Goal: Task Accomplishment & Management: Complete application form

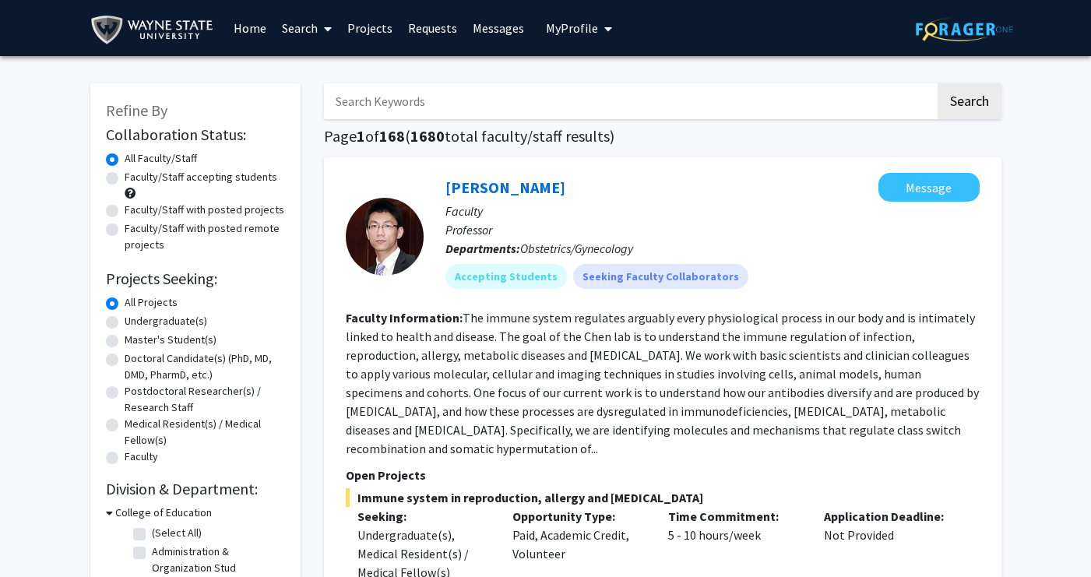
click at [409, 100] on input "Search Keywords" at bounding box center [629, 101] width 611 height 36
click at [254, 26] on link "Home" at bounding box center [250, 28] width 48 height 55
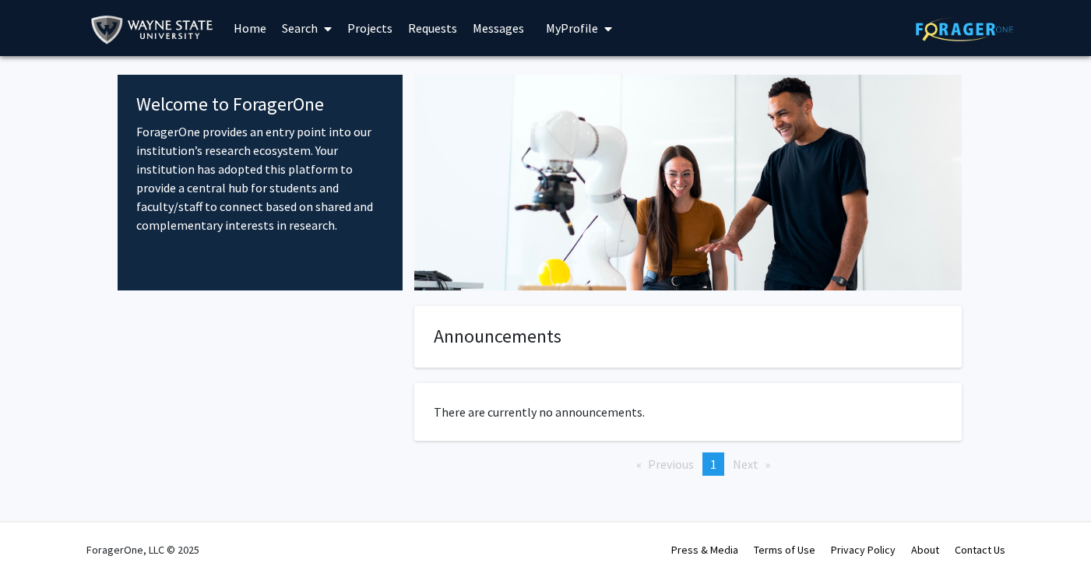
click at [584, 26] on span "My Profile" at bounding box center [572, 28] width 52 height 16
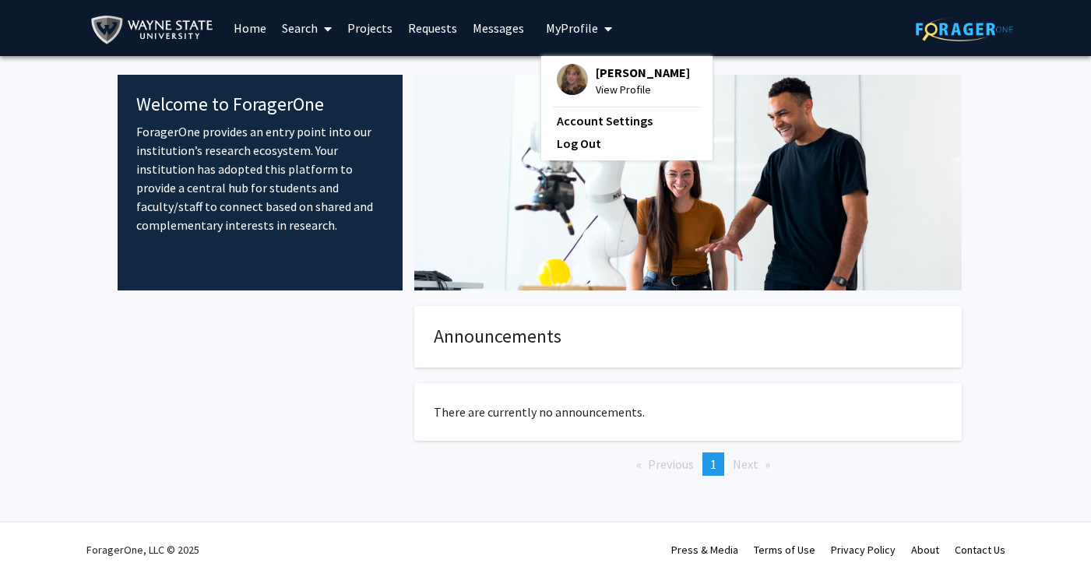
click at [612, 74] on span "[PERSON_NAME]" at bounding box center [643, 72] width 94 height 17
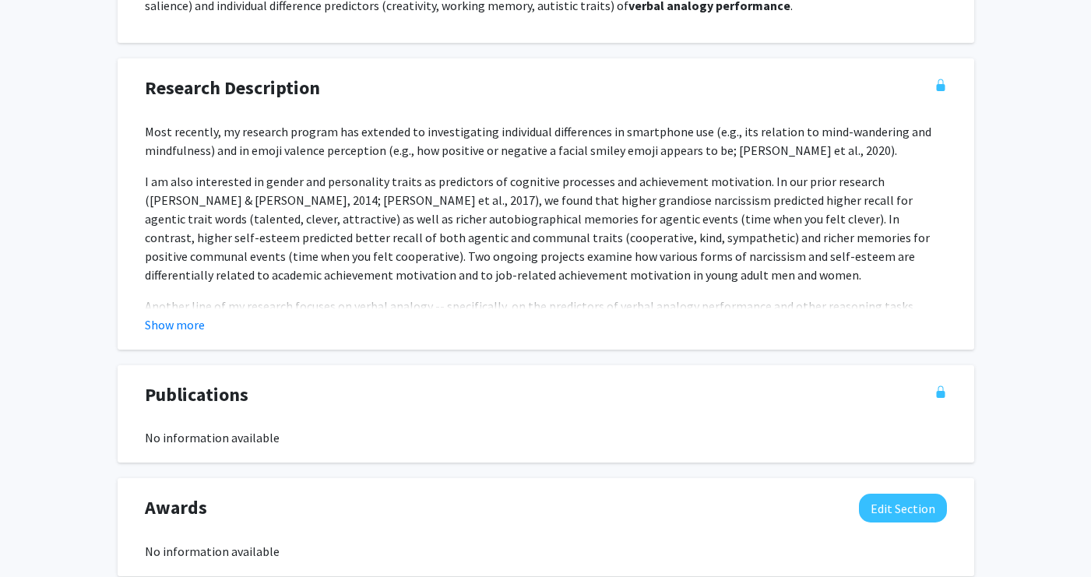
scroll to position [1036, 0]
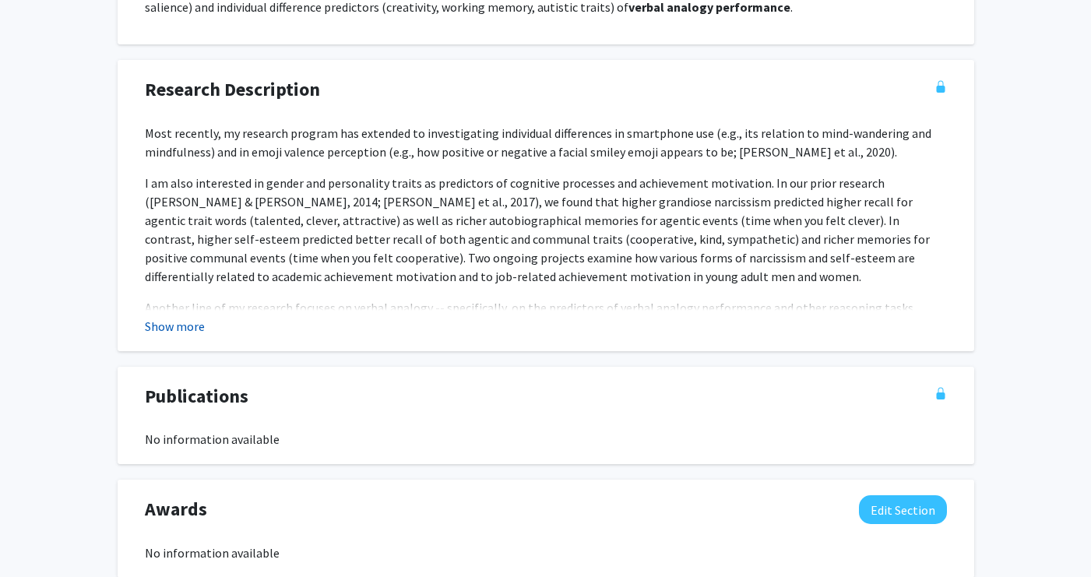
click at [195, 329] on button "Show more" at bounding box center [175, 326] width 60 height 19
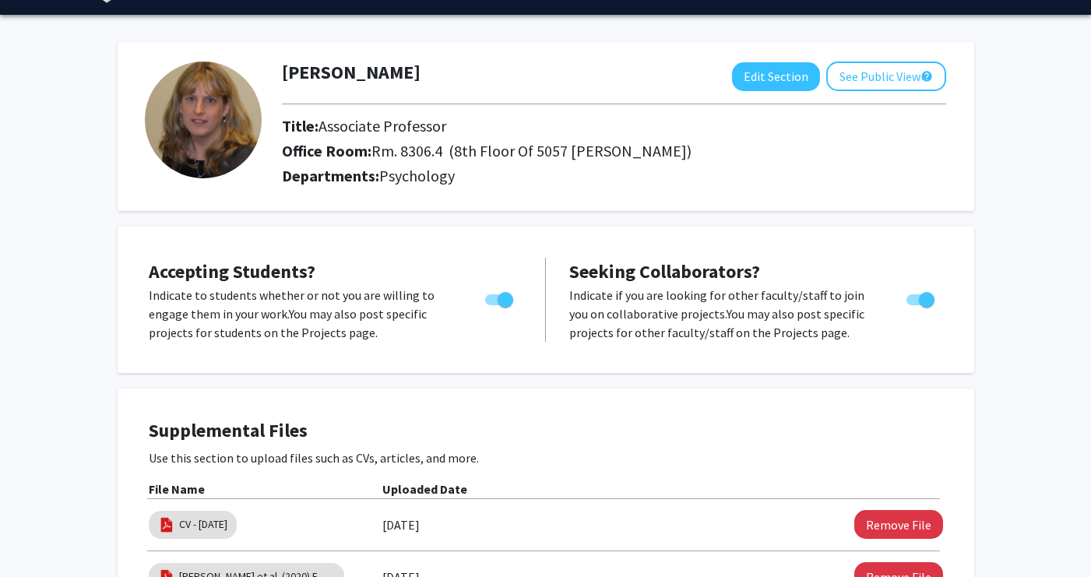
scroll to position [0, 0]
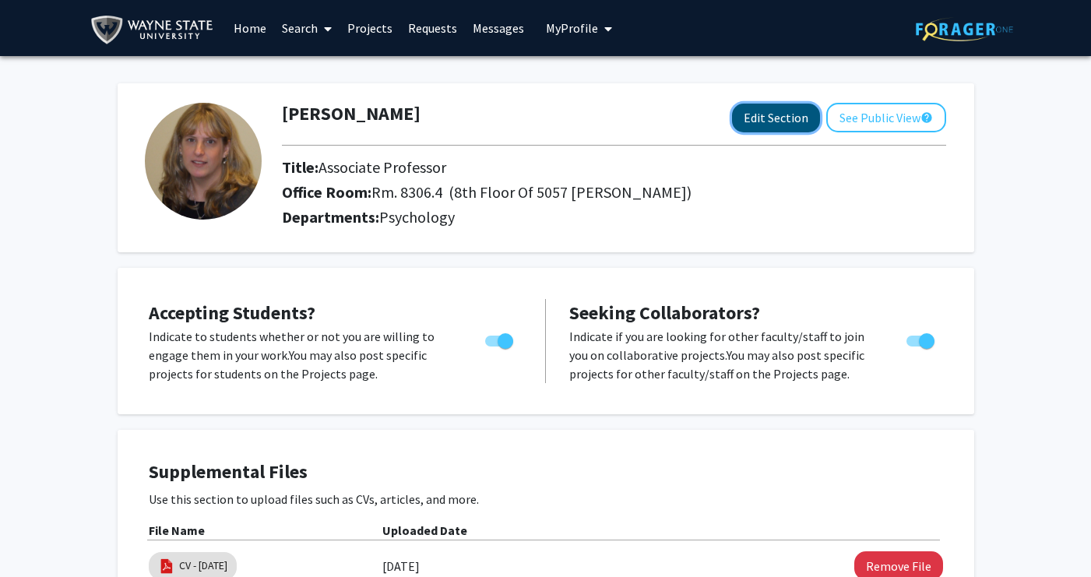
click at [778, 121] on button "Edit Section" at bounding box center [776, 118] width 88 height 29
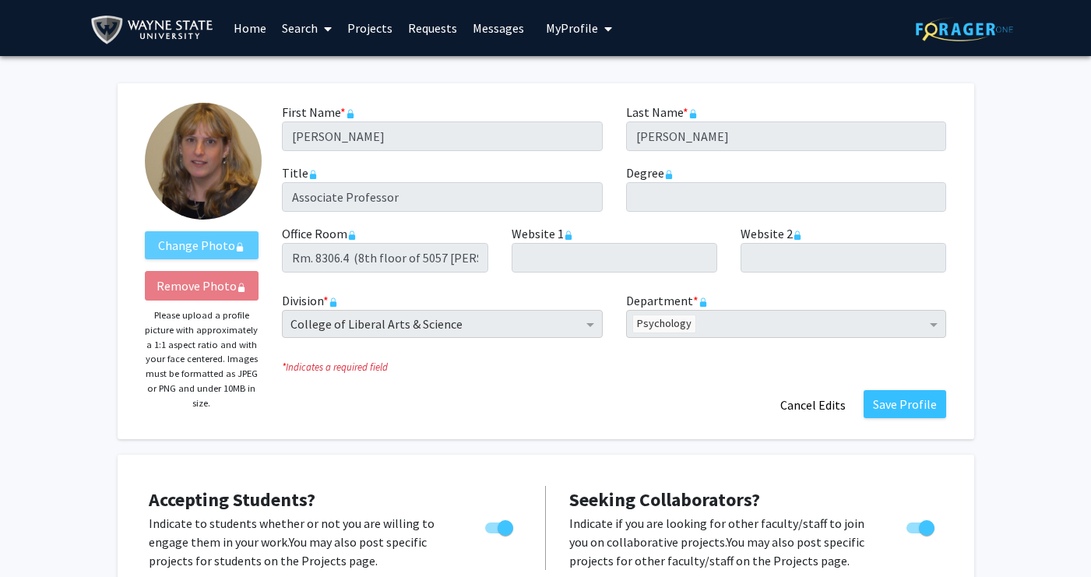
click at [368, 30] on link "Projects" at bounding box center [369, 28] width 61 height 55
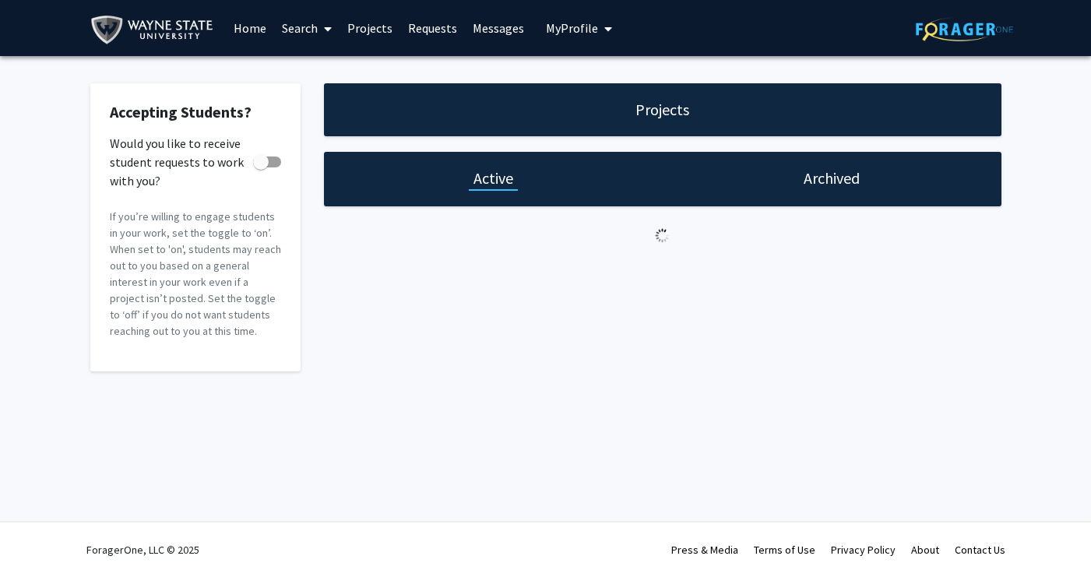
click at [565, 90] on div "Projects" at bounding box center [662, 109] width 677 height 53
click at [576, 112] on div "Projects" at bounding box center [662, 109] width 677 height 53
click at [485, 177] on h1 "Active" at bounding box center [493, 178] width 40 height 22
click at [569, 28] on span "My Profile" at bounding box center [572, 28] width 52 height 16
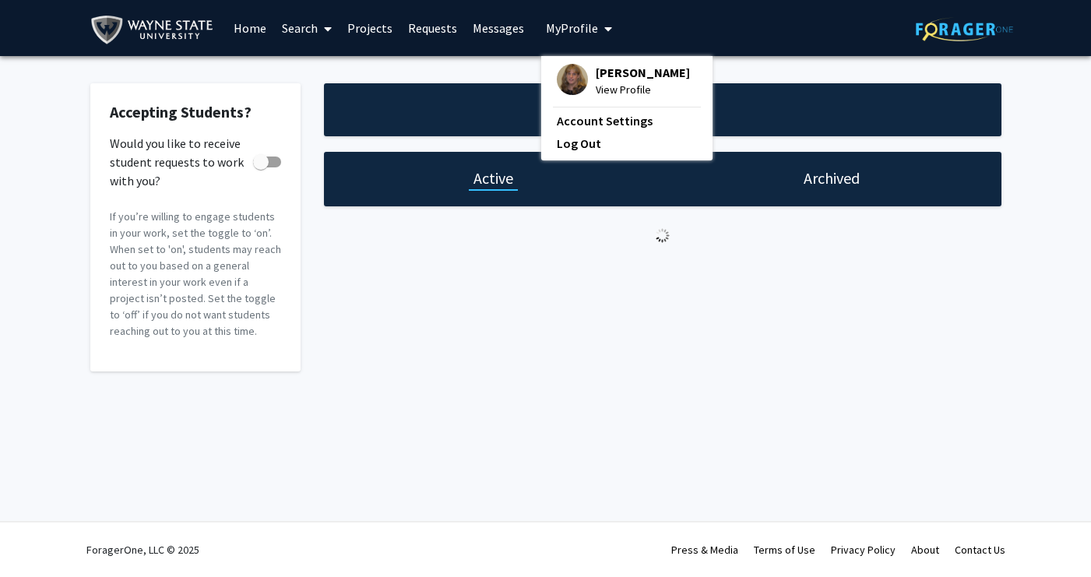
click at [522, 440] on div "Skip navigation Home Search Projects Requests Messages My Profile [PERSON_NAME]…" at bounding box center [545, 288] width 1091 height 577
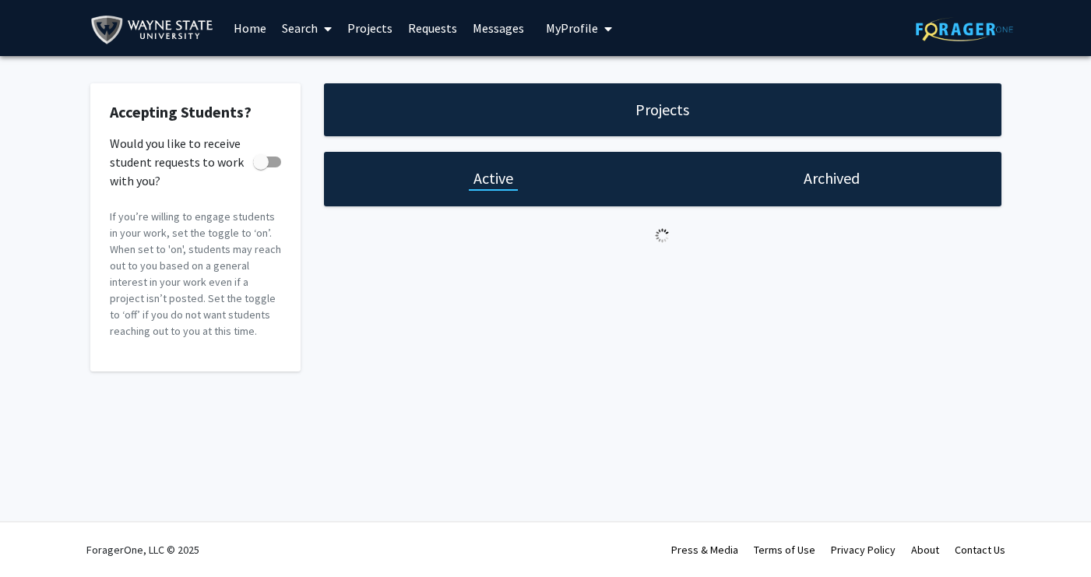
click at [483, 180] on h1 "Active" at bounding box center [493, 178] width 40 height 22
click at [580, 315] on div "Projects Active Archived" at bounding box center [662, 227] width 701 height 288
click at [364, 27] on link "Projects" at bounding box center [369, 28] width 61 height 55
click at [821, 190] on div "Archived" at bounding box center [832, 179] width 339 height 55
click at [812, 171] on h1 "Archived" at bounding box center [832, 178] width 56 height 22
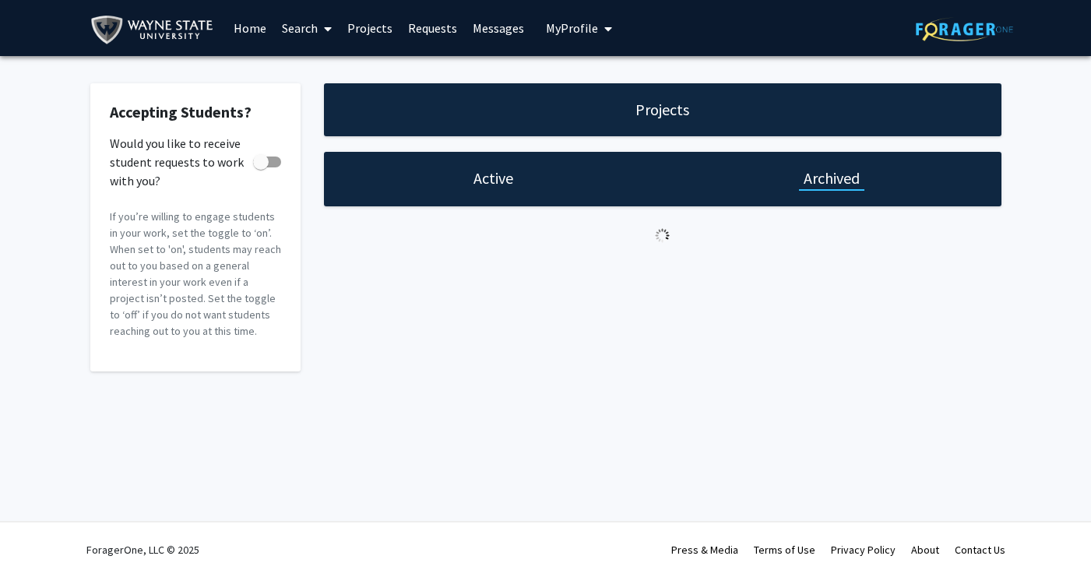
checkbox input "true"
click at [488, 185] on h1 "Active" at bounding box center [493, 178] width 40 height 22
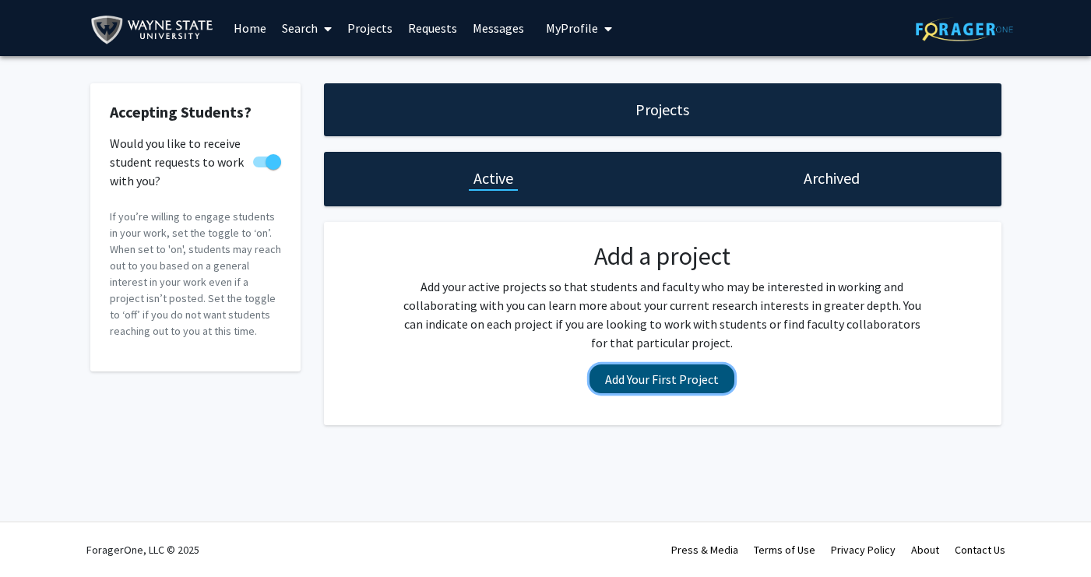
click at [651, 378] on button "Add Your First Project" at bounding box center [661, 378] width 145 height 29
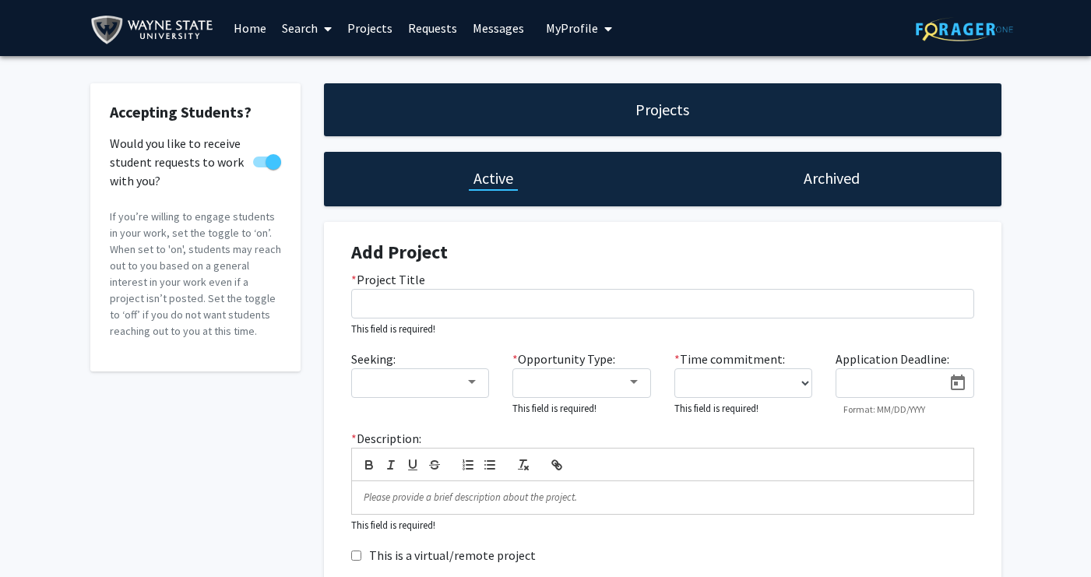
click at [667, 114] on h1 "Projects" at bounding box center [662, 110] width 54 height 22
click at [666, 111] on h1 "Projects" at bounding box center [662, 110] width 54 height 22
click at [491, 185] on h1 "Active" at bounding box center [493, 178] width 40 height 22
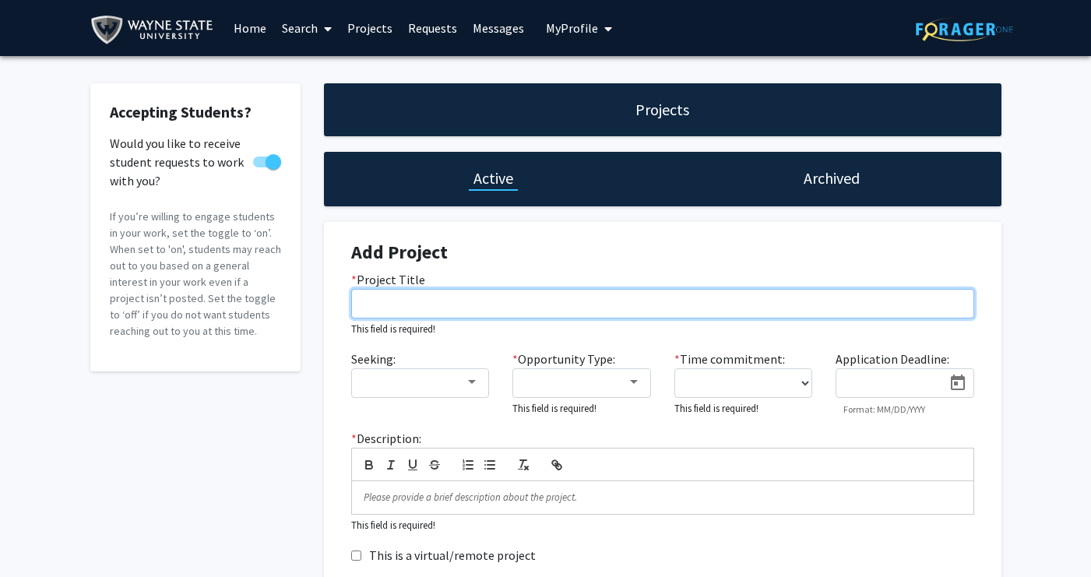
click at [541, 306] on input "* Project Title" at bounding box center [662, 304] width 623 height 30
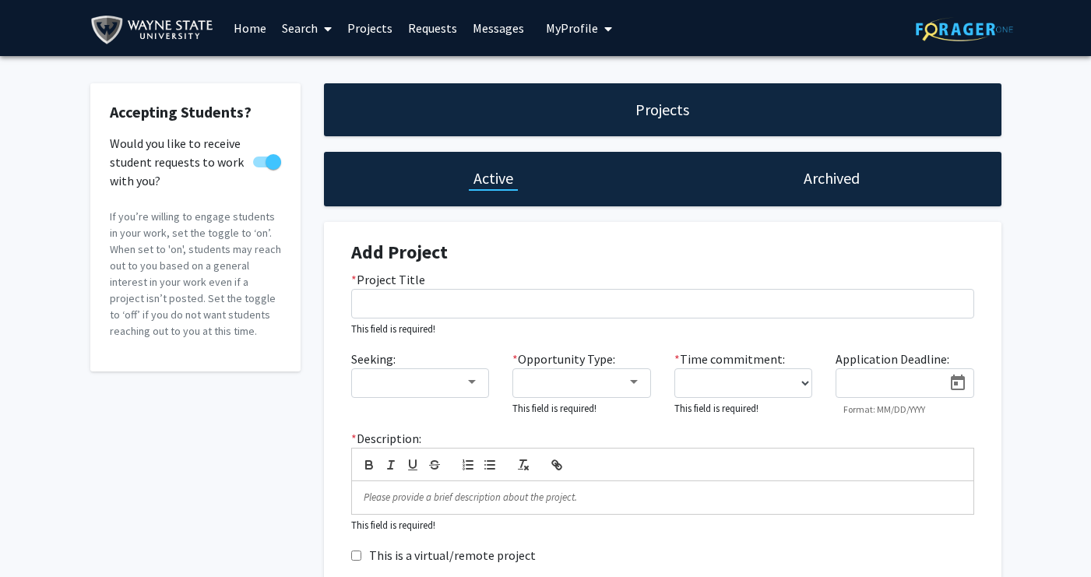
click at [588, 117] on div "Projects" at bounding box center [662, 109] width 677 height 53
click at [372, 30] on link "Projects" at bounding box center [369, 28] width 61 height 55
click at [495, 182] on h1 "Active" at bounding box center [493, 178] width 40 height 22
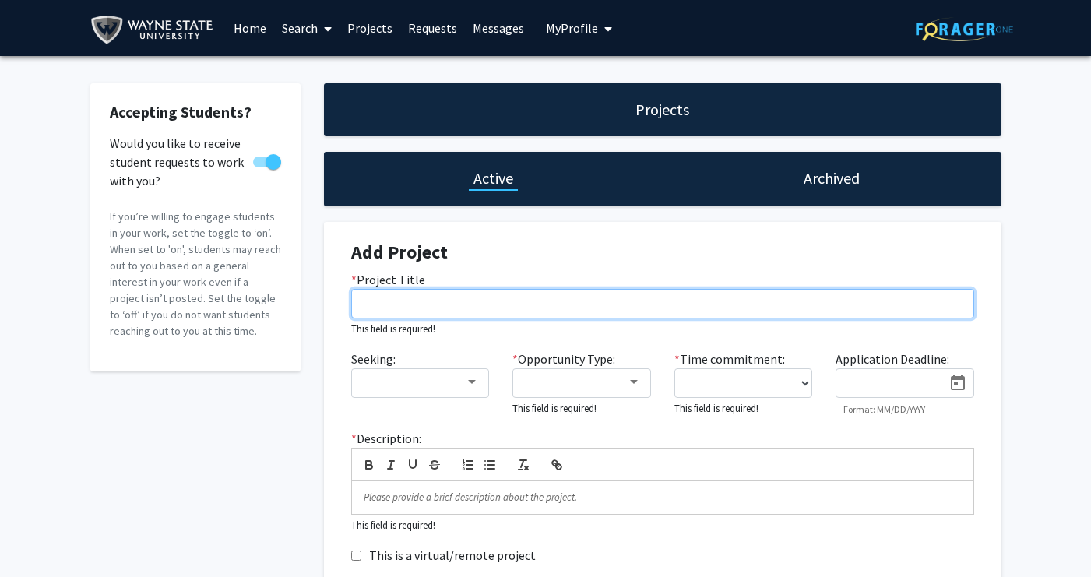
click at [494, 308] on input "* Project Title" at bounding box center [662, 304] width 623 height 30
type input "Cooperative or Powerful?: Sex and Personality Differences in Agency vs. Communi…"
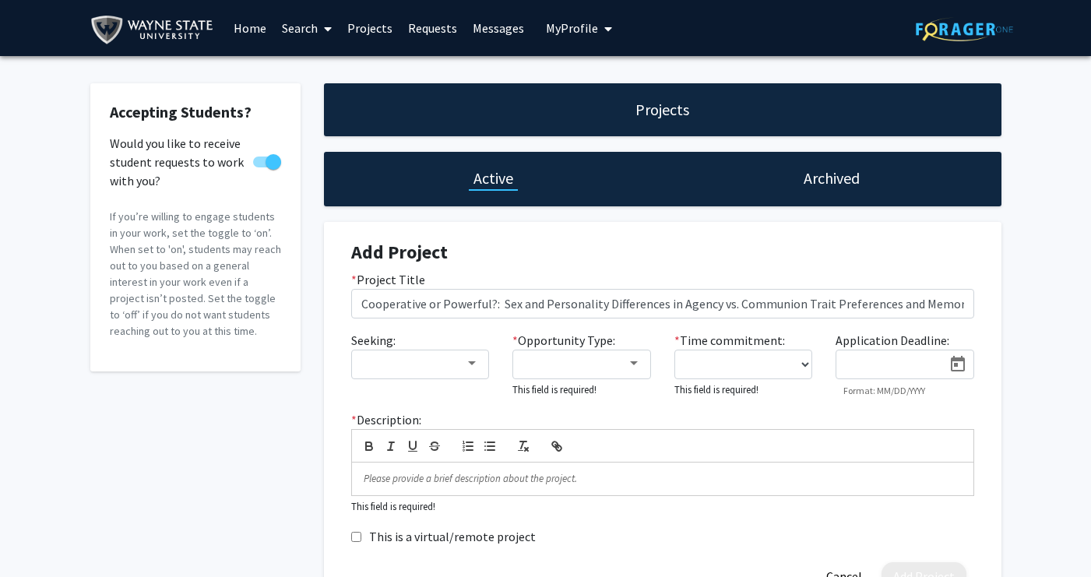
click at [590, 107] on div "Projects" at bounding box center [662, 109] width 677 height 53
click at [721, 114] on div "Projects" at bounding box center [662, 109] width 677 height 53
click at [295, 29] on link "Search" at bounding box center [306, 28] width 65 height 55
click at [648, 66] on div "Accepting Students? Would you like to receive student requests to work with you…" at bounding box center [545, 350] width 1091 height 589
click at [370, 26] on link "Projects" at bounding box center [369, 28] width 61 height 55
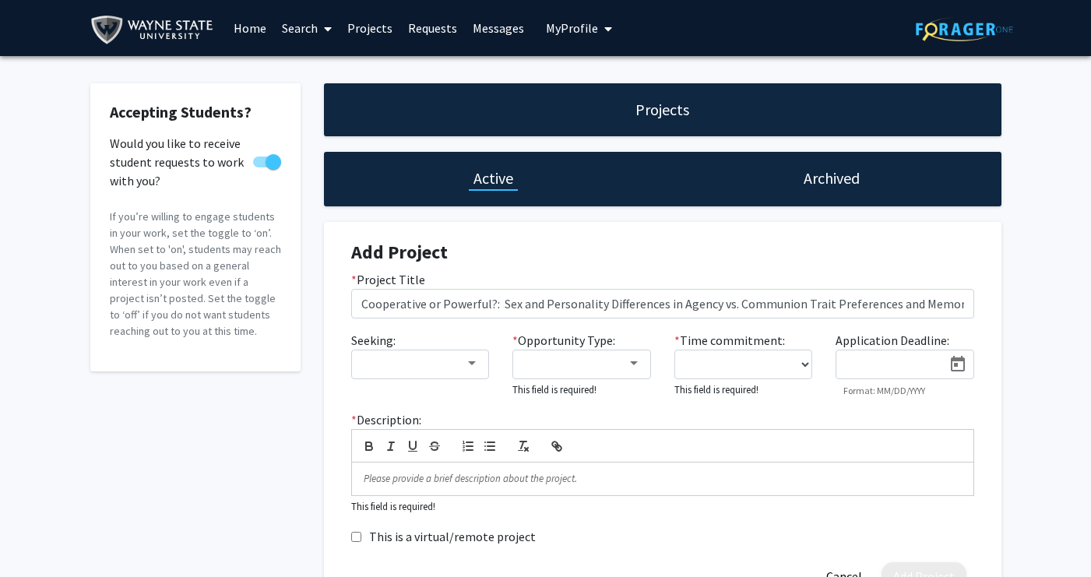
click at [648, 118] on h1 "Projects" at bounding box center [662, 110] width 54 height 22
click at [635, 109] on div "Projects" at bounding box center [662, 110] width 63 height 22
click at [624, 104] on div "Projects" at bounding box center [662, 109] width 677 height 53
click at [821, 185] on h1 "Archived" at bounding box center [832, 178] width 56 height 22
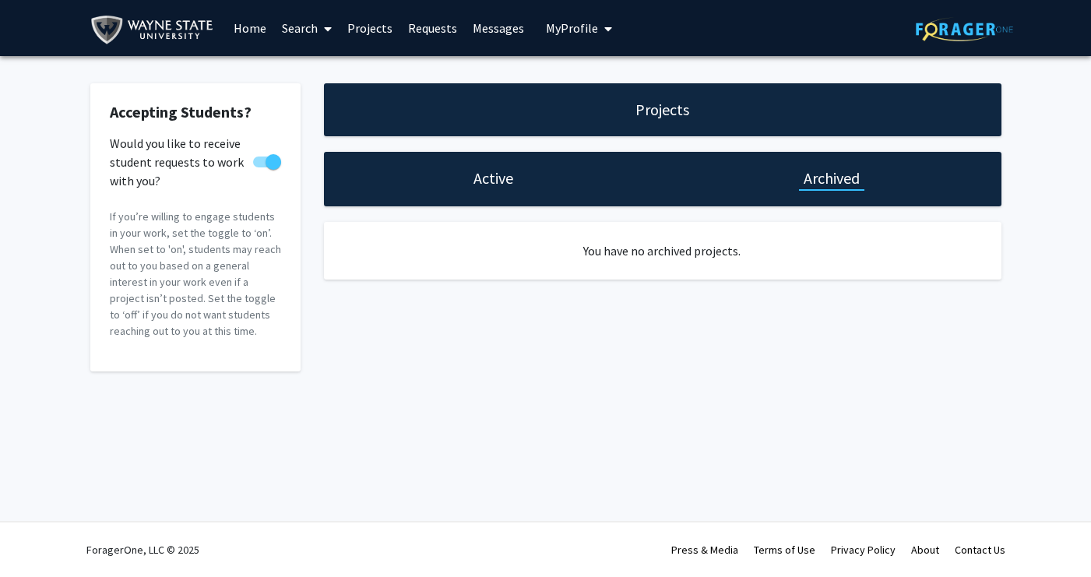
click at [660, 114] on h1 "Projects" at bounding box center [662, 110] width 54 height 22
click at [495, 183] on h1 "Active" at bounding box center [493, 178] width 40 height 22
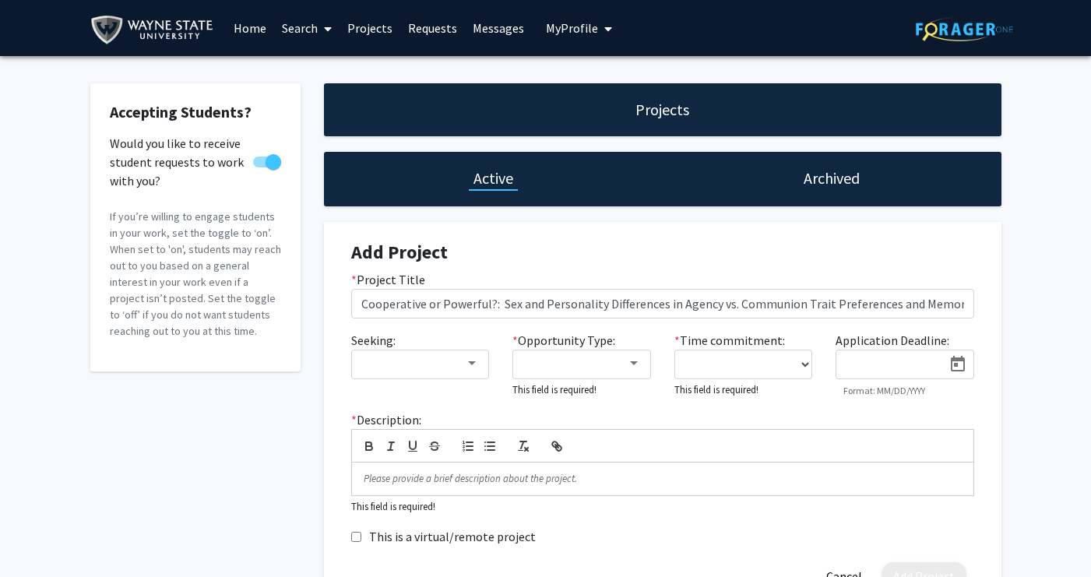
click at [520, 221] on div "Projects Active Archived Add Project * Project Title Cooperative or Powerful?: …" at bounding box center [662, 346] width 701 height 527
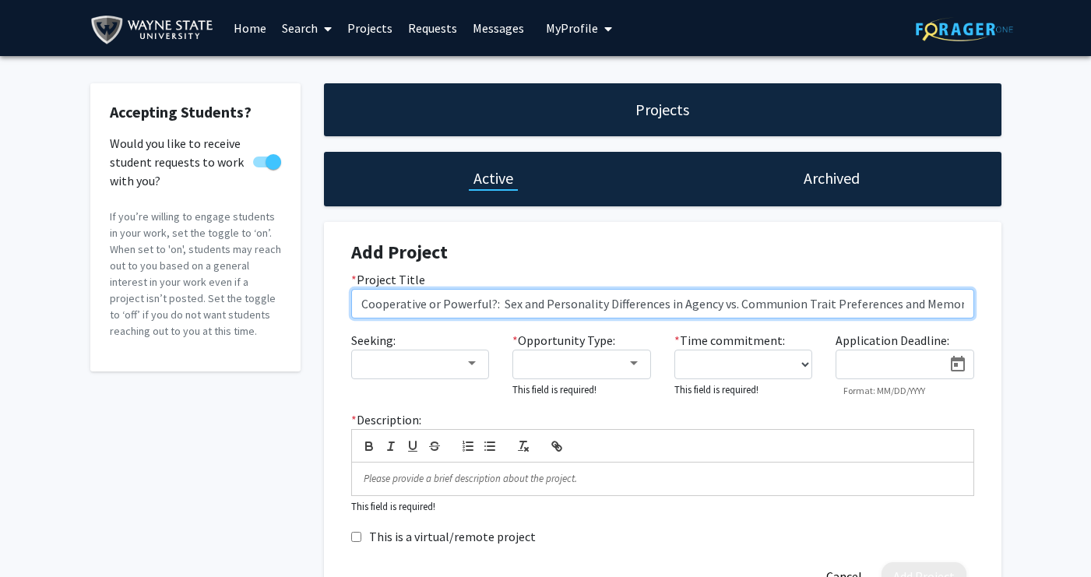
click at [446, 305] on input "Cooperative or Powerful?: Sex and Personality Differences in Agency vs. Communi…" at bounding box center [662, 304] width 623 height 30
drag, startPoint x: 361, startPoint y: 305, endPoint x: 990, endPoint y: 319, distance: 629.3
click at [990, 319] on div "Add Project * Project Title Cooperative or Powerful?: Sex and Personality Diffe…" at bounding box center [662, 416] width 677 height 389
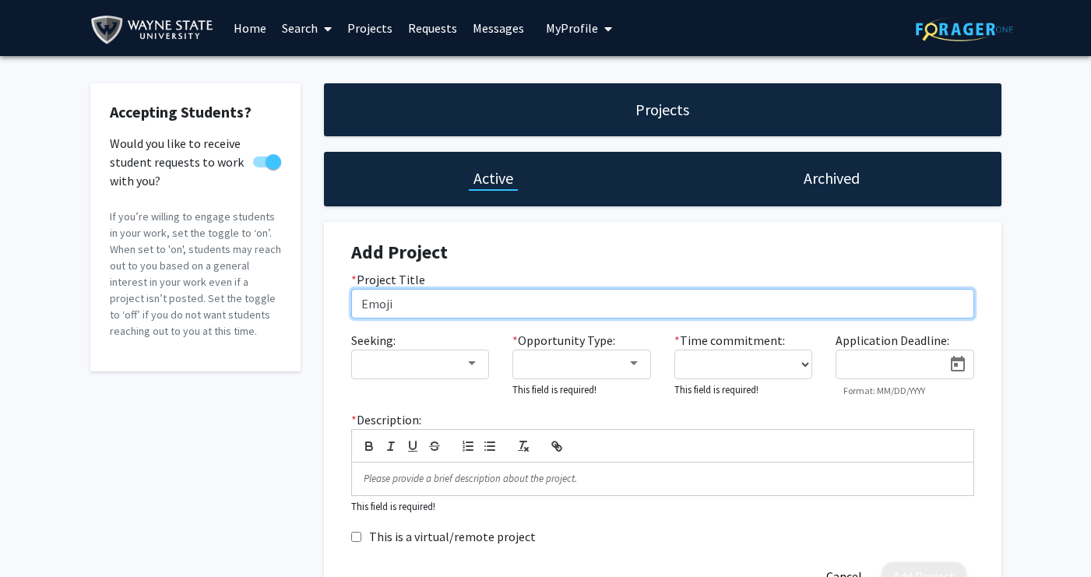
click at [358, 307] on input "Emoji" at bounding box center [662, 304] width 623 height 30
click at [624, 304] on input "Gender Differences in Reaction to Affection Emoji" at bounding box center [662, 304] width 623 height 30
click at [583, 304] on input "Gender Differences in Reaction to Affection Emojis" at bounding box center [662, 304] width 623 height 30
click at [359, 302] on input "Gender Differences in Reaction to Affection Facial Emojis" at bounding box center [662, 304] width 623 height 30
click at [415, 301] on input "Heart Eyes: Gender Differences in Reaction to Affection Facial Emojis" at bounding box center [662, 304] width 623 height 30
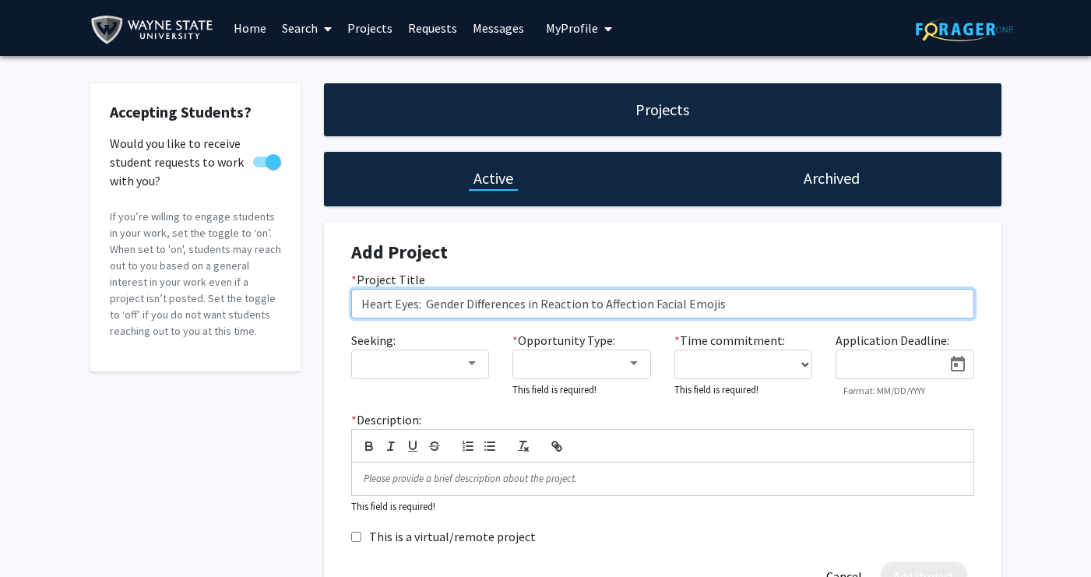
click at [361, 304] on input "Heart Eyes: Gender Differences in Reaction to Affection Facial Emojis" at bounding box center [662, 304] width 623 height 30
click at [790, 303] on input "Feeling Your Heart Eyes: Gender Differences in Reaction to Affection Facial Emo…" at bounding box center [662, 304] width 623 height 30
drag, startPoint x: 491, startPoint y: 304, endPoint x: 346, endPoint y: 308, distance: 144.9
click at [346, 308] on div "* Project Title Feeling Your Heart Eyes: Gender Differences in Reaction to Affe…" at bounding box center [662, 294] width 646 height 48
type input "Gender Differences in Reaction to Affection Facial Emojis: Feeling Your Heart E…"
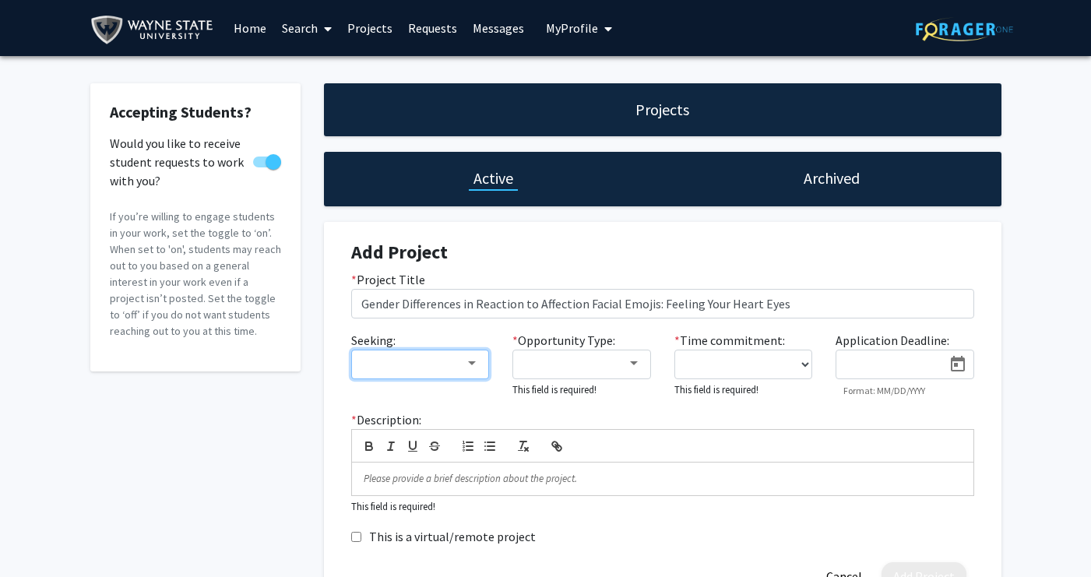
click at [463, 368] on div at bounding box center [413, 363] width 104 height 19
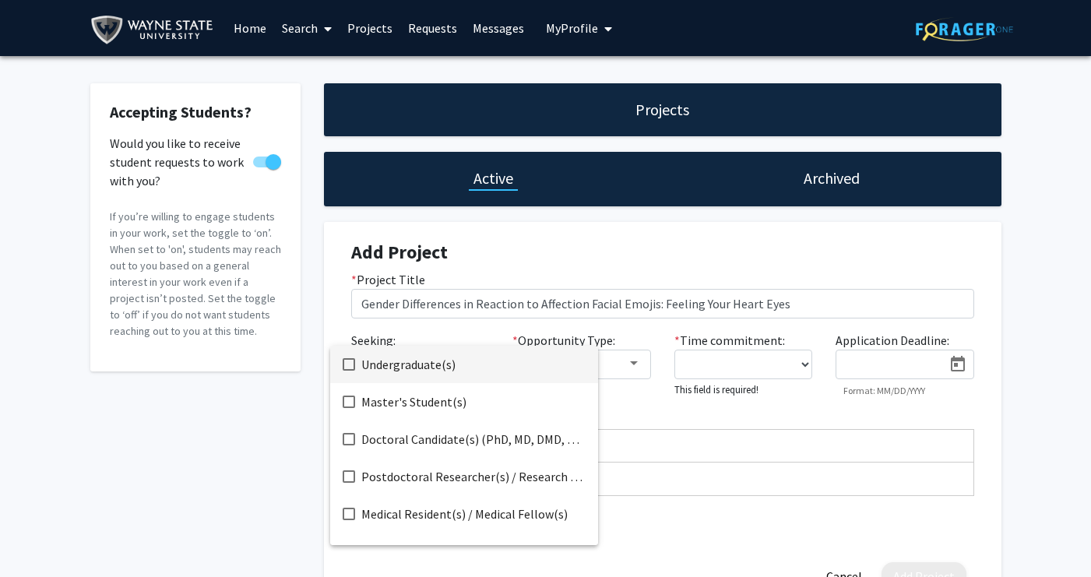
click at [350, 364] on mat-pseudo-checkbox at bounding box center [349, 364] width 12 height 12
click at [627, 364] on div at bounding box center [545, 288] width 1091 height 577
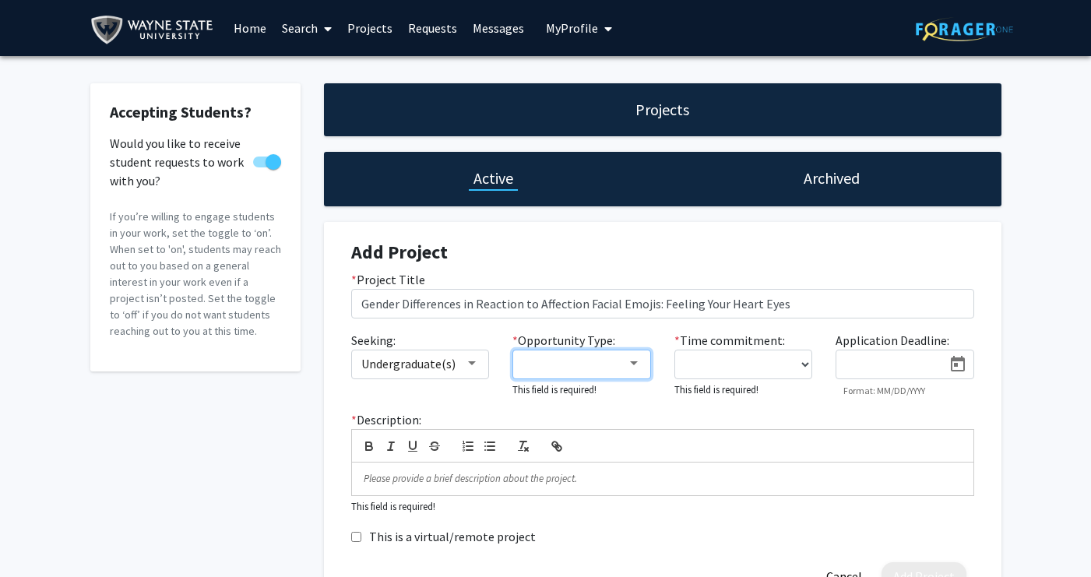
click at [632, 364] on div at bounding box center [634, 363] width 8 height 4
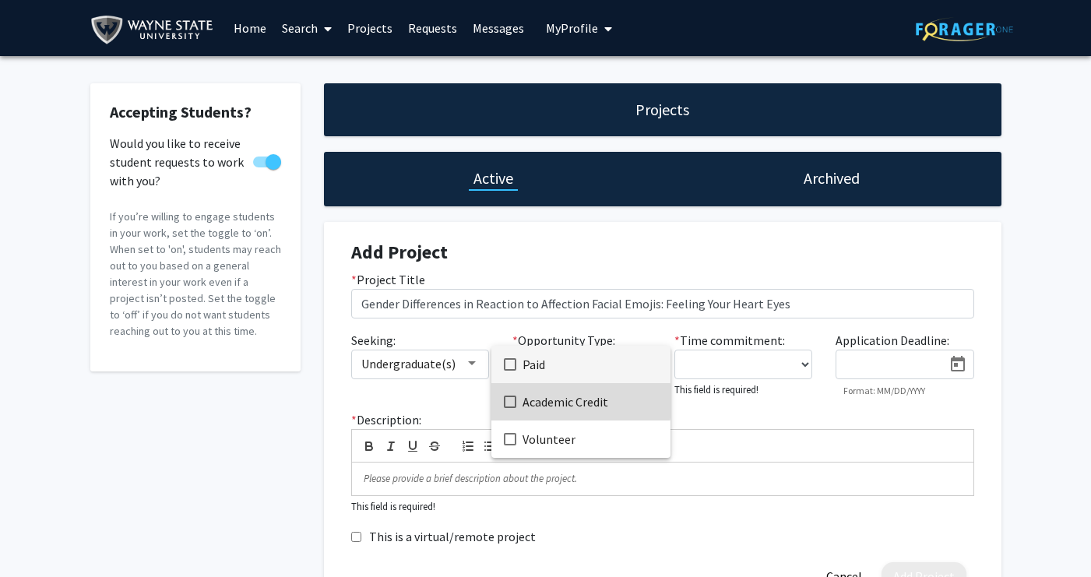
click at [508, 401] on mat-pseudo-checkbox at bounding box center [510, 402] width 12 height 12
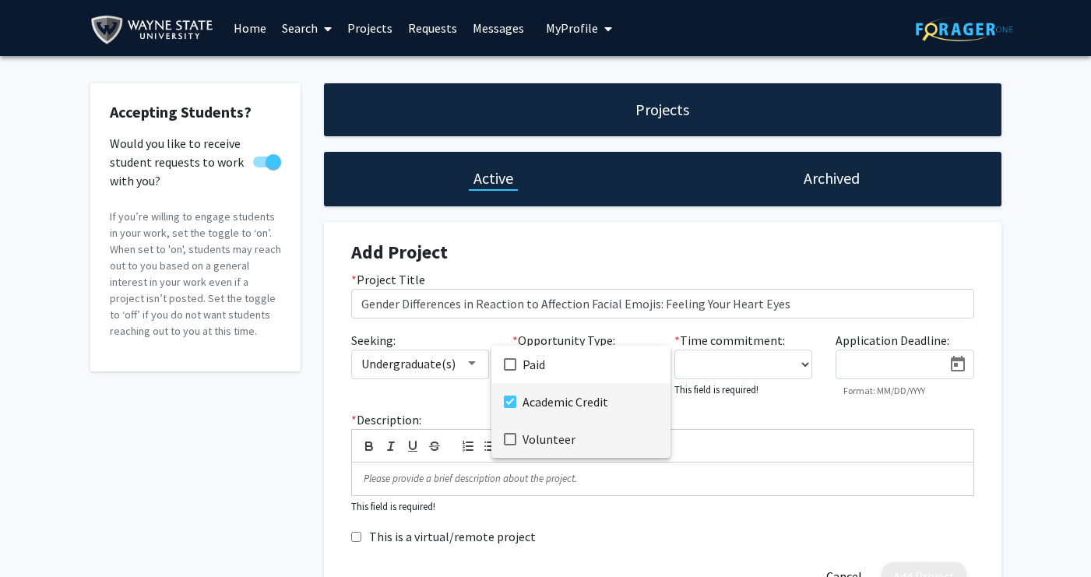
click at [512, 442] on mat-pseudo-checkbox at bounding box center [510, 439] width 12 height 12
click at [743, 368] on div at bounding box center [545, 288] width 1091 height 577
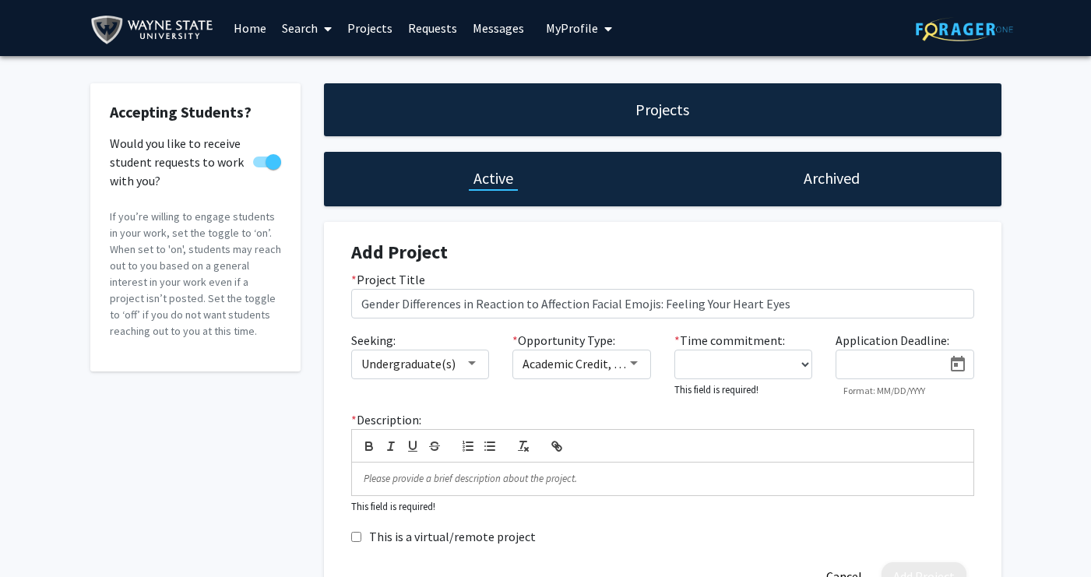
click at [812, 363] on div "* Time commitment: 0 - 5 hours/week 5 - 10 hours/week 10 - 15 hours/week 15 - 2…" at bounding box center [744, 364] width 162 height 67
click at [799, 364] on select "0 - 5 hours/week 5 - 10 hours/week 10 - 15 hours/week 15 - 20 hours/week 20 - 3…" at bounding box center [743, 365] width 139 height 30
click at [791, 365] on select "0 - 5 hours/week 5 - 10 hours/week 10 - 15 hours/week 15 - 20 hours/week 20 - 3…" at bounding box center [743, 365] width 139 height 30
select select "5 - 10"
click at [959, 362] on icon "Open calendar" at bounding box center [957, 364] width 19 height 19
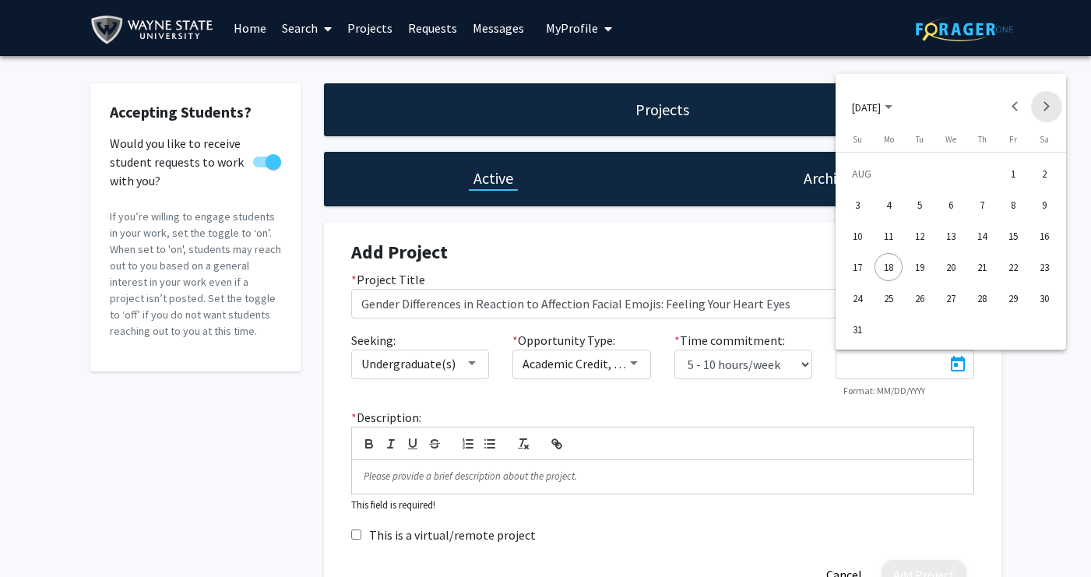
click at [1051, 109] on button "Next month" at bounding box center [1046, 106] width 31 height 31
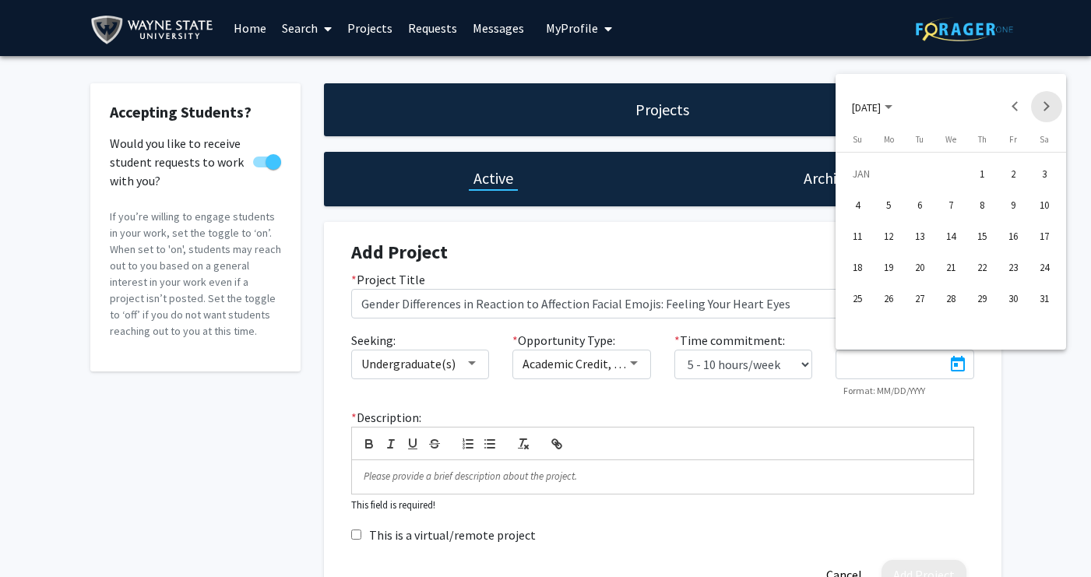
click at [1051, 109] on button "Next month" at bounding box center [1046, 106] width 31 height 31
click at [1049, 109] on button "Next month" at bounding box center [1046, 106] width 31 height 31
click at [916, 331] on div "31" at bounding box center [920, 329] width 28 height 28
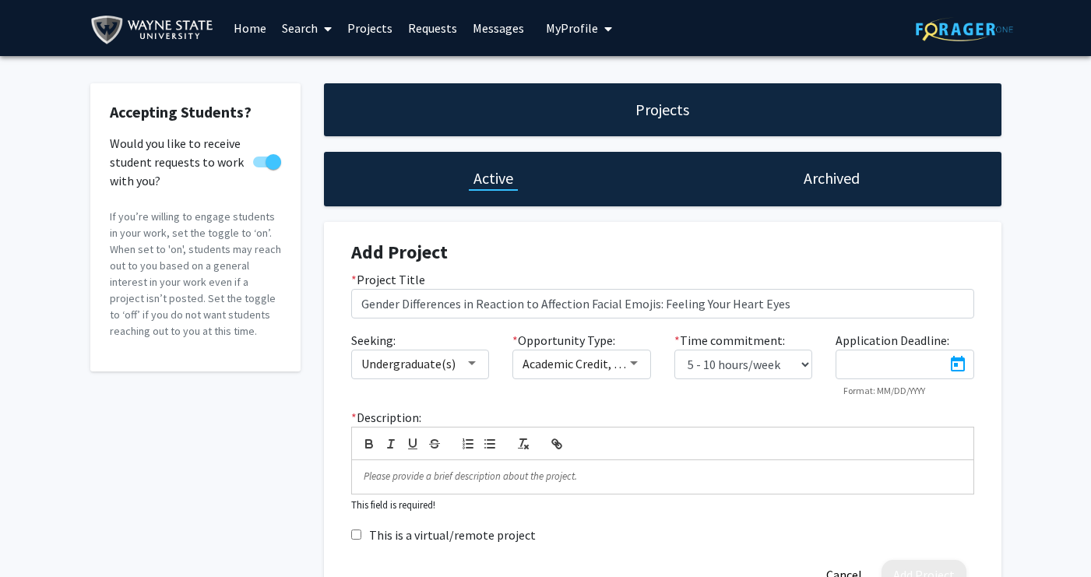
type input "[DATE]"
click at [738, 401] on div "Seeking: Undergraduate(s) * Opportunity Type: Academic Credit, Volunteer * Time…" at bounding box center [662, 370] width 646 height 78
click at [695, 484] on p at bounding box center [663, 477] width 598 height 14
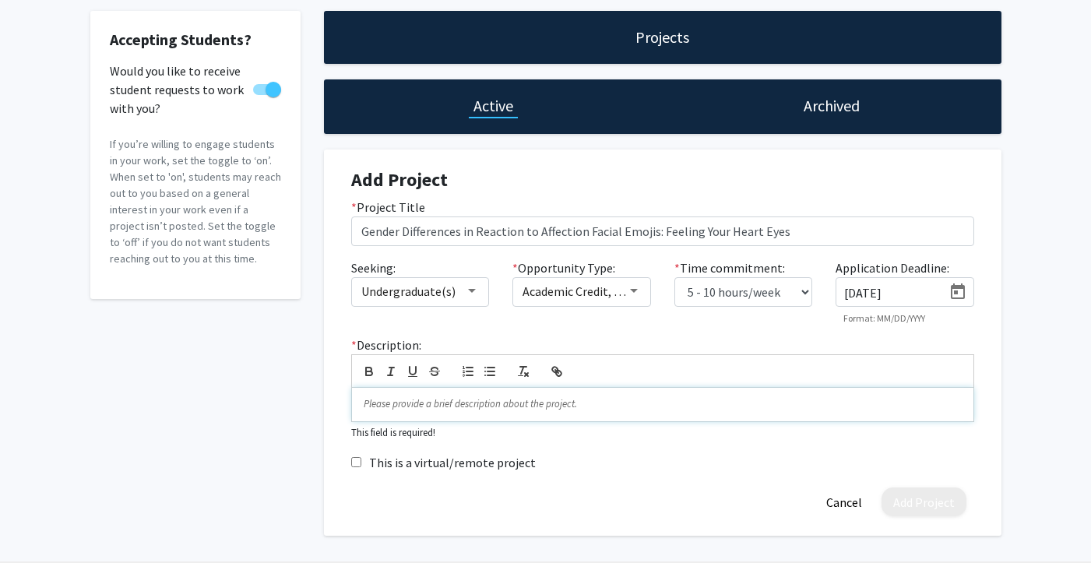
scroll to position [76, 0]
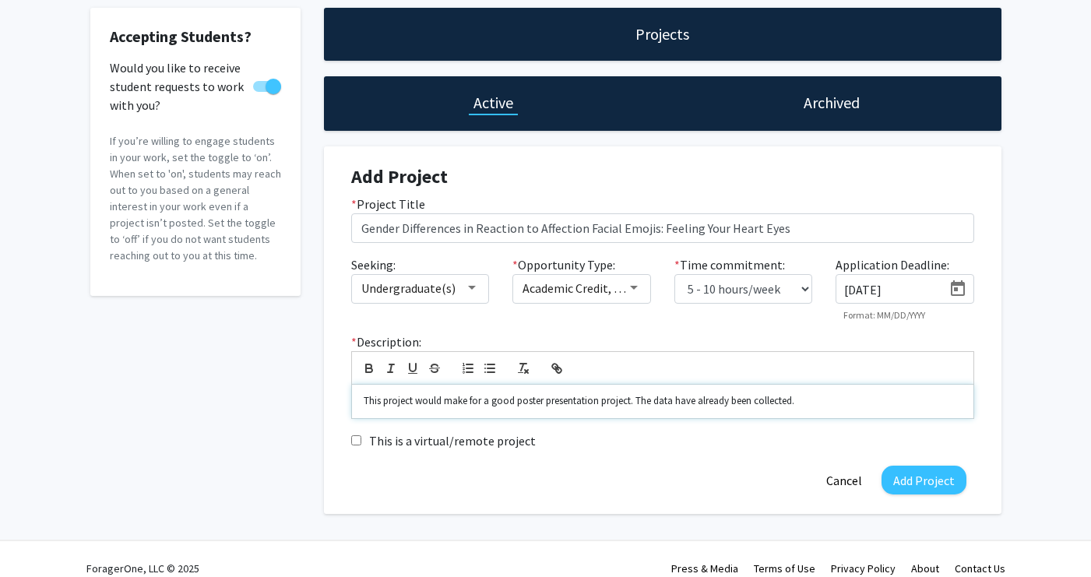
click at [362, 402] on div "This project would make for a good poster presentation project. The data have a…" at bounding box center [662, 401] width 621 height 33
click at [633, 401] on p "This project would make for a good poster presentation project. The data have a…" at bounding box center [663, 401] width 598 height 14
click at [827, 406] on p "This project would make for a good poster presentation project. The data have a…" at bounding box center [663, 401] width 598 height 14
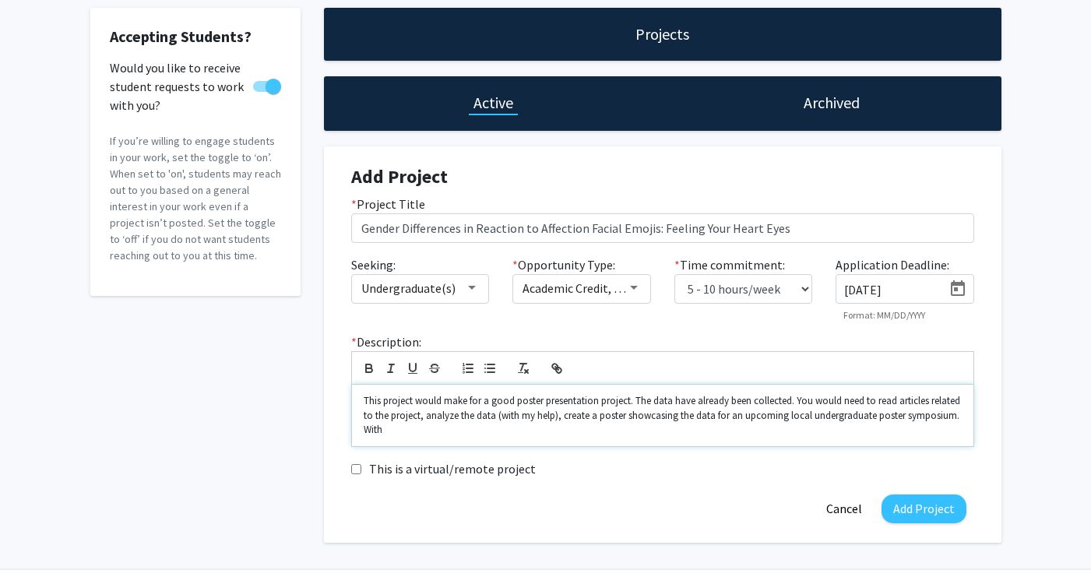
click at [625, 403] on p "This project would make for a good poster presentation project. The data have a…" at bounding box center [663, 415] width 598 height 43
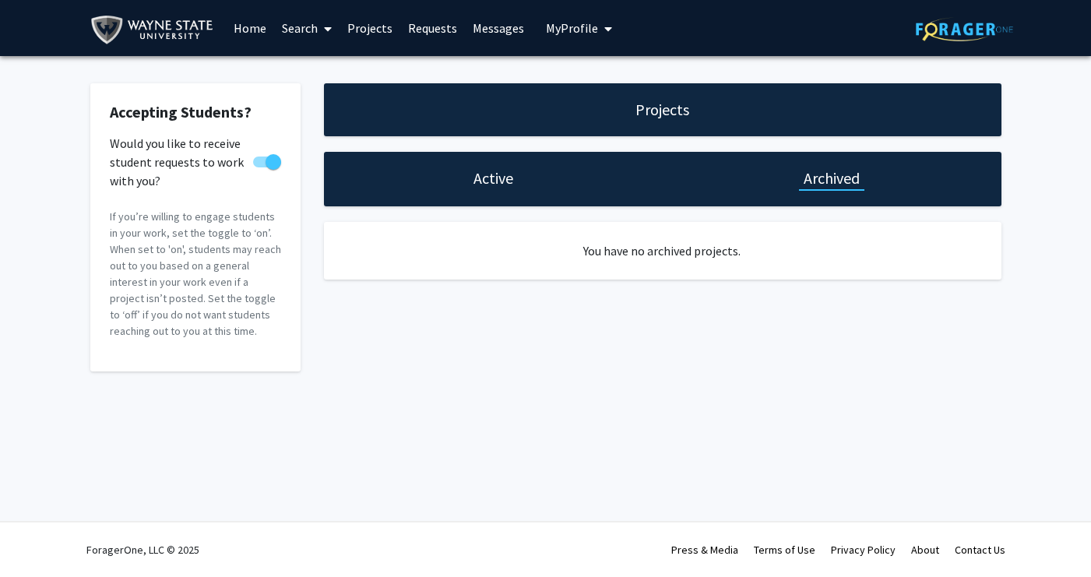
select select "5 - 10"
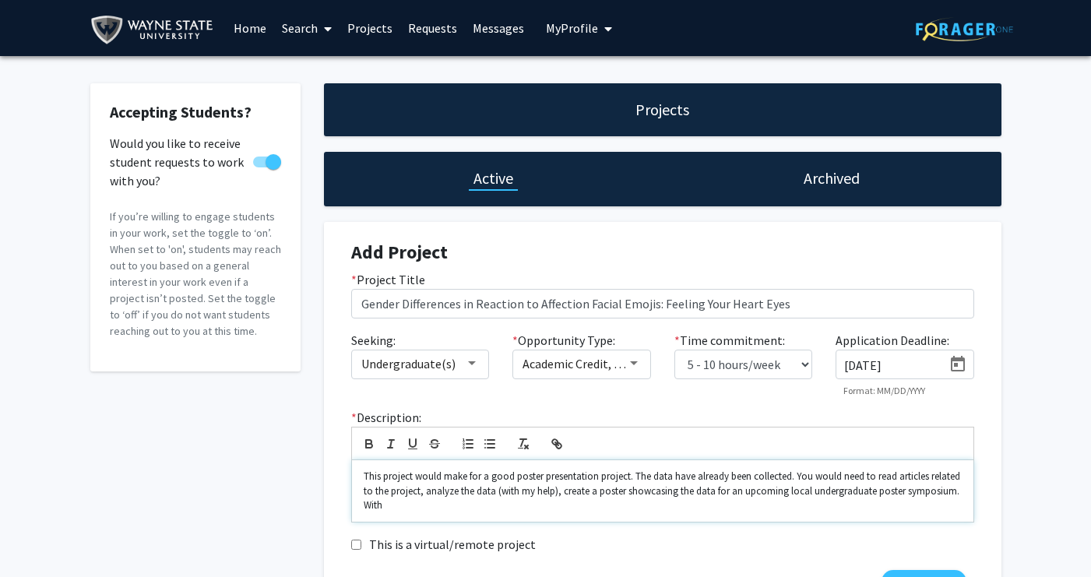
click at [628, 482] on p "This project would make for a good poster presentation project. The data have a…" at bounding box center [663, 491] width 598 height 43
click at [814, 477] on p "This project would make for a good poster presentation project at a more basic …" at bounding box center [663, 491] width 598 height 43
click at [541, 512] on p "This project would make for a good poster presentation project at a more basic …" at bounding box center [663, 491] width 598 height 43
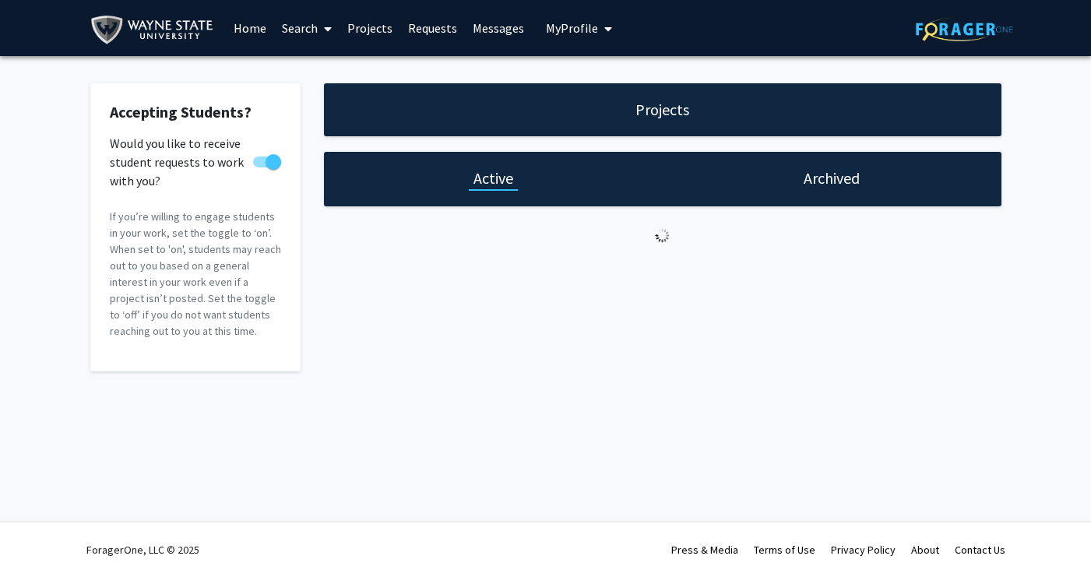
select select "5 - 10"
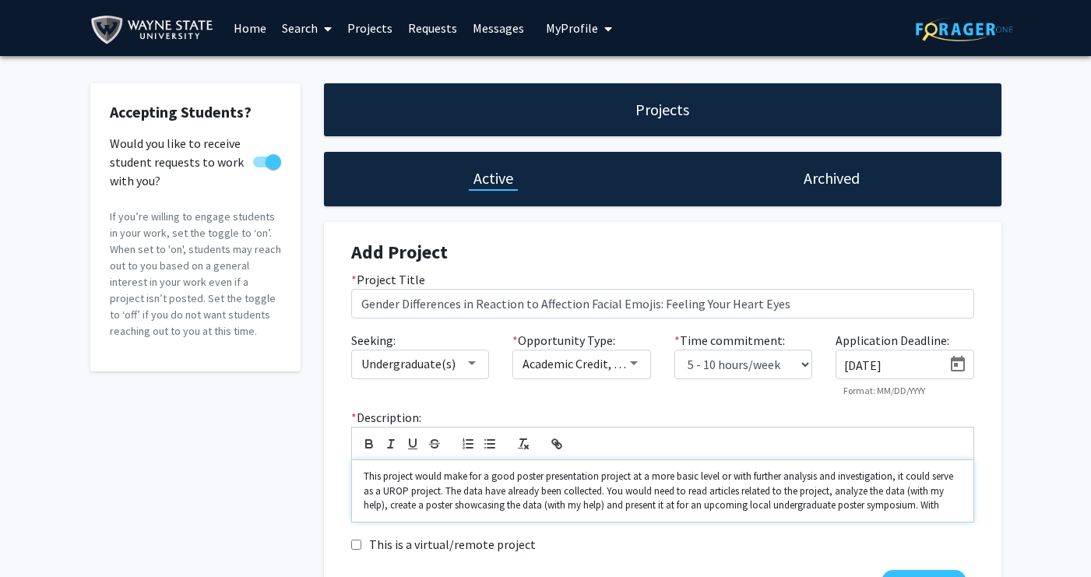
click at [683, 508] on p "This project would make for a good poster presentation project at a more basic …" at bounding box center [663, 491] width 598 height 43
click at [688, 503] on p "This project would make for a good poster presentation project at a more basic …" at bounding box center [663, 491] width 598 height 43
click at [362, 477] on div "This project would make for a good poster presentation project at a more basic …" at bounding box center [662, 491] width 621 height 62
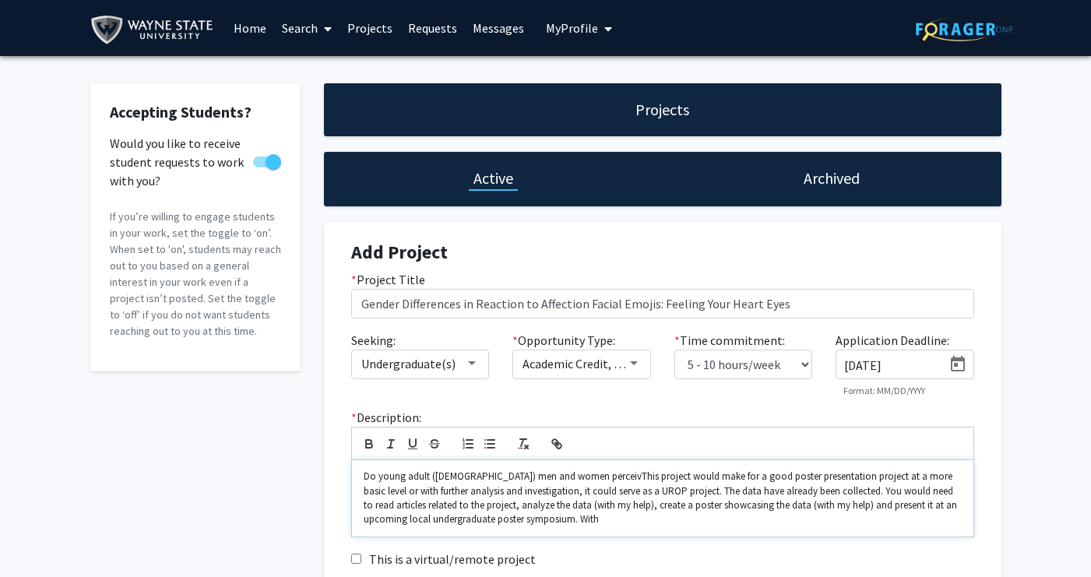
click at [364, 477] on p "Do young adult ([DEMOGRAPHIC_DATA]) men and women perceivThis project would mak…" at bounding box center [663, 499] width 598 height 58
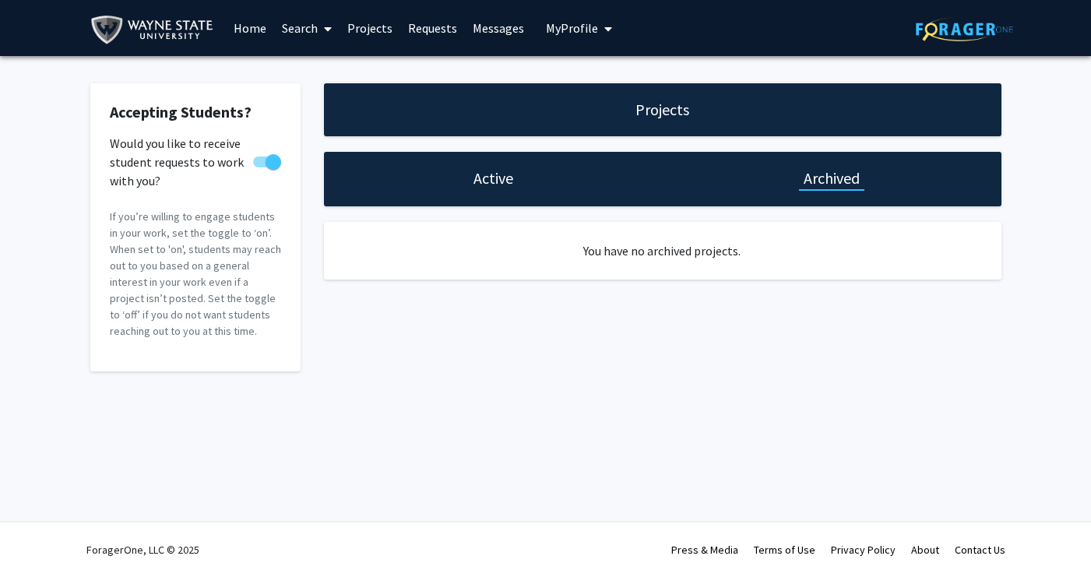
select select "5 - 10"
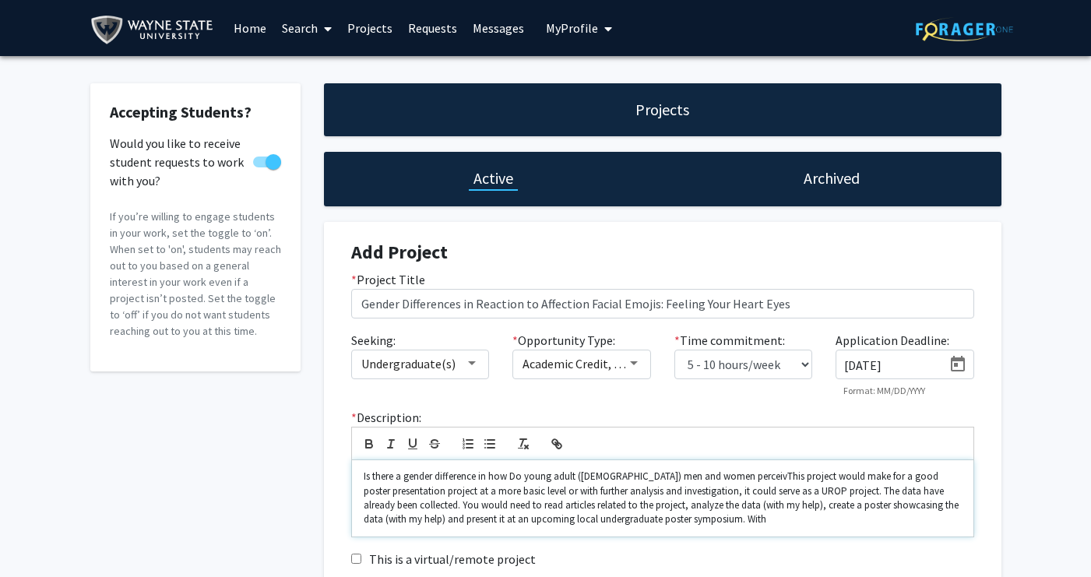
click at [522, 477] on p "Is there a gender difference in how Do young adult ([DEMOGRAPHIC_DATA]) men and…" at bounding box center [663, 499] width 598 height 58
click at [747, 478] on p "Is there a gender difference in how young adult ([DEMOGRAPHIC_DATA]) men and wo…" at bounding box center [663, 499] width 598 height 58
click at [833, 477] on p "Is there a gender difference in how young adult ([DEMOGRAPHIC_DATA]) men and wo…" at bounding box center [663, 499] width 598 height 58
click at [866, 476] on p "Is there a gender difference in how young adult ([DEMOGRAPHIC_DATA]) men and wo…" at bounding box center [663, 499] width 598 height 58
click at [861, 471] on p "Is there a gender difference in how young adult ([DEMOGRAPHIC_DATA]) men and wo…" at bounding box center [663, 499] width 598 height 58
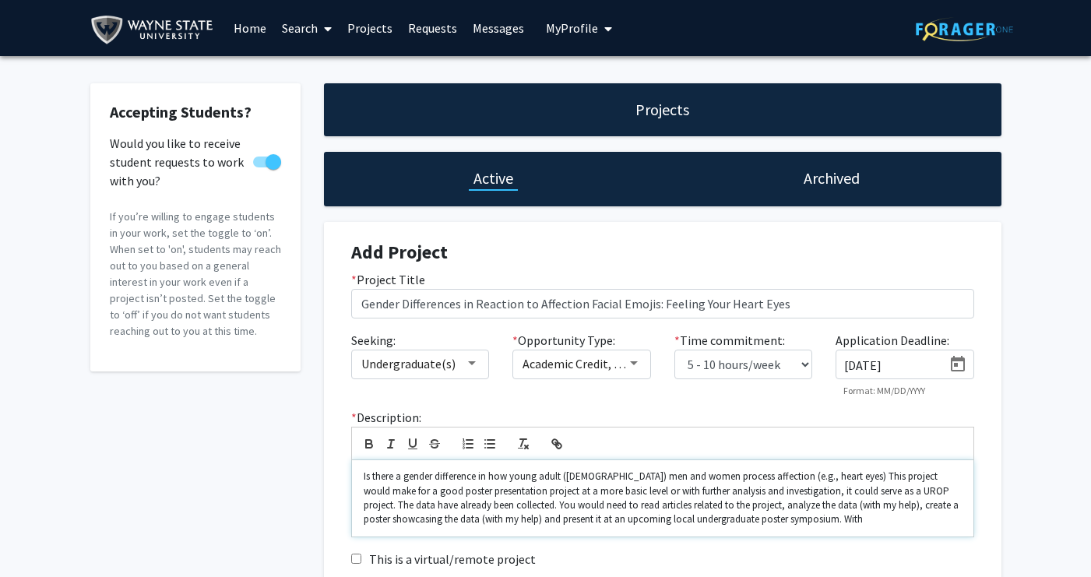
click at [791, 475] on p "Is there a gender difference in how young adult ([DEMOGRAPHIC_DATA]) men and wo…" at bounding box center [663, 499] width 598 height 58
click at [752, 475] on p "Is there a gender difference in how young adult ([DEMOGRAPHIC_DATA]) men and wo…" at bounding box center [663, 499] width 598 height 58
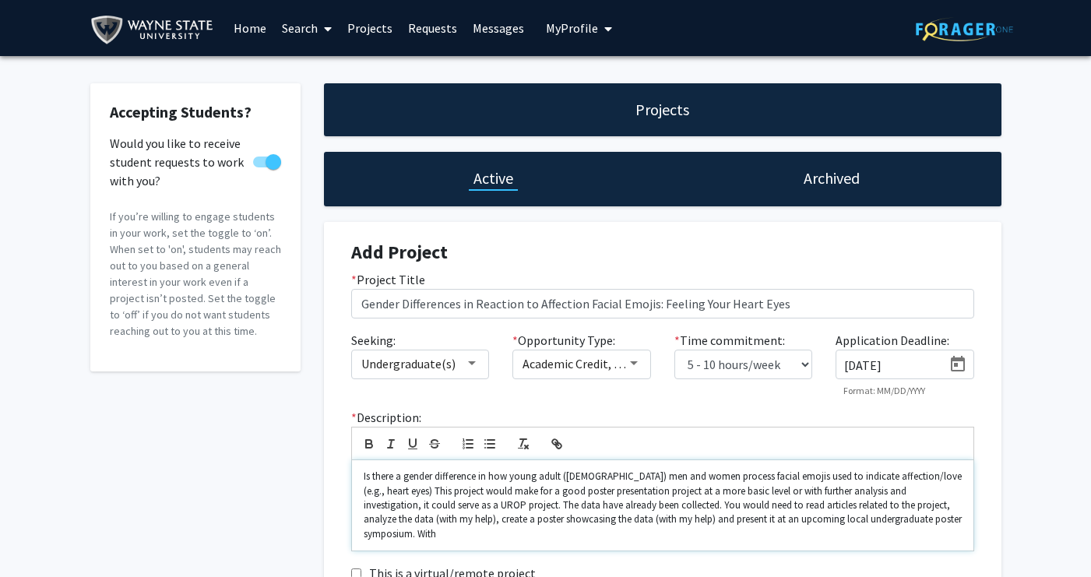
click at [410, 490] on p "Is there a gender difference in how young adult ([DEMOGRAPHIC_DATA]) men and wo…" at bounding box center [663, 506] width 598 height 72
click at [362, 480] on div "Is there a gender difference in how young adult ([DEMOGRAPHIC_DATA]) men and wo…" at bounding box center [662, 505] width 621 height 90
click at [500, 489] on p "Research Question: Is there a gender difference in how young adult ([DEMOGRAPHI…" at bounding box center [663, 506] width 598 height 72
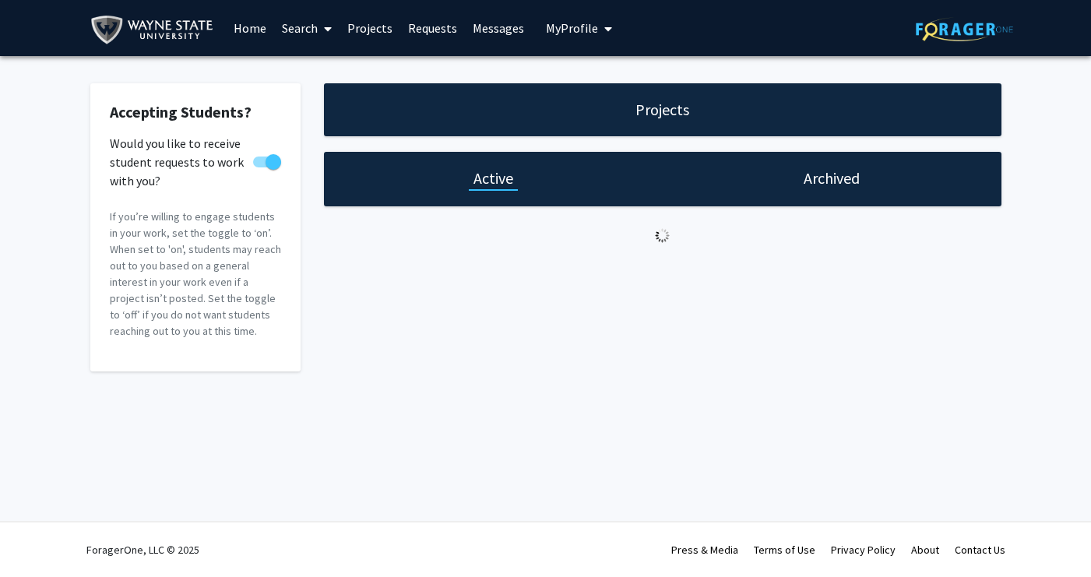
select select "5 - 10"
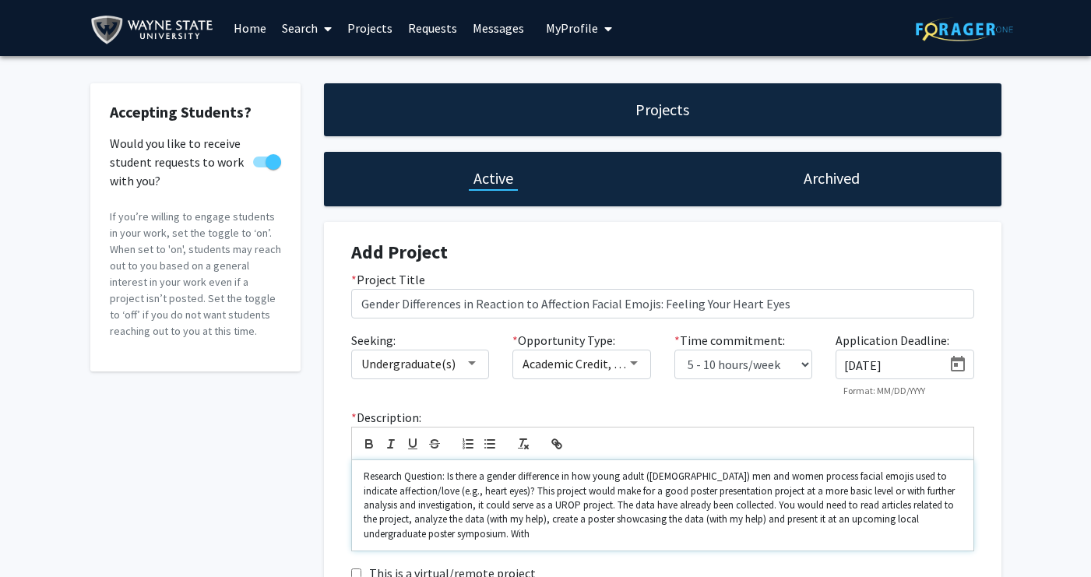
click at [557, 535] on p "Research Question: Is there a gender difference in how young adult ([DEMOGRAPHI…" at bounding box center [663, 506] width 598 height 72
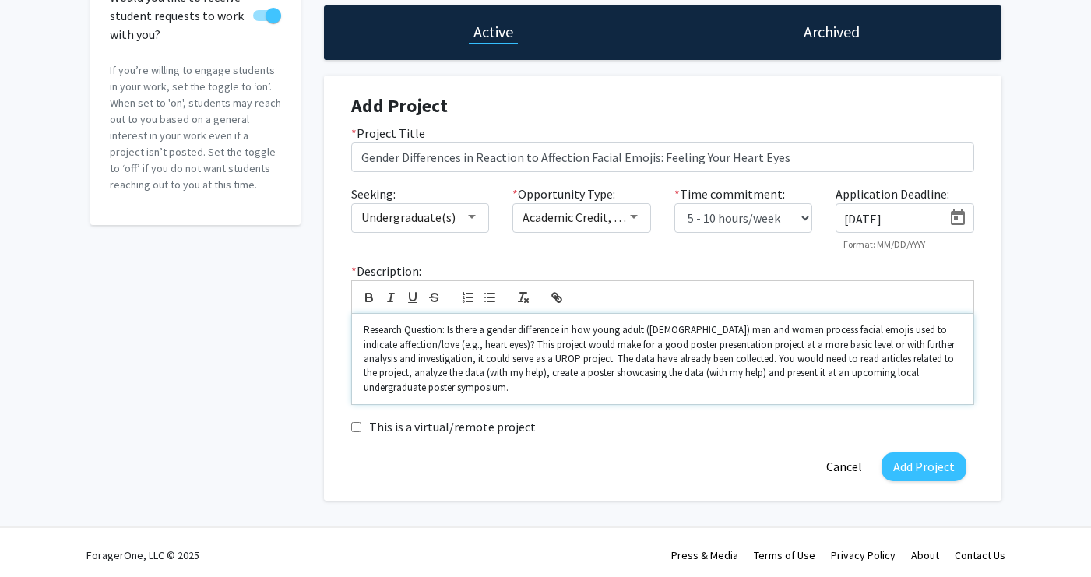
scroll to position [150, 0]
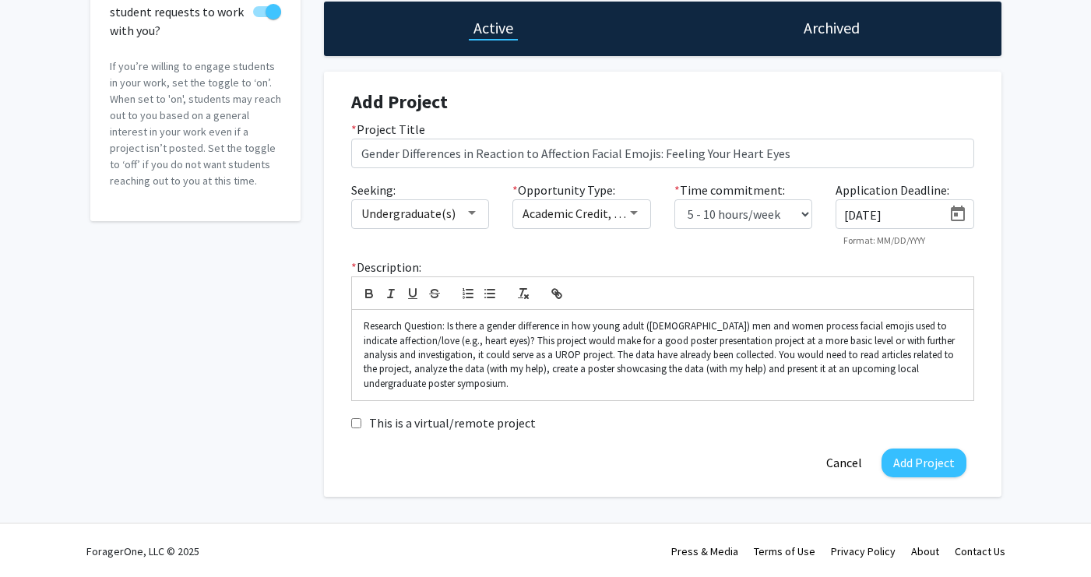
click at [354, 427] on input "This is a virtual/remote project" at bounding box center [356, 423] width 10 height 10
checkbox input "true"
click at [750, 388] on p "Research Question: Is there a gender difference in how young adult ([DEMOGRAPHI…" at bounding box center [663, 355] width 598 height 72
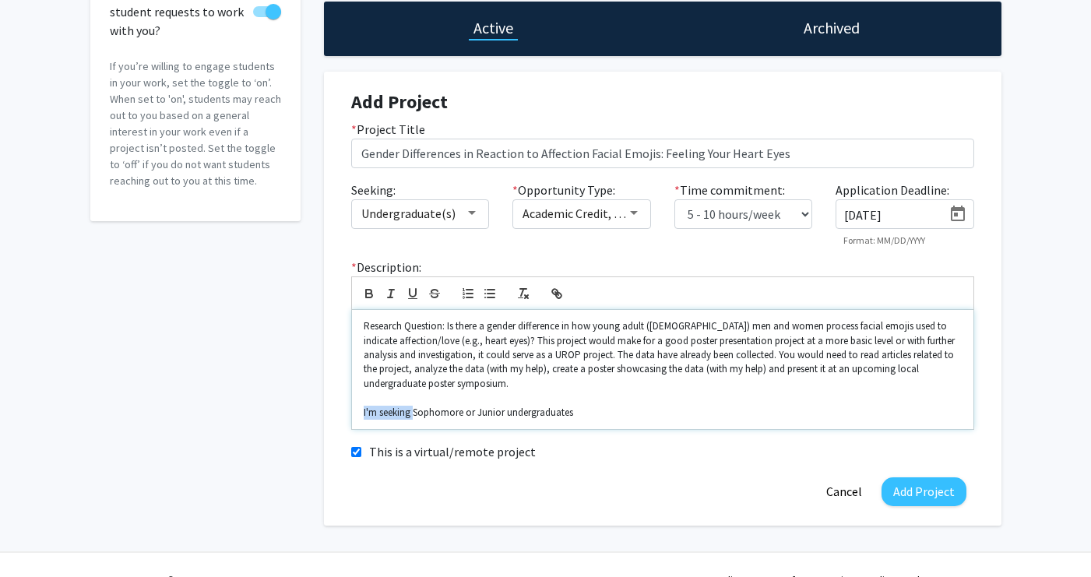
drag, startPoint x: 415, startPoint y: 413, endPoint x: 343, endPoint y: 413, distance: 71.6
click at [343, 413] on div "* Description: Research Question: Is there a gender difference in how young adu…" at bounding box center [662, 344] width 646 height 172
click at [547, 415] on p "Sophomore or Junior undergraduates" at bounding box center [663, 413] width 598 height 14
click at [361, 412] on div "Research Question: Is there a gender difference in how young adult ([DEMOGRAPHI…" at bounding box center [662, 369] width 621 height 119
click at [591, 416] on p "Seeking: Sophomore or Junior undergraduates" at bounding box center [663, 413] width 598 height 14
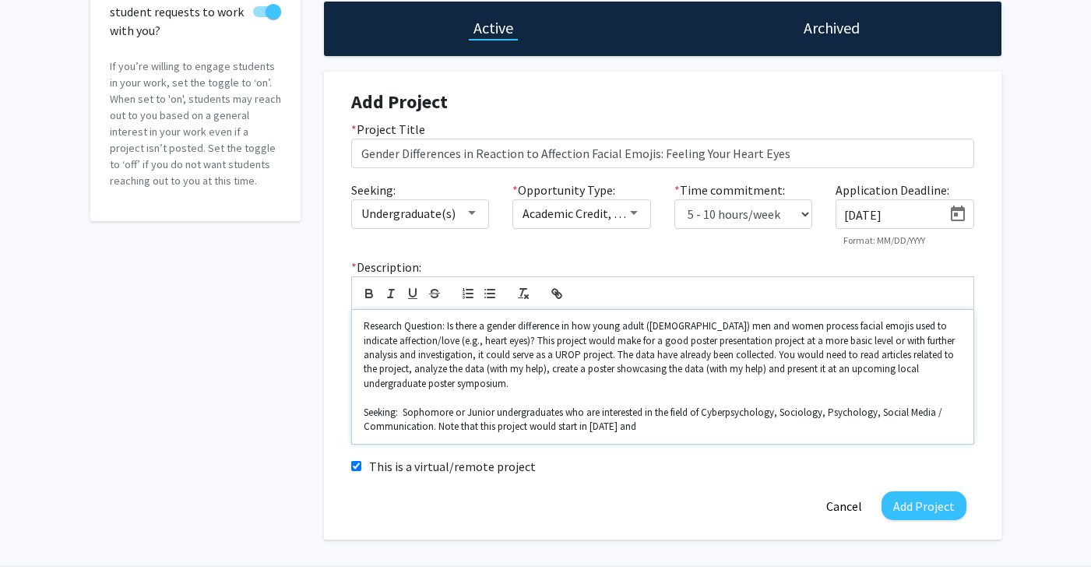
click at [589, 428] on p "Seeking: Sophomore or Junior undergraduates who are interested in the field of …" at bounding box center [663, 420] width 598 height 29
click at [689, 425] on p "Seeking: Sophomore or Junior undergraduates who are interested in the field of …" at bounding box center [663, 420] width 598 height 29
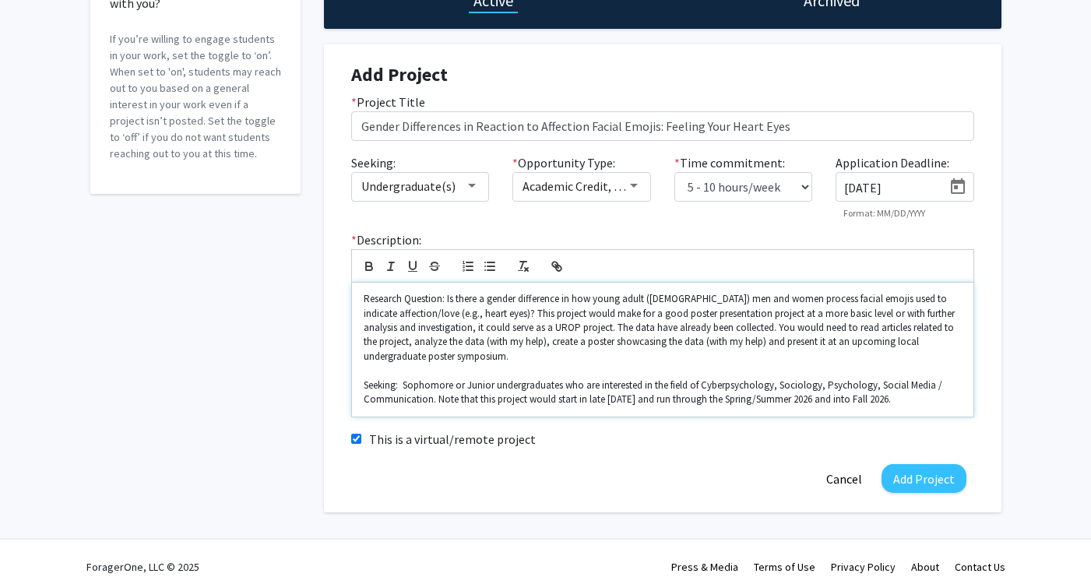
scroll to position [176, 0]
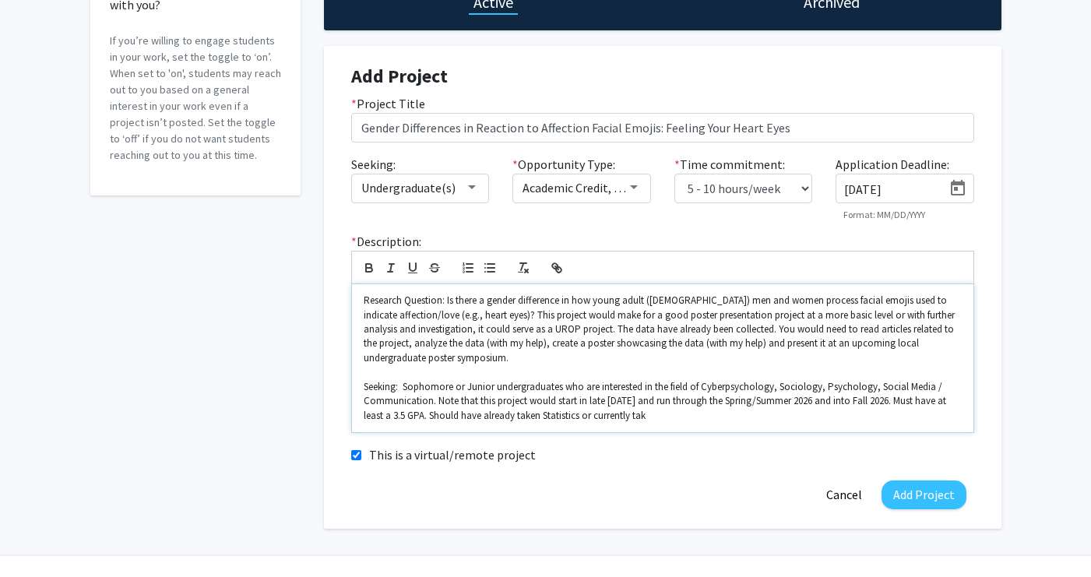
drag, startPoint x: 665, startPoint y: 413, endPoint x: 441, endPoint y: 410, distance: 224.3
click at [441, 410] on p "Seeking: Sophomore or Junior undergraduates who are interested in the field of …" at bounding box center [663, 401] width 598 height 43
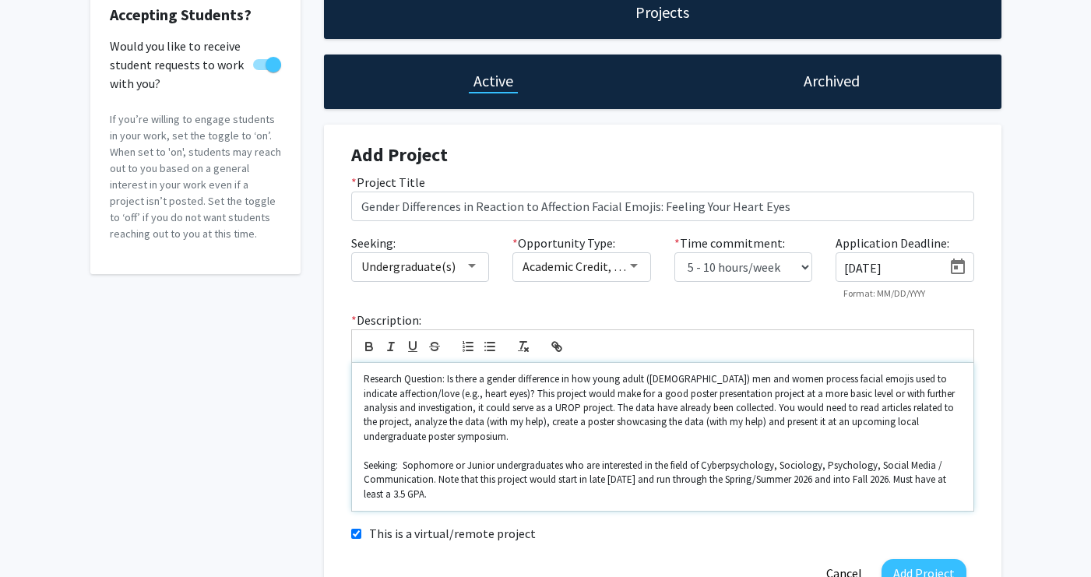
scroll to position [149, 0]
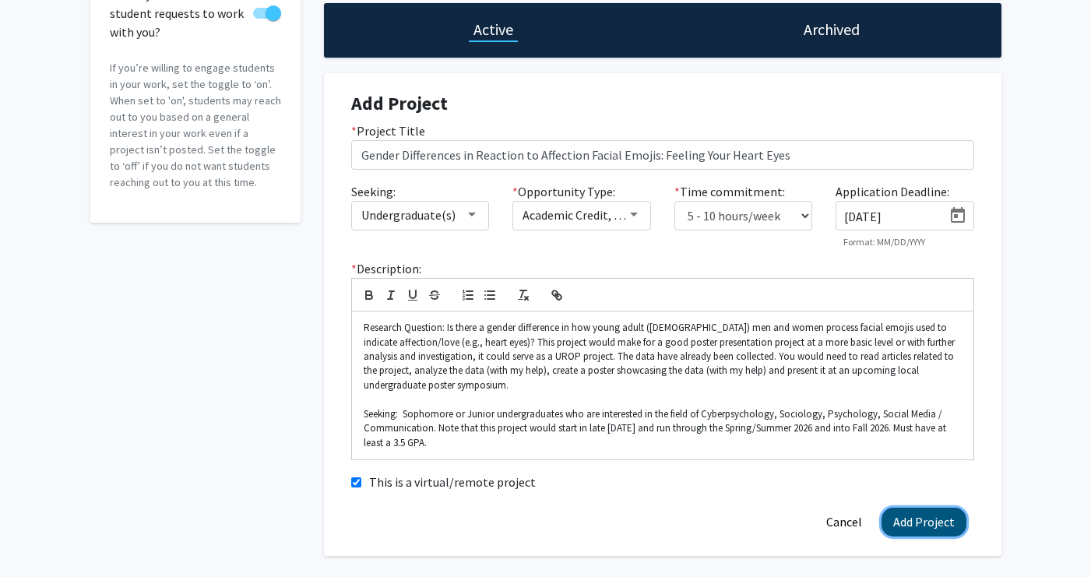
click at [918, 528] on button "Add Project" at bounding box center [923, 522] width 85 height 29
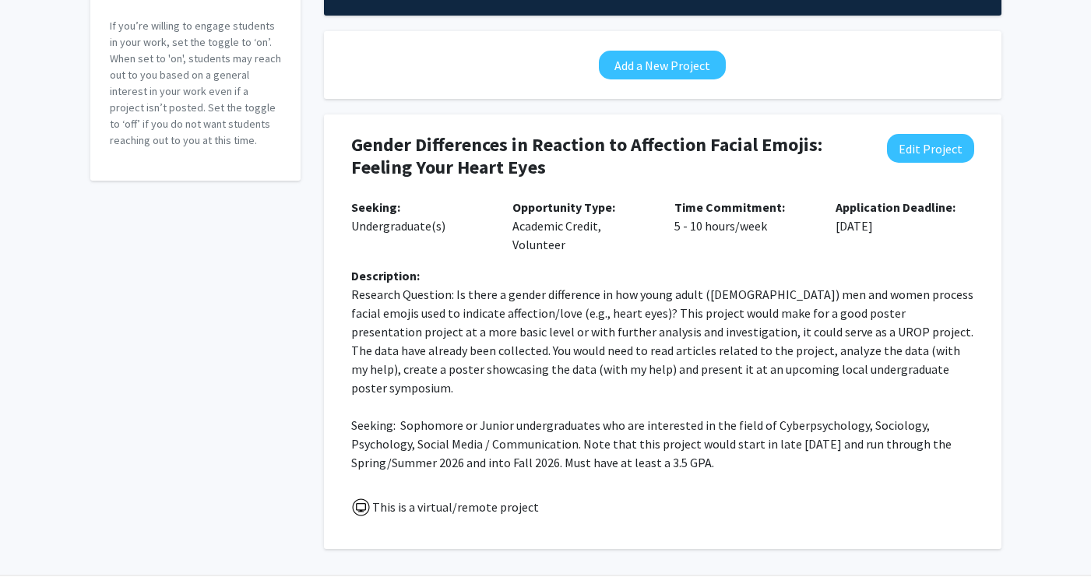
scroll to position [198, 0]
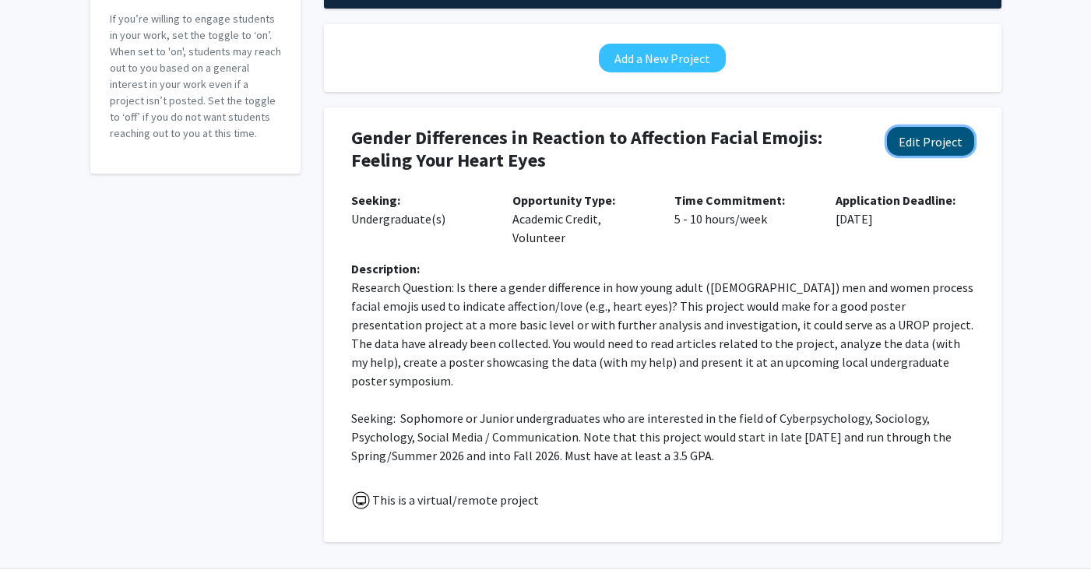
click at [901, 142] on button "Edit Project" at bounding box center [930, 141] width 87 height 29
select select "5 - 10"
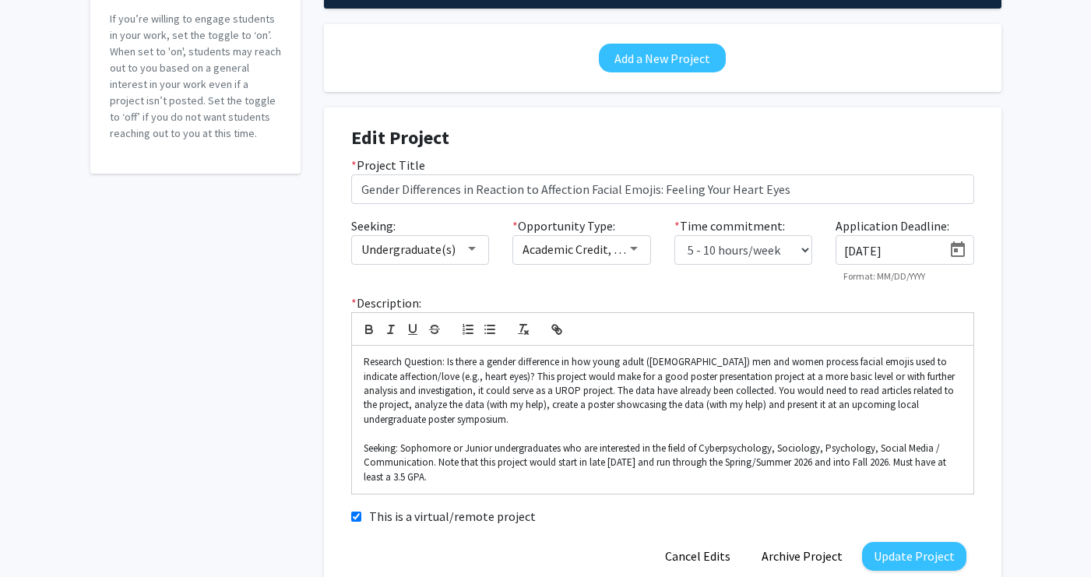
click at [867, 252] on input "[DATE]" at bounding box center [893, 251] width 98 height 14
type input "[DATE]"
click at [981, 284] on div "Seeking: Undergraduate(s) * Opportunity Type: Academic Credit, Volunteer * Time…" at bounding box center [662, 255] width 646 height 78
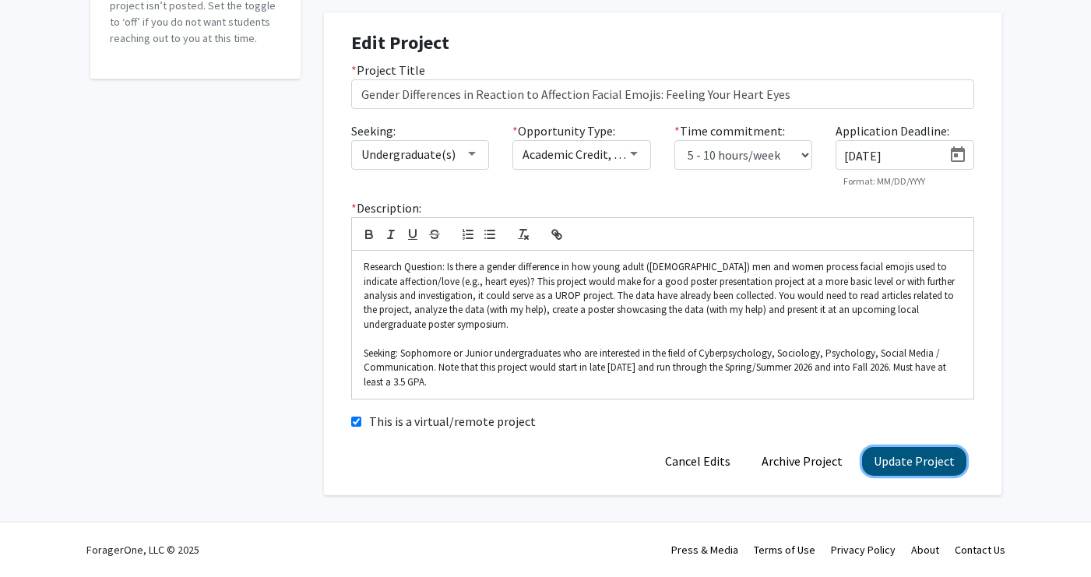
click at [900, 470] on button "Update Project" at bounding box center [914, 461] width 104 height 29
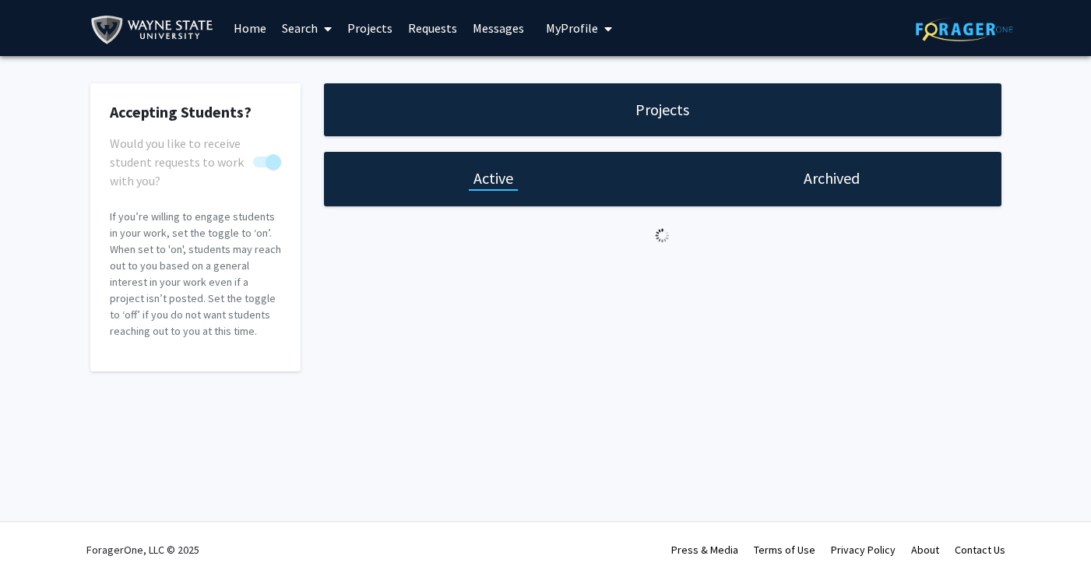
scroll to position [0, 0]
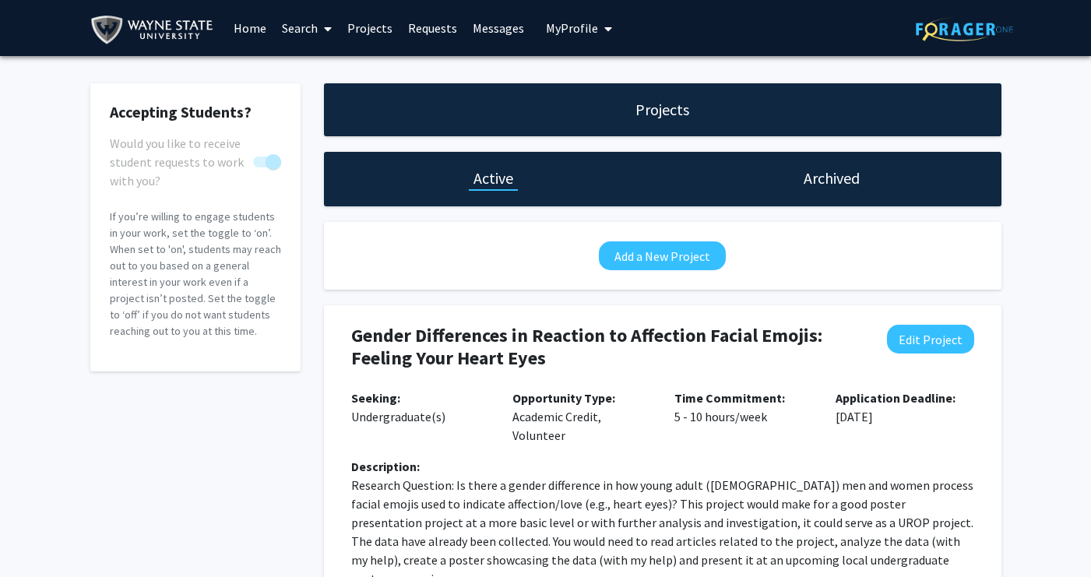
click at [655, 298] on div "Projects Active Archived Add a New Project Gender Differences in Reaction to Af…" at bounding box center [662, 411] width 701 height 656
click at [908, 336] on button "Edit Project" at bounding box center [930, 339] width 87 height 29
select select "5 - 10"
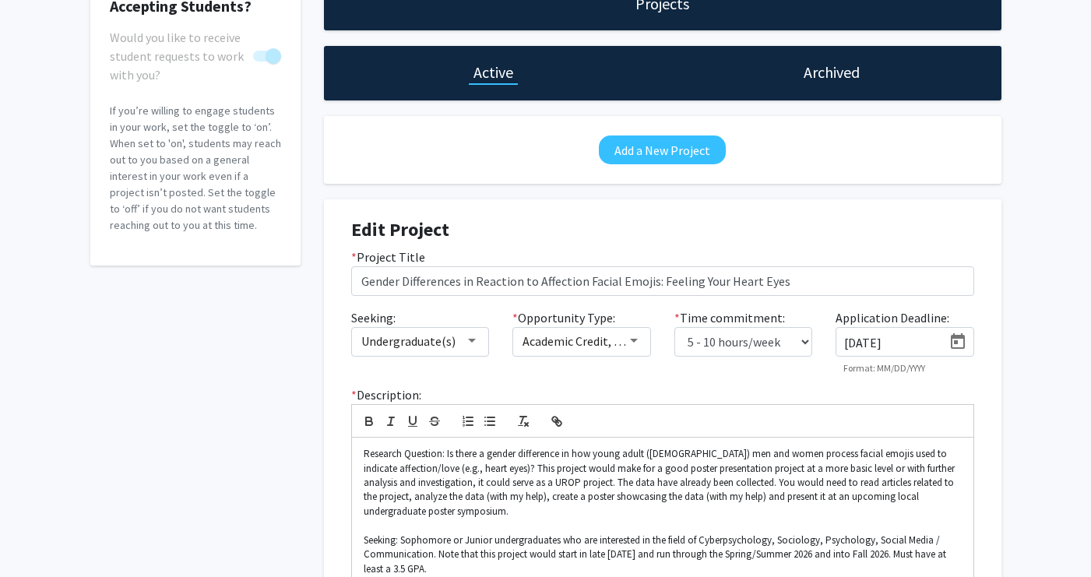
scroll to position [109, 0]
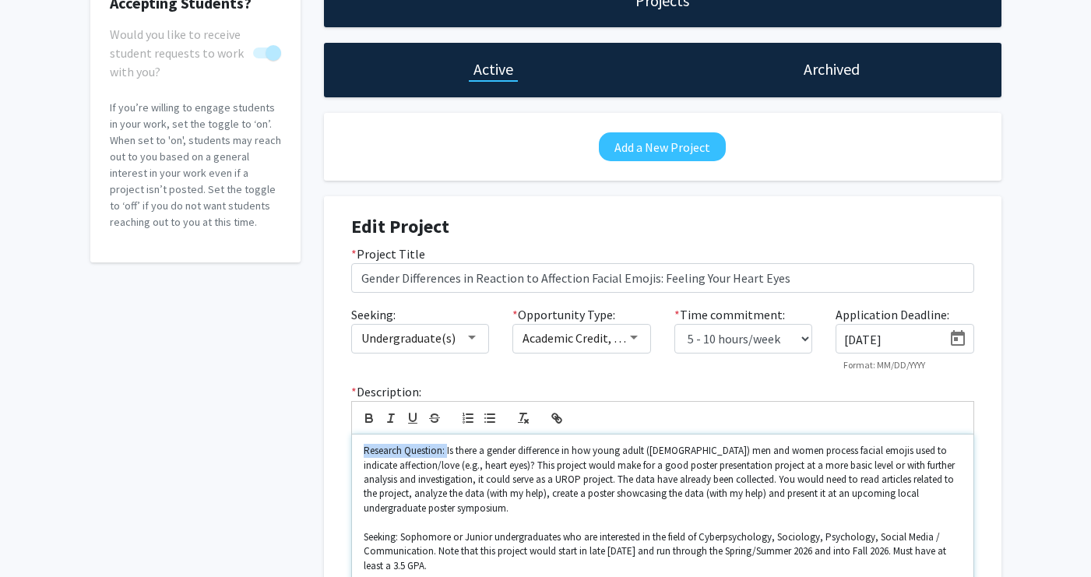
drag, startPoint x: 446, startPoint y: 451, endPoint x: 351, endPoint y: 450, distance: 95.0
click at [352, 450] on div "Research Question: Is there a gender difference in how young adult ([DEMOGRAPHI…" at bounding box center [662, 508] width 621 height 148
click at [368, 422] on icon "button" at bounding box center [369, 420] width 6 height 4
click at [612, 519] on p at bounding box center [663, 522] width 598 height 14
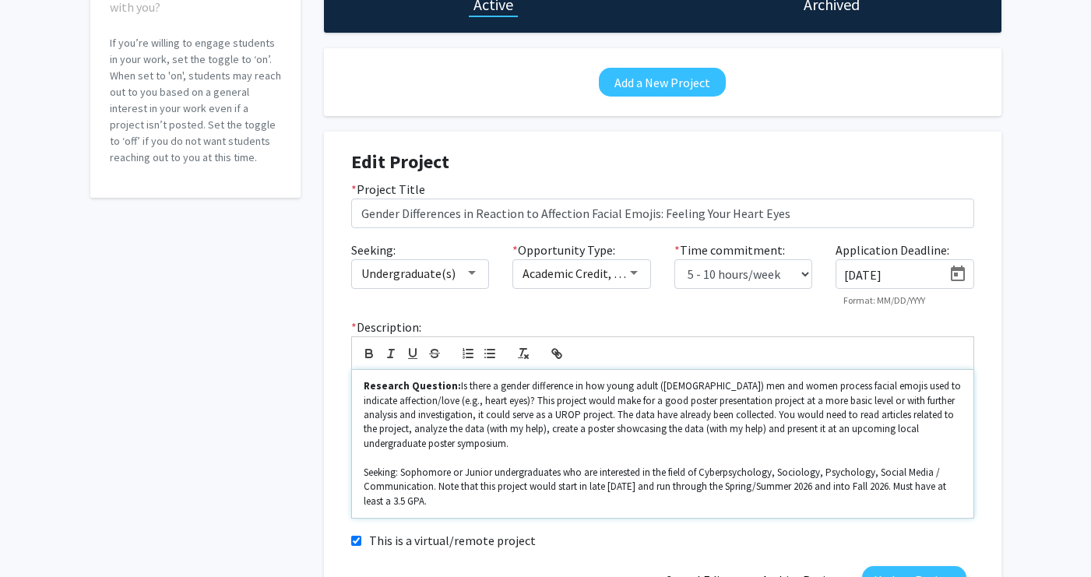
scroll to position [181, 0]
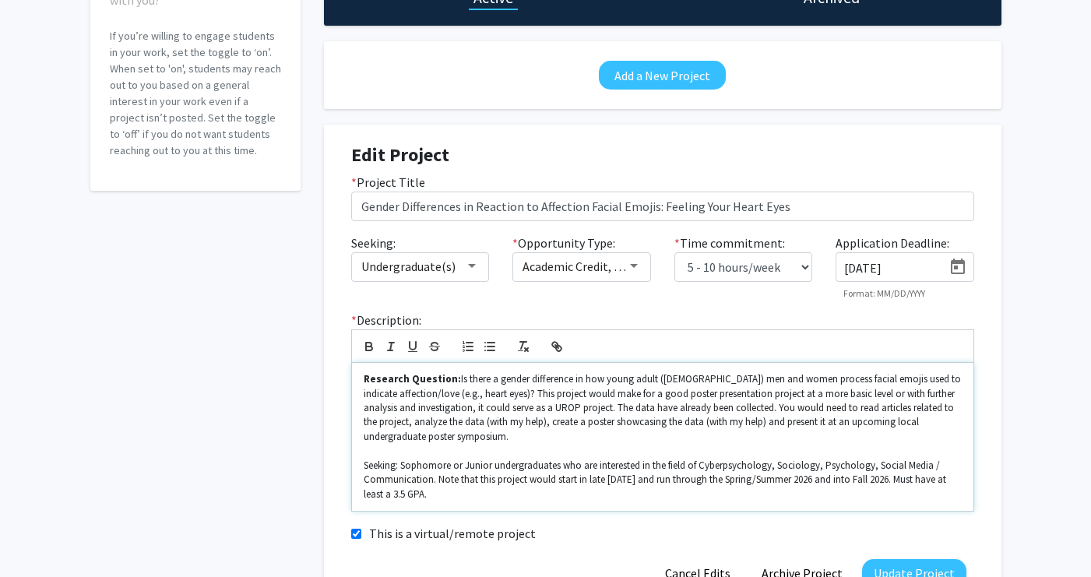
click at [572, 488] on p "Seeking: Sophomore or Junior undergraduates who are interested in the field of …" at bounding box center [663, 480] width 598 height 43
click at [991, 362] on div "Edit Project * Project Title Gender Differences in Reaction to Affection Facial…" at bounding box center [662, 366] width 677 height 483
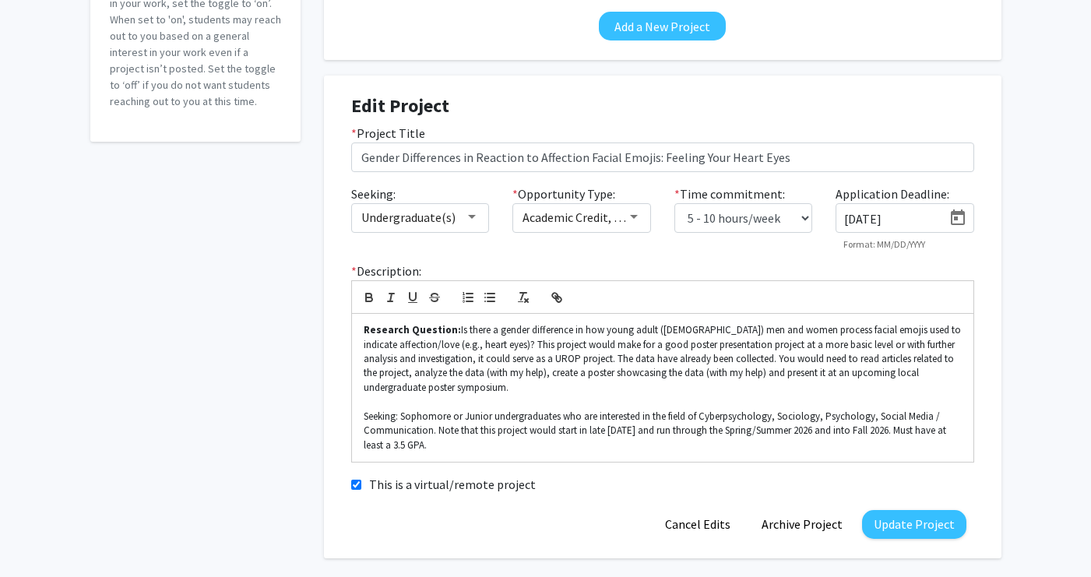
scroll to position [231, 0]
drag, startPoint x: 400, startPoint y: 415, endPoint x: 351, endPoint y: 413, distance: 49.1
click at [352, 414] on div "Research Question: Is there a gender difference in how young adult ([DEMOGRAPHI…" at bounding box center [662, 386] width 621 height 148
click at [369, 297] on icon "button" at bounding box center [369, 298] width 6 height 4
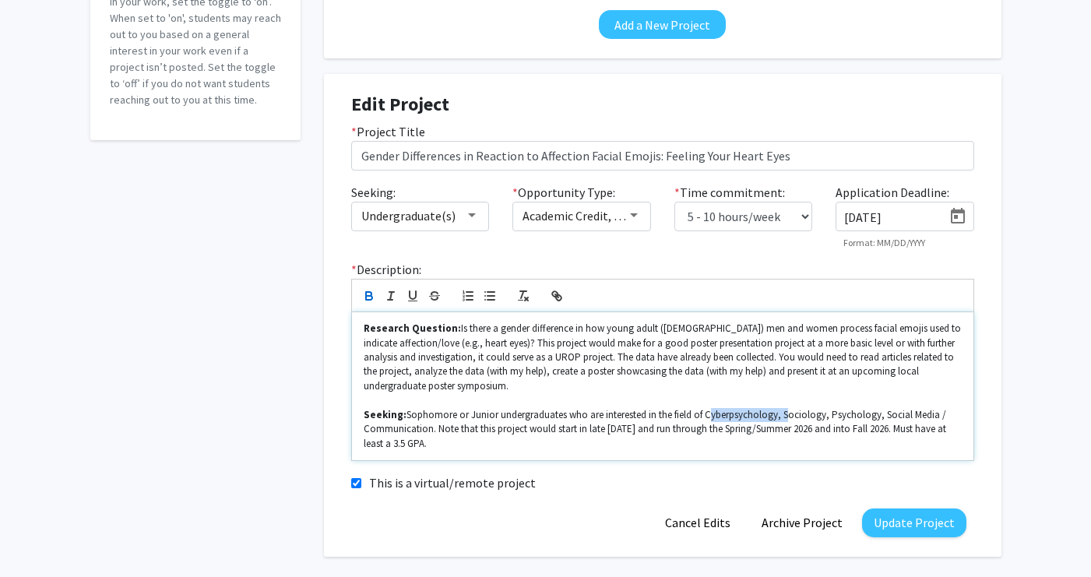
drag, startPoint x: 703, startPoint y: 413, endPoint x: 782, endPoint y: 422, distance: 79.2
click at [782, 422] on p "Seeking: Sophomore or Junior undergraduates who are interested in the field of …" at bounding box center [663, 429] width 598 height 43
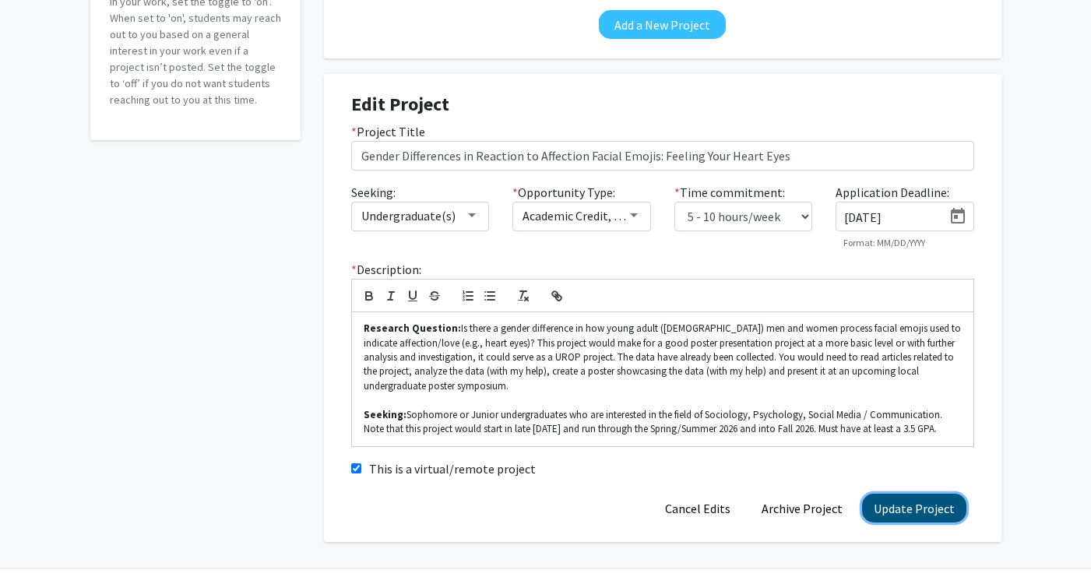
click at [909, 518] on button "Update Project" at bounding box center [914, 508] width 104 height 29
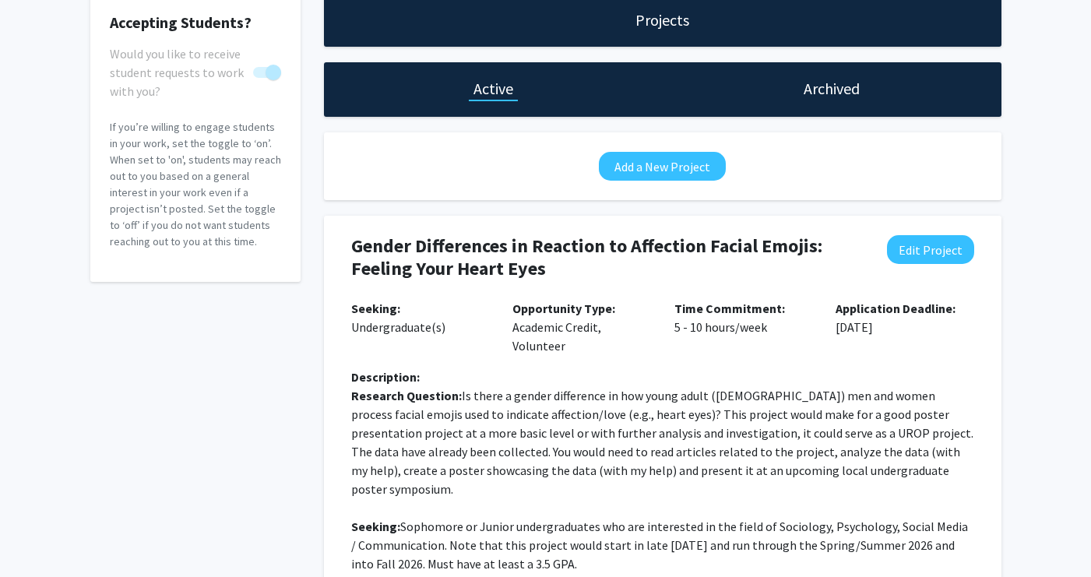
scroll to position [0, 0]
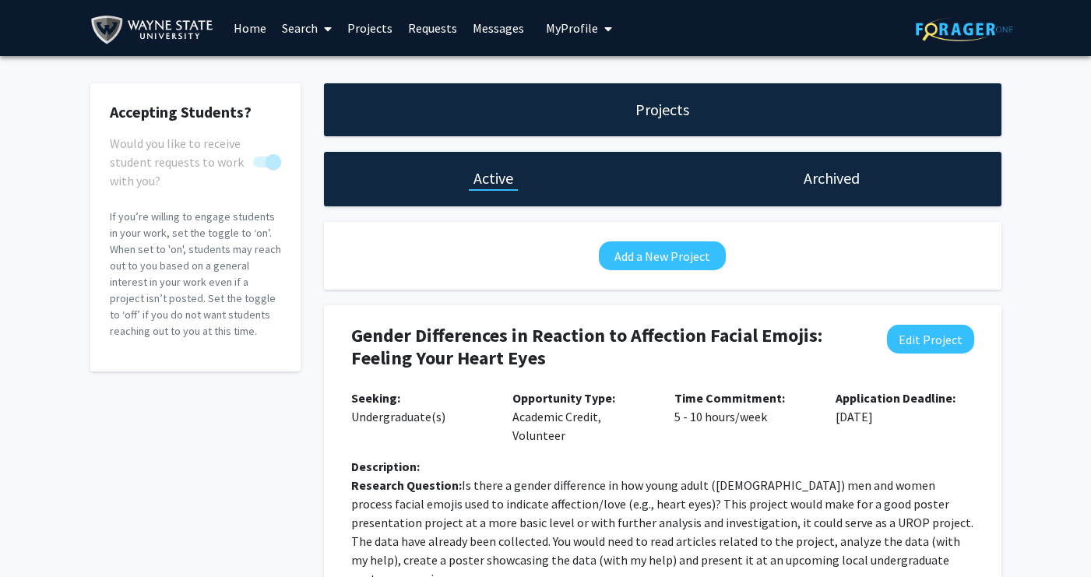
click at [1054, 349] on div "Accepting Students? Would you like to receive student requests to work with you…" at bounding box center [545, 415] width 1091 height 719
click at [361, 26] on link "Projects" at bounding box center [369, 28] width 61 height 55
click at [366, 26] on link "Projects" at bounding box center [369, 28] width 61 height 55
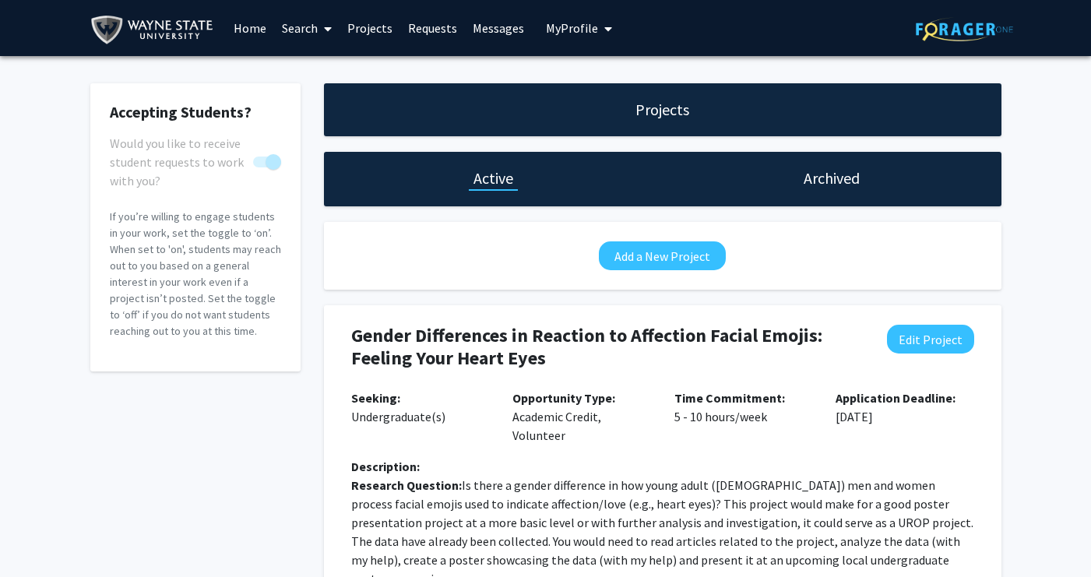
click at [366, 26] on link "Projects" at bounding box center [369, 28] width 61 height 55
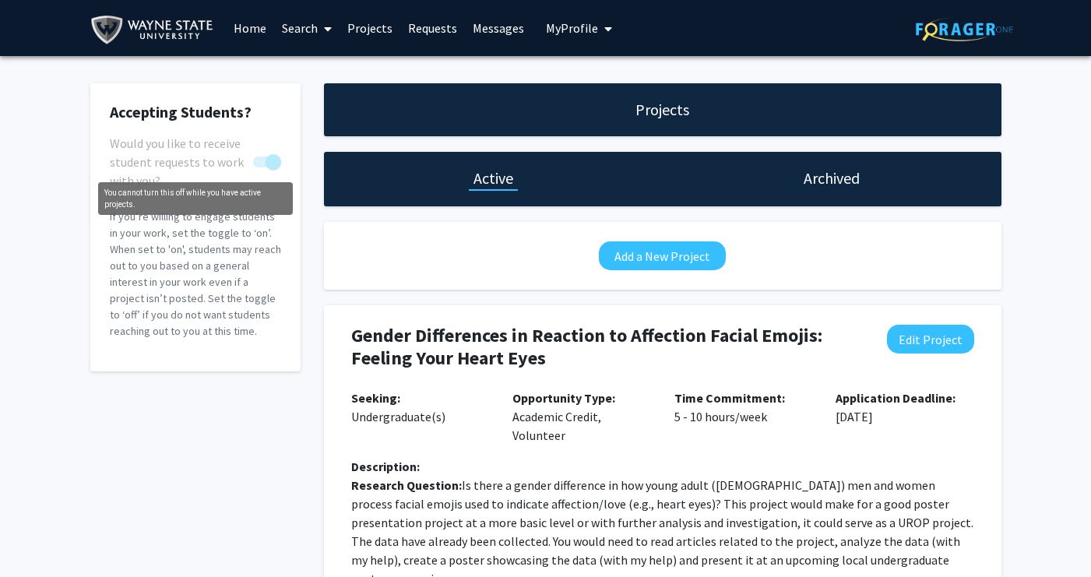
click at [271, 164] on span "You cannot turn this off while you have active projects." at bounding box center [274, 162] width 16 height 16
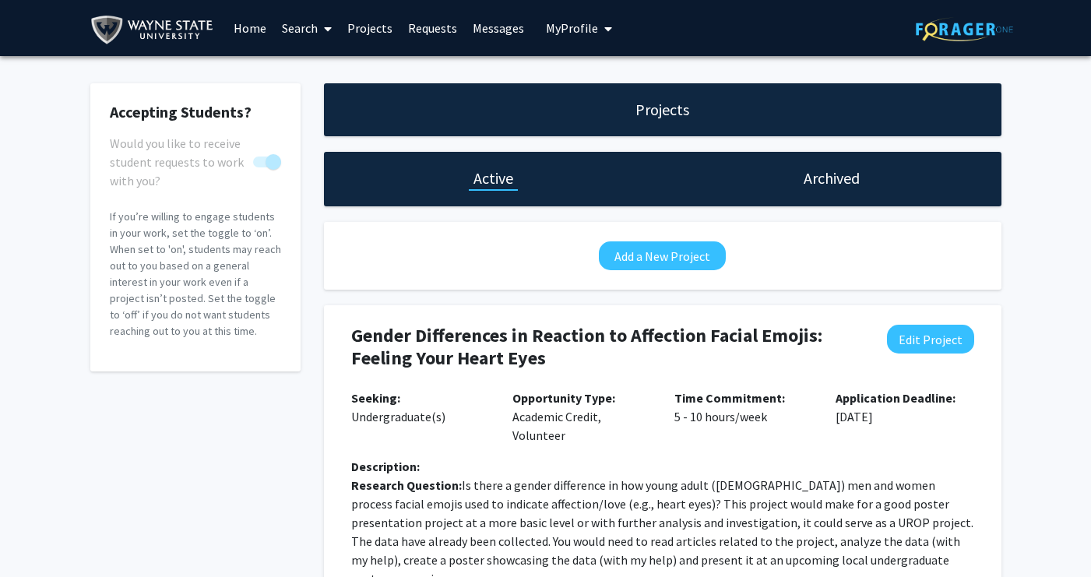
click at [171, 22] on img at bounding box center [155, 29] width 130 height 35
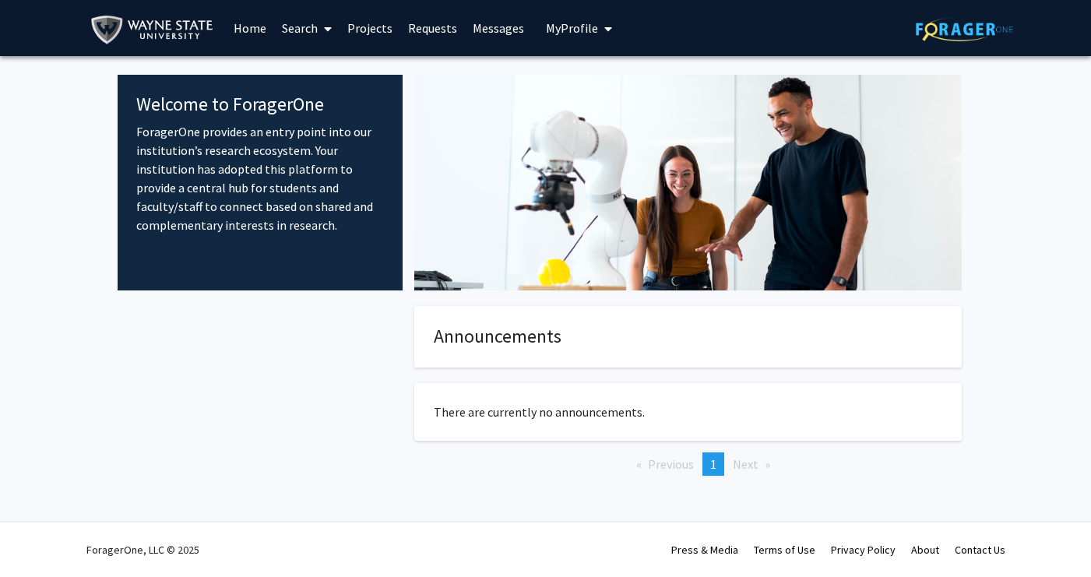
click at [364, 31] on link "Projects" at bounding box center [369, 28] width 61 height 55
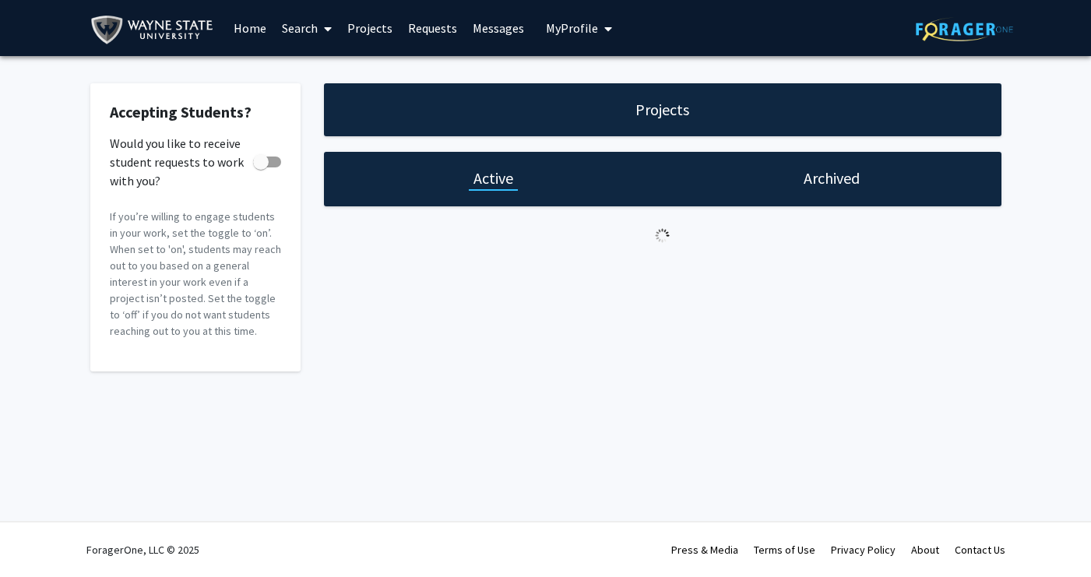
checkbox input "true"
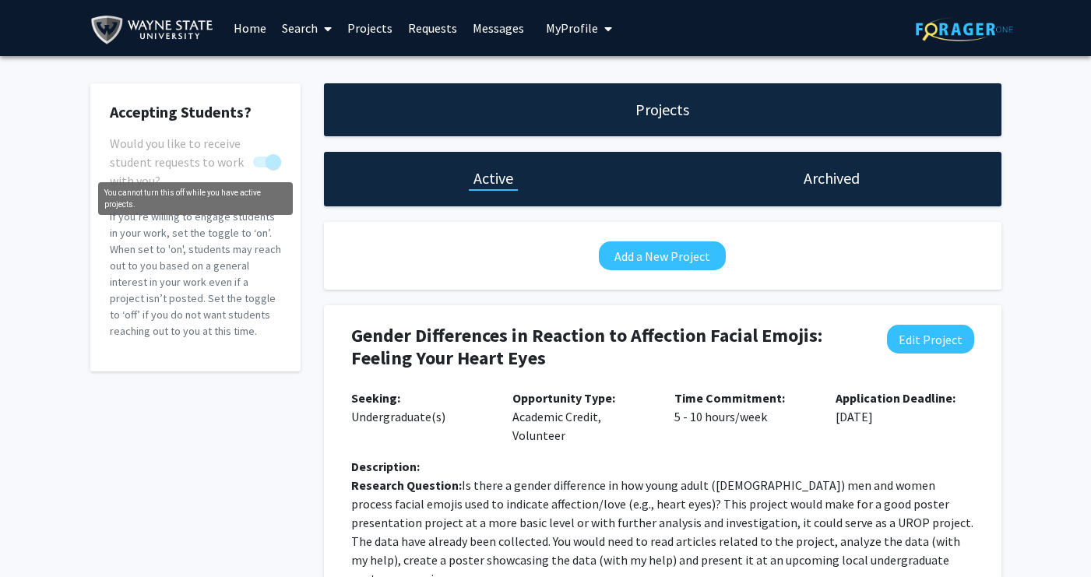
click at [275, 161] on span "You cannot turn this off while you have active projects." at bounding box center [274, 162] width 16 height 16
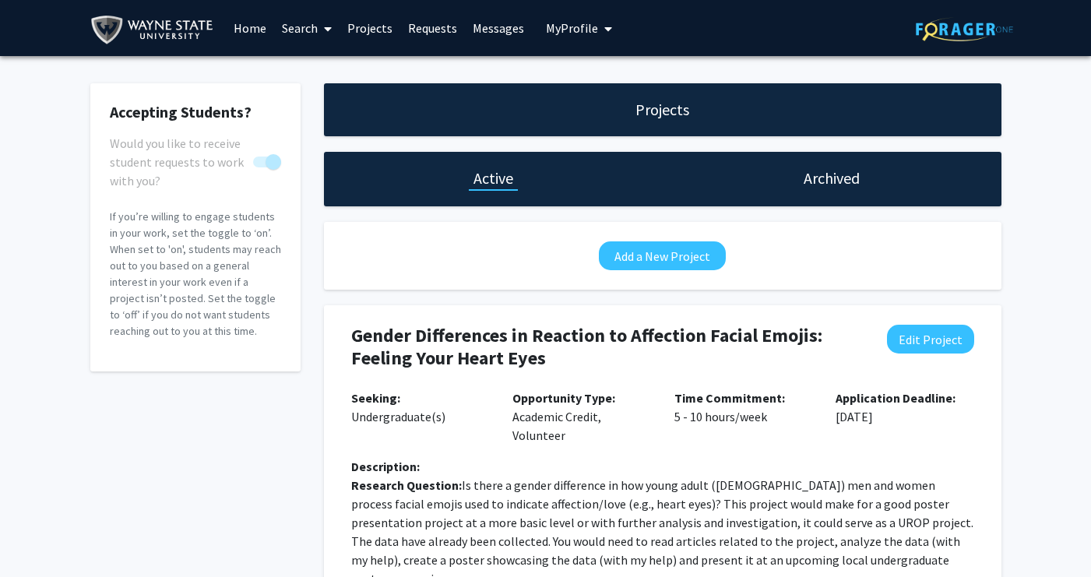
click at [275, 161] on span "You cannot turn this off while you have active projects." at bounding box center [274, 162] width 16 height 16
click at [181, 254] on p "If you’re willing to engage students in your work, set the toggle to ‘on’. When…" at bounding box center [195, 274] width 171 height 131
click at [252, 146] on div "Would you like to receive student requests to work with you?" at bounding box center [195, 152] width 171 height 37
click at [225, 123] on fg-card-body "Accepting Students? Would you like to receive student requests to work with you…" at bounding box center [195, 227] width 171 height 249
click at [368, 19] on link "Projects" at bounding box center [369, 28] width 61 height 55
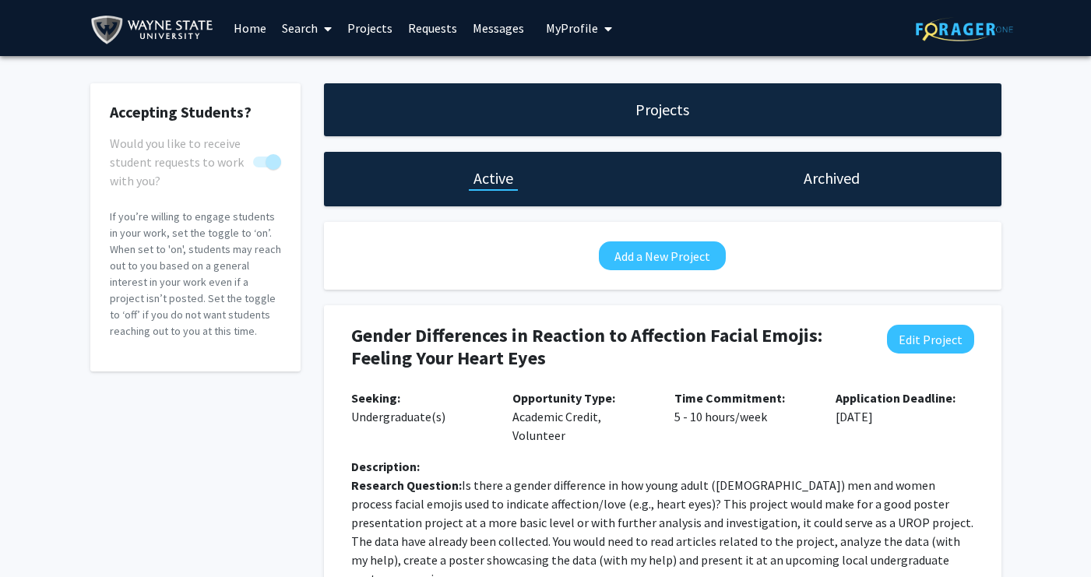
click at [368, 19] on link "Projects" at bounding box center [369, 28] width 61 height 55
click at [368, 29] on link "Projects" at bounding box center [369, 28] width 61 height 55
click at [441, 28] on link "Requests" at bounding box center [432, 28] width 65 height 55
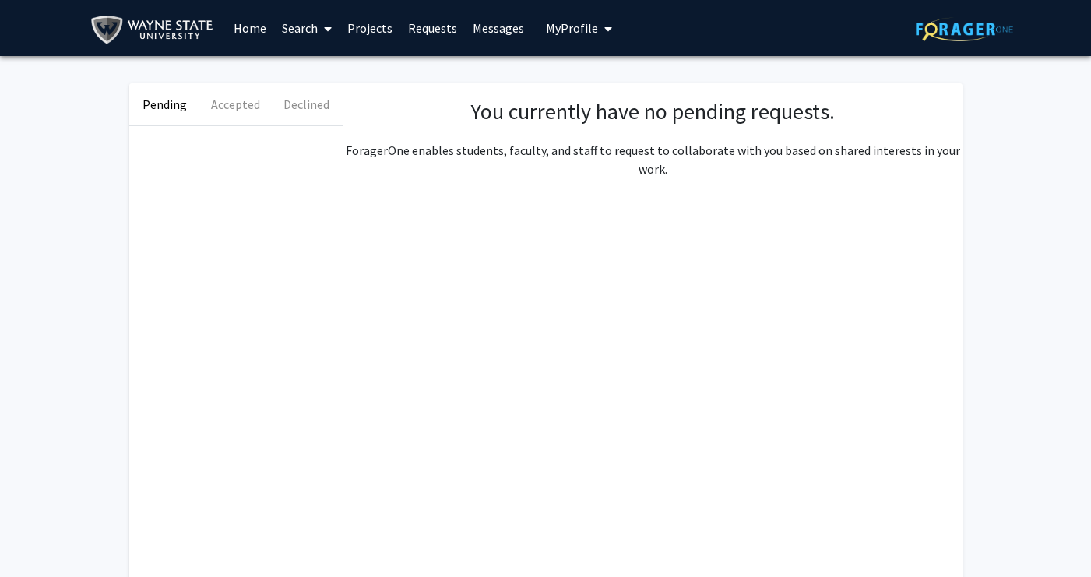
click at [564, 29] on span "My Profile" at bounding box center [572, 28] width 52 height 16
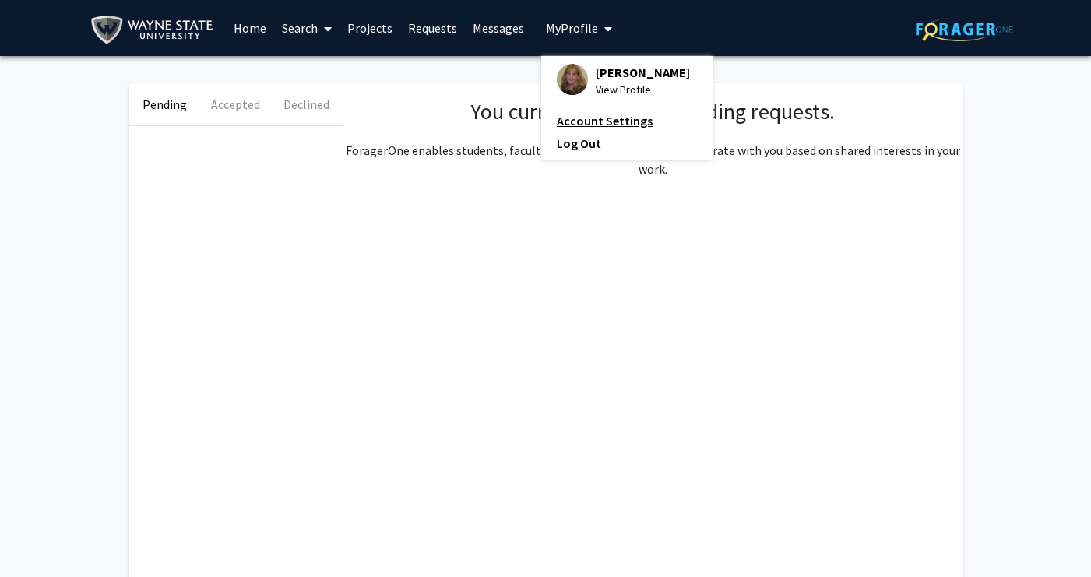
click at [600, 122] on link "Account Settings" at bounding box center [627, 120] width 140 height 19
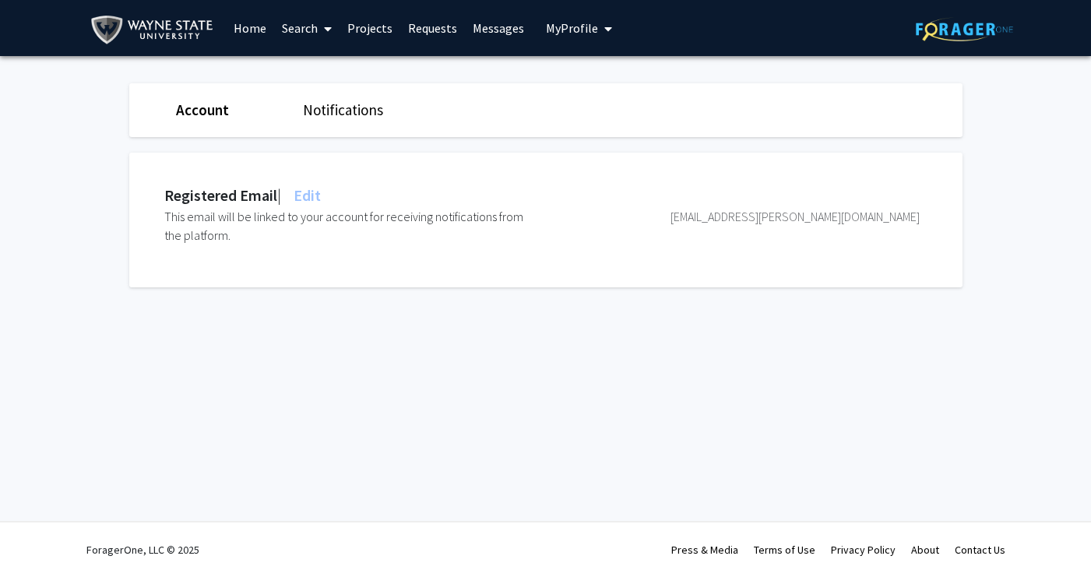
click at [579, 28] on span "My Profile" at bounding box center [572, 28] width 52 height 16
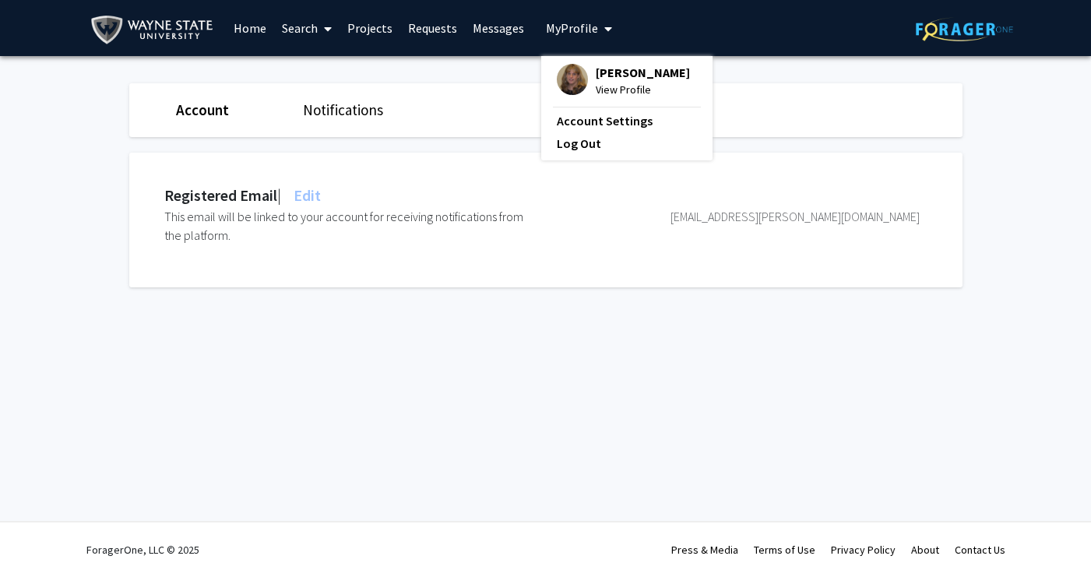
click at [611, 86] on span "View Profile" at bounding box center [643, 89] width 94 height 17
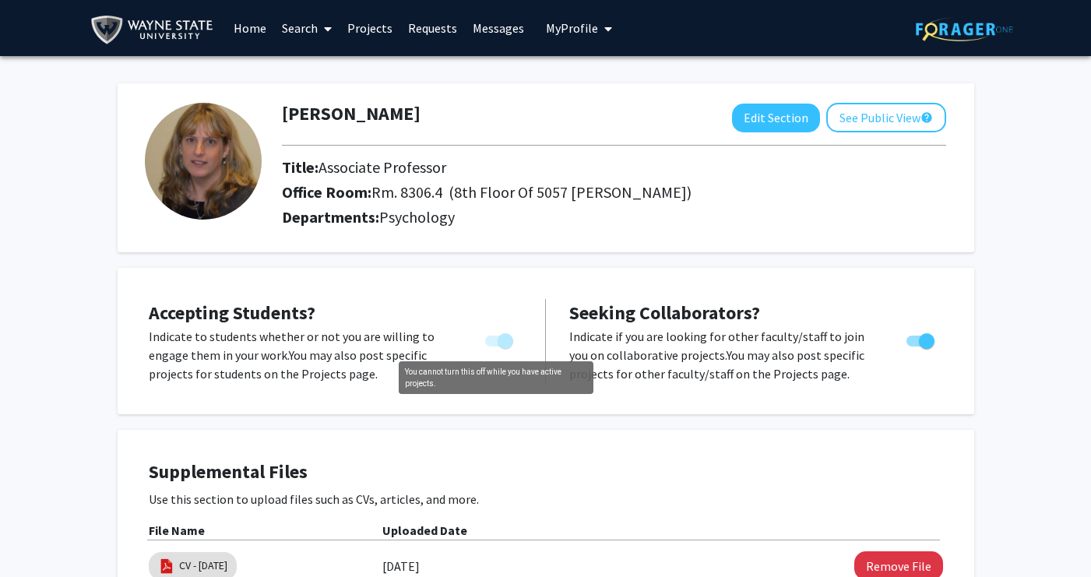
click at [502, 343] on span "You cannot turn this off while you have active projects." at bounding box center [506, 341] width 16 height 16
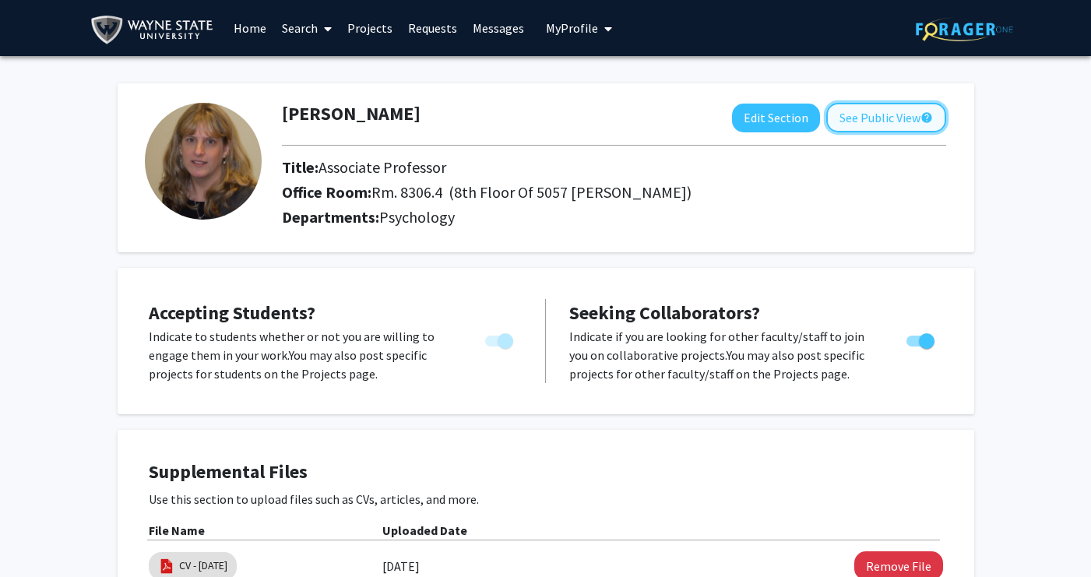
click at [864, 124] on button "See Public View help" at bounding box center [886, 118] width 120 height 30
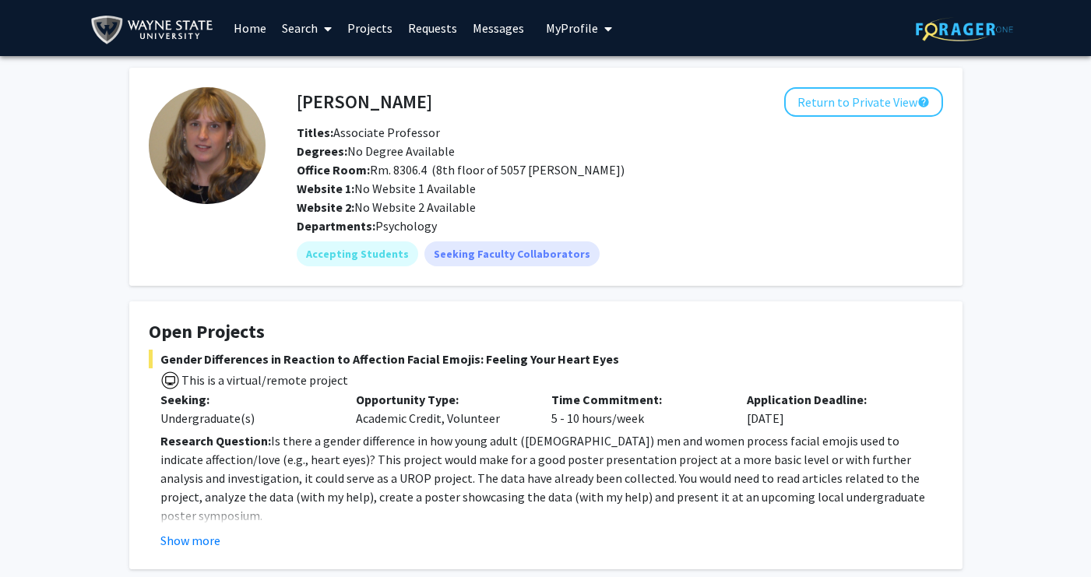
click at [846, 102] on button "Return to Private View help" at bounding box center [863, 102] width 159 height 30
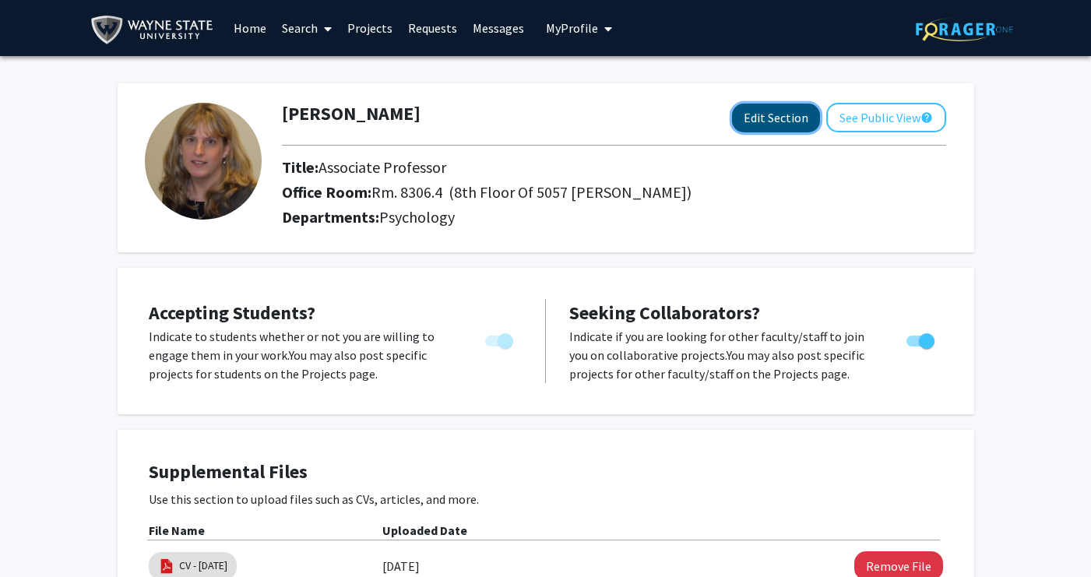
click at [781, 118] on button "Edit Section" at bounding box center [776, 118] width 88 height 29
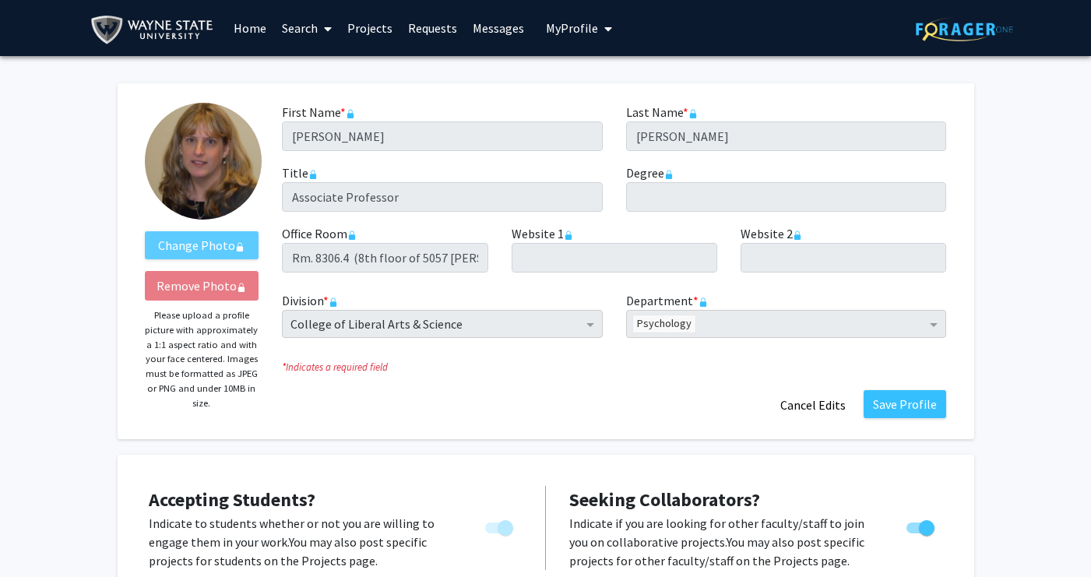
click at [580, 241] on div "Website 1 required" at bounding box center [614, 248] width 229 height 48
click at [670, 421] on div "Change Photo Remove Photo Please upload a profile picture with approximately a …" at bounding box center [546, 261] width 857 height 356
click at [820, 406] on button "Cancel Edits" at bounding box center [813, 405] width 86 height 30
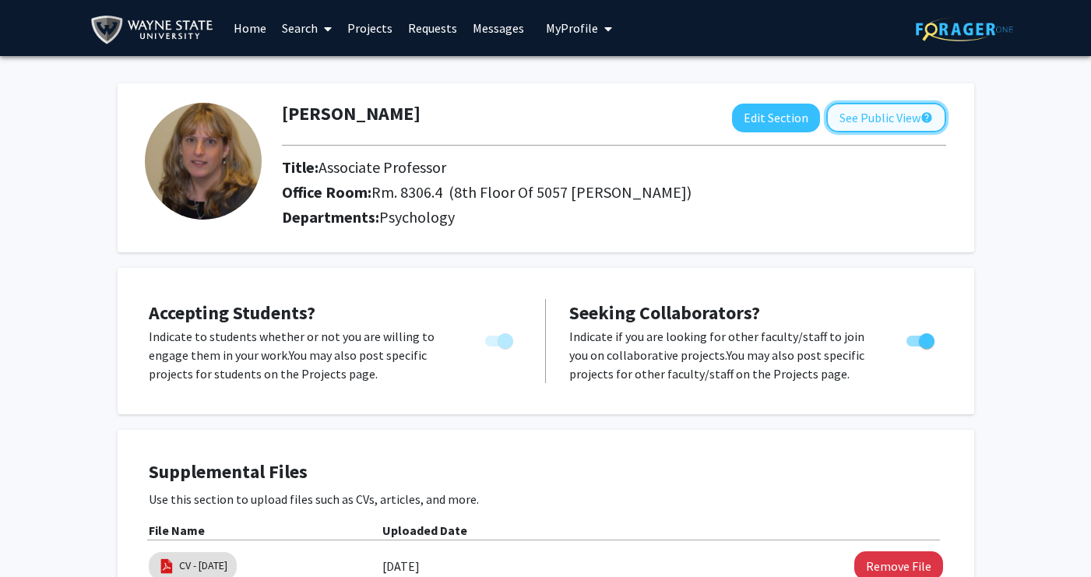
click at [877, 120] on button "See Public View help" at bounding box center [886, 118] width 120 height 30
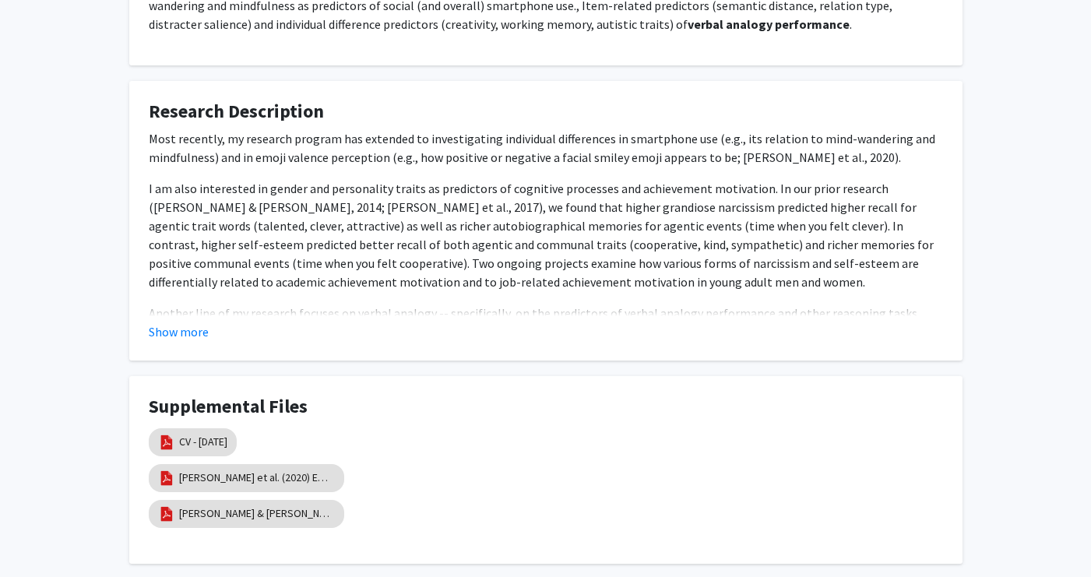
scroll to position [674, 0]
click at [165, 334] on button "Show more" at bounding box center [179, 332] width 60 height 19
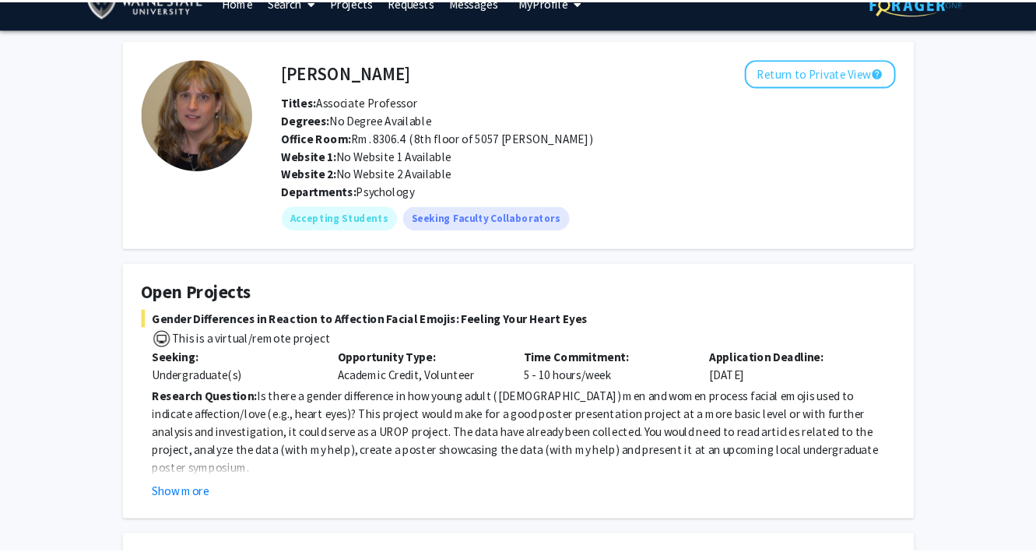
scroll to position [0, 0]
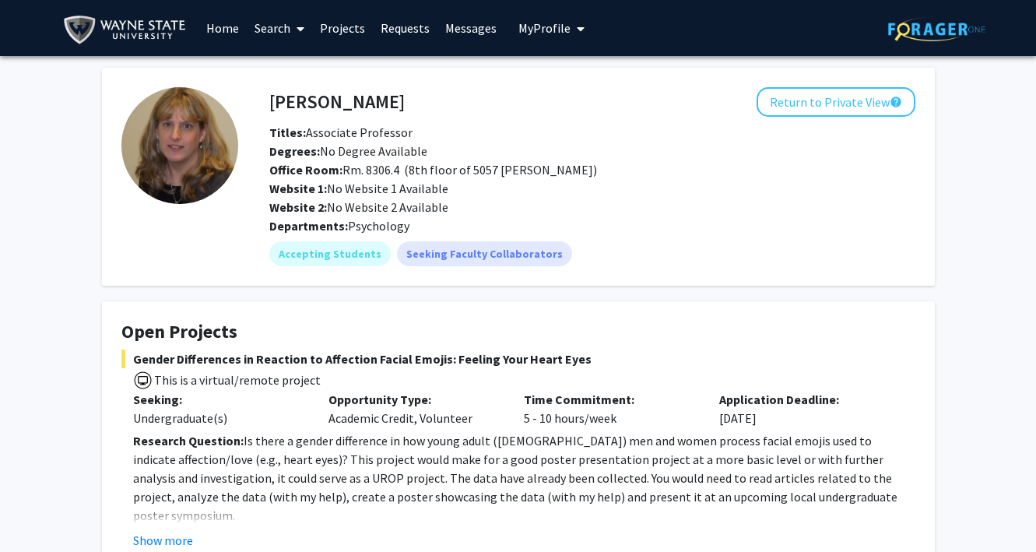
click at [341, 25] on link "Projects" at bounding box center [342, 28] width 61 height 55
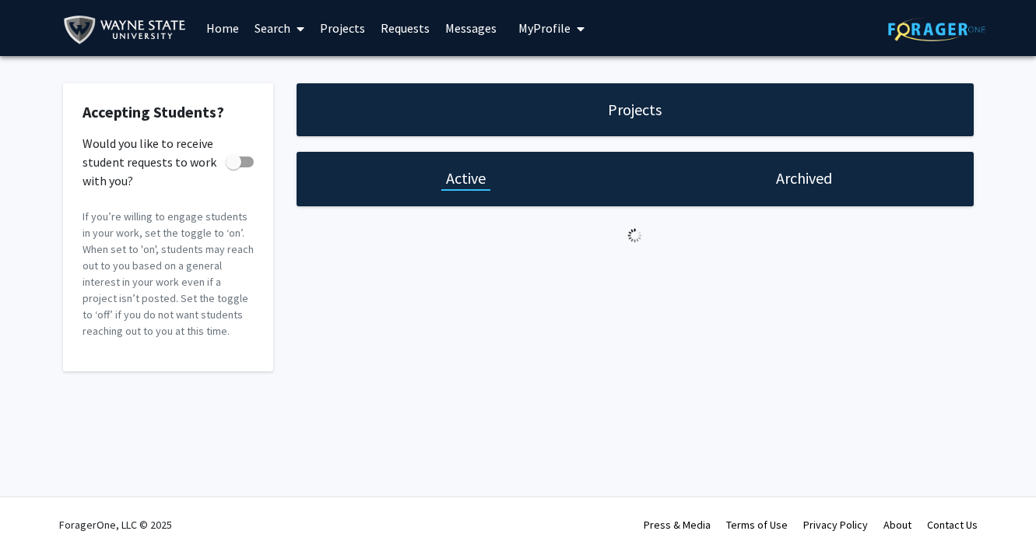
checkbox input "true"
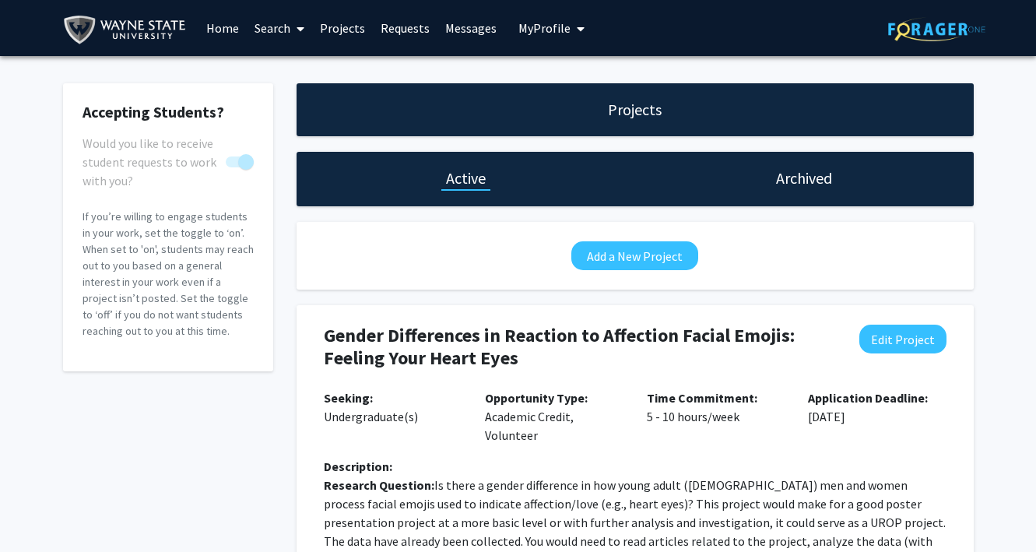
click at [642, 102] on h1 "Projects" at bounding box center [635, 110] width 54 height 22
click at [140, 32] on img at bounding box center [128, 29] width 130 height 35
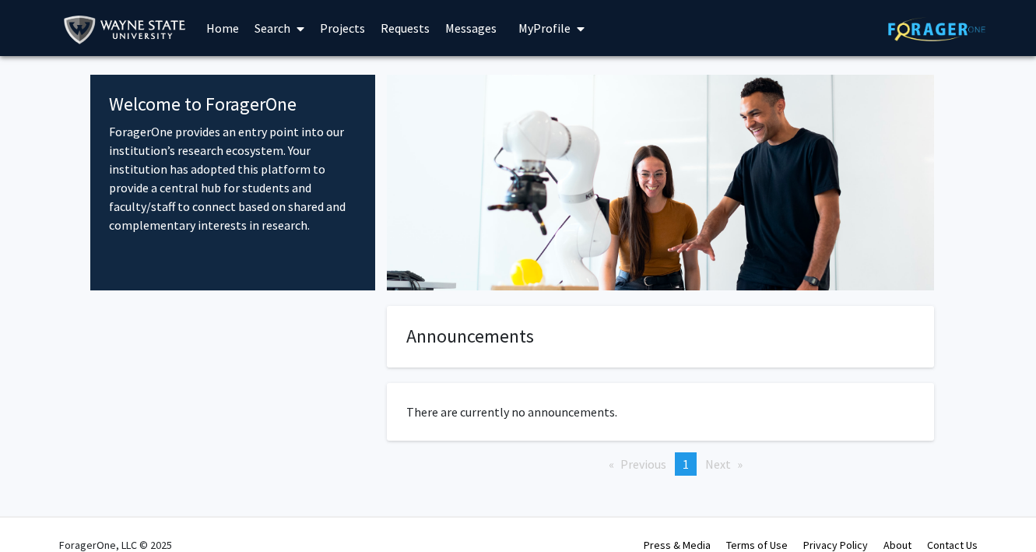
click at [279, 31] on link "Search" at bounding box center [279, 28] width 65 height 55
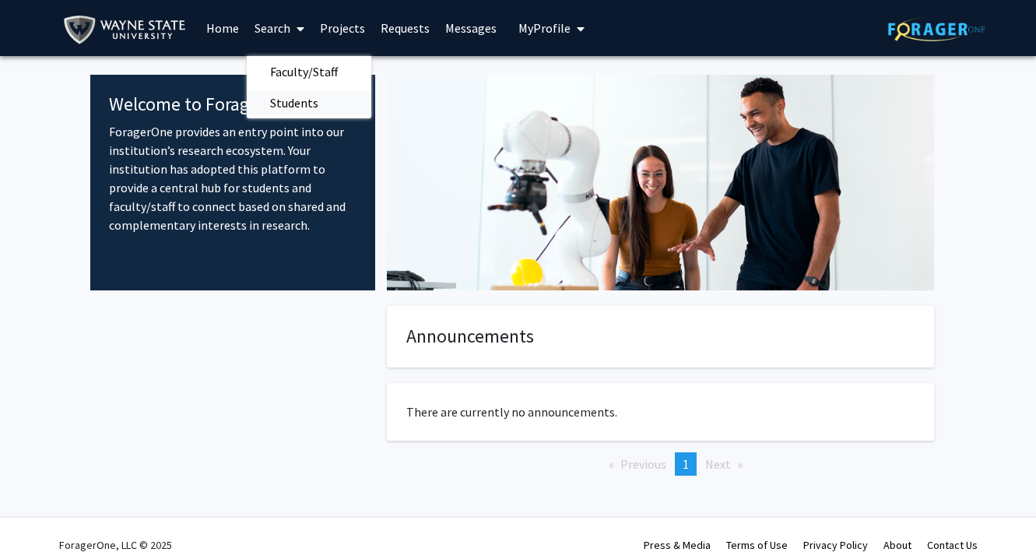
click at [277, 104] on span "Students" at bounding box center [294, 102] width 95 height 31
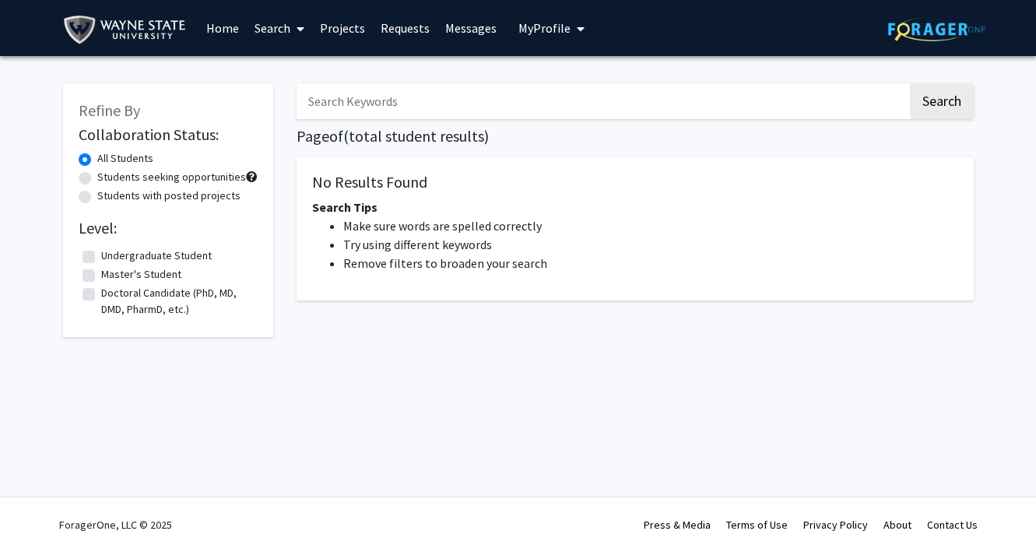
click at [203, 174] on label "Students seeking opportunities" at bounding box center [171, 177] width 149 height 16
click at [107, 174] on input "Students seeking opportunities" at bounding box center [102, 174] width 10 height 10
radio input "true"
click at [101, 255] on label "Undergraduate Student" at bounding box center [156, 256] width 111 height 16
click at [101, 255] on input "Undergraduate Student" at bounding box center [106, 253] width 10 height 10
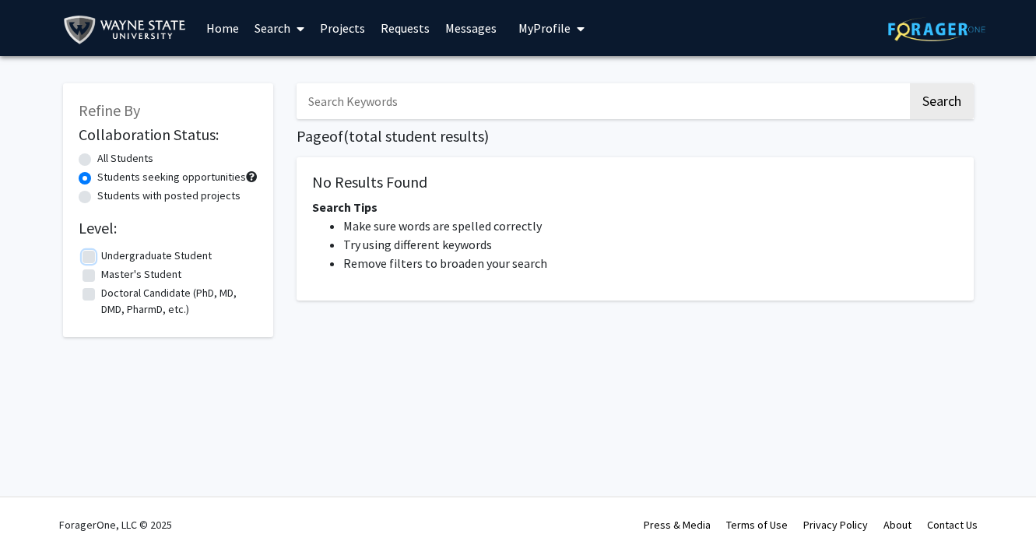
checkbox input "true"
click at [944, 104] on button "Search" at bounding box center [942, 101] width 64 height 36
click at [558, 111] on input "Search Keywords" at bounding box center [602, 101] width 611 height 36
type input "psychology"
click at [910, 83] on button "Search" at bounding box center [942, 101] width 64 height 36
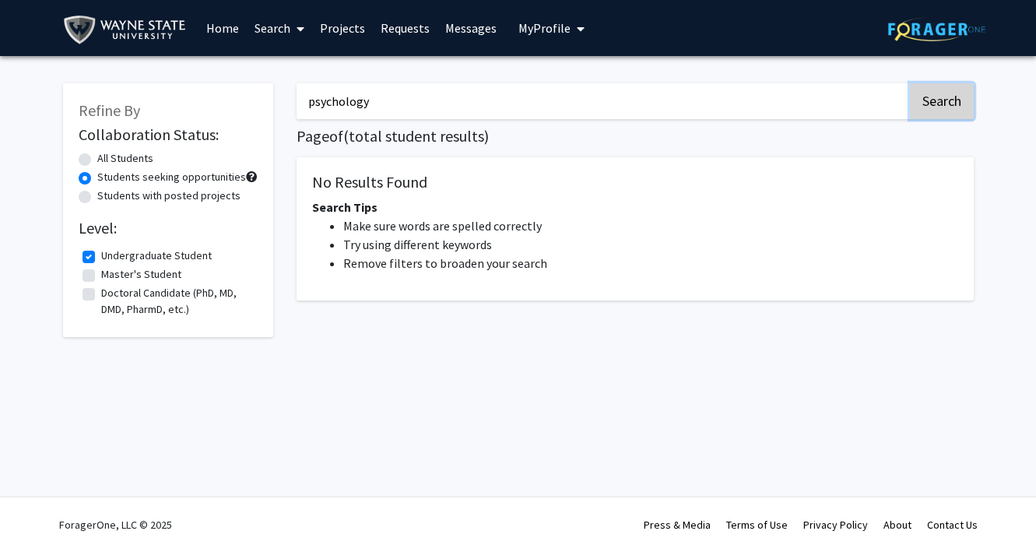
click at [952, 100] on button "Search" at bounding box center [942, 101] width 64 height 36
drag, startPoint x: 389, startPoint y: 97, endPoint x: 200, endPoint y: 93, distance: 189.3
click at [202, 94] on div "Refine By Collaboration Status: All Students Students seeking opportunities Stu…" at bounding box center [518, 216] width 934 height 296
click at [97, 158] on label "All Students" at bounding box center [125, 158] width 56 height 16
click at [97, 158] on input "All Students" at bounding box center [102, 155] width 10 height 10
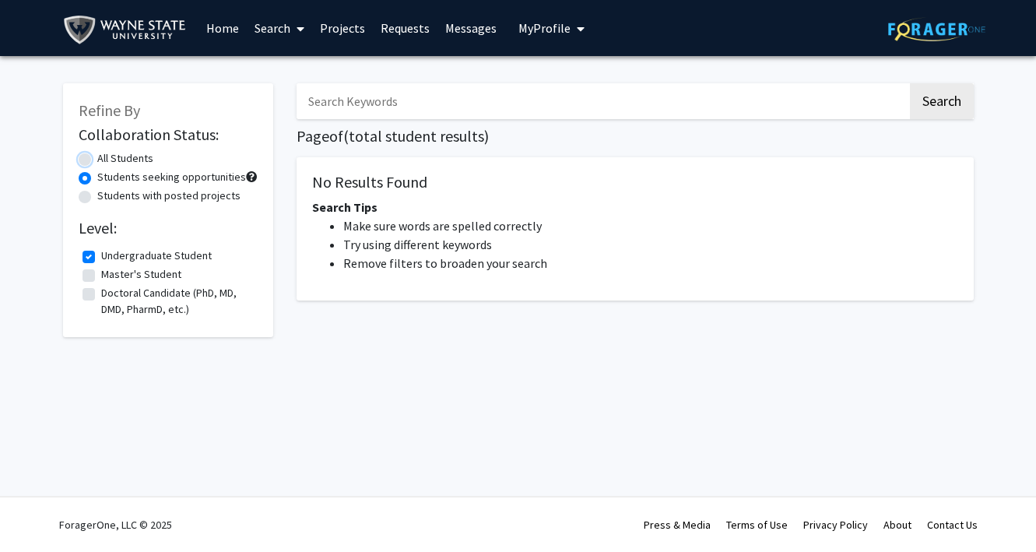
radio input "true"
click at [338, 452] on div "Skip navigation Home Search Projects Requests Messages My Profile [PERSON_NAME]…" at bounding box center [518, 276] width 1036 height 552
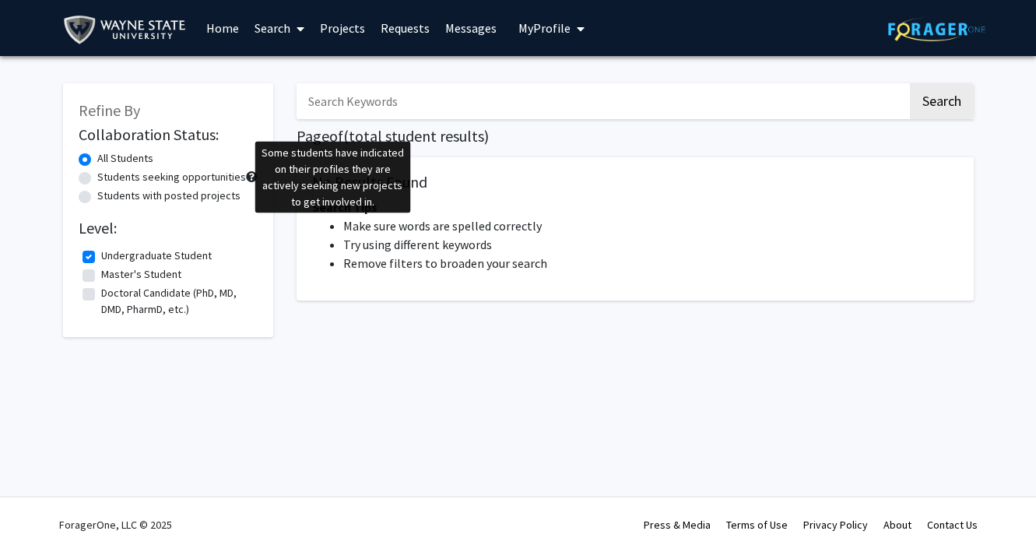
click at [248, 174] on span at bounding box center [251, 176] width 11 height 11
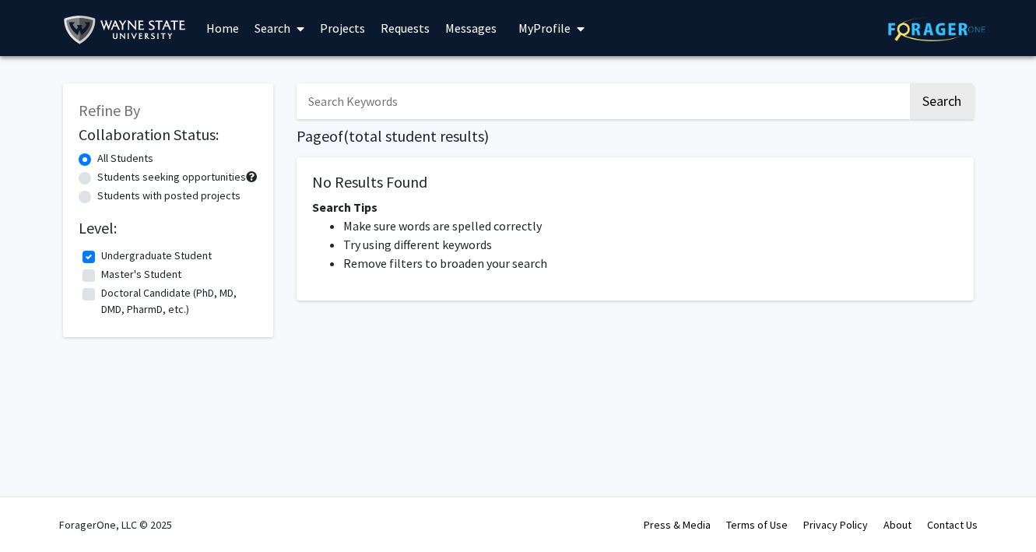
click at [248, 174] on span at bounding box center [251, 176] width 11 height 11
click at [912, 25] on img at bounding box center [936, 29] width 97 height 24
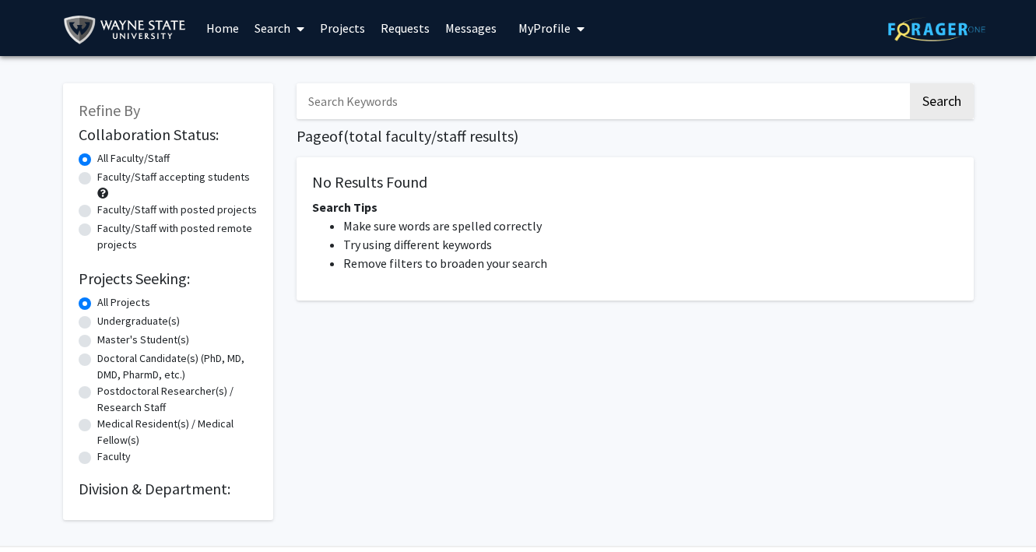
scroll to position [50, 0]
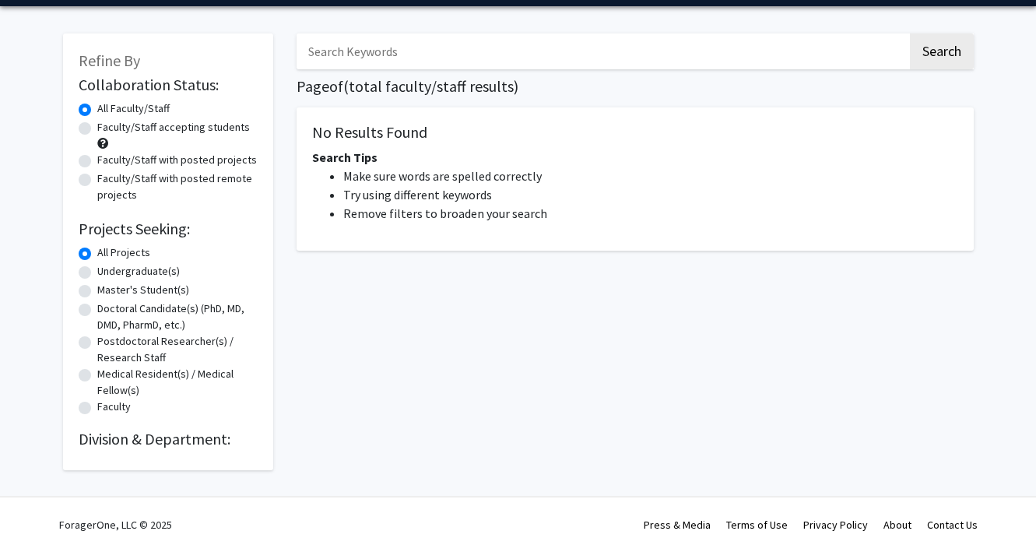
click at [97, 125] on label "Faculty/Staff accepting students" at bounding box center [173, 127] width 153 height 16
click at [97, 125] on input "Faculty/Staff accepting students" at bounding box center [102, 124] width 10 height 10
radio input "true"
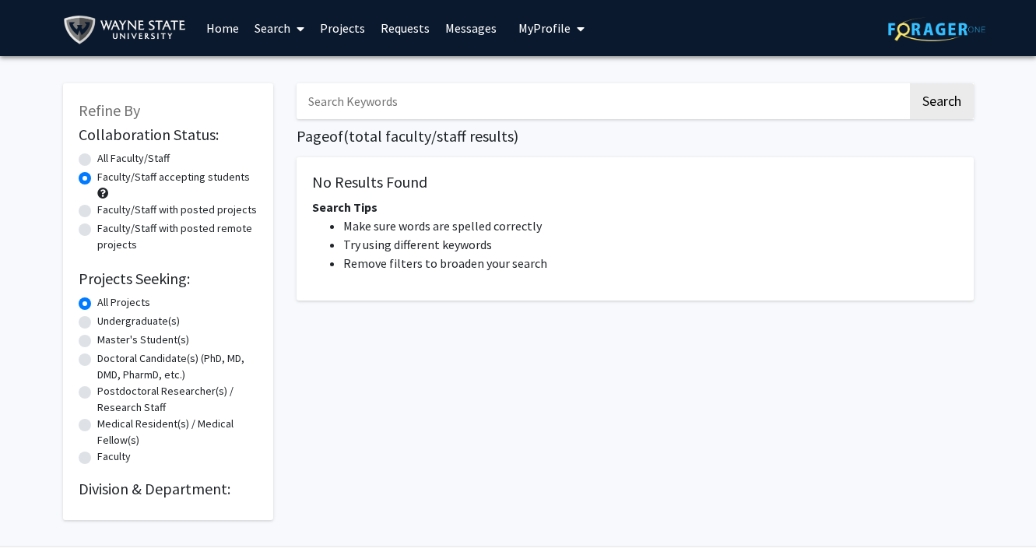
click at [275, 33] on link "Search" at bounding box center [279, 28] width 65 height 55
click at [281, 78] on span "Faculty/Staff" at bounding box center [304, 71] width 114 height 31
click at [505, 103] on input "Search Keywords" at bounding box center [602, 101] width 611 height 36
type input "Psychology Department"
click at [937, 104] on button "Search" at bounding box center [942, 101] width 64 height 36
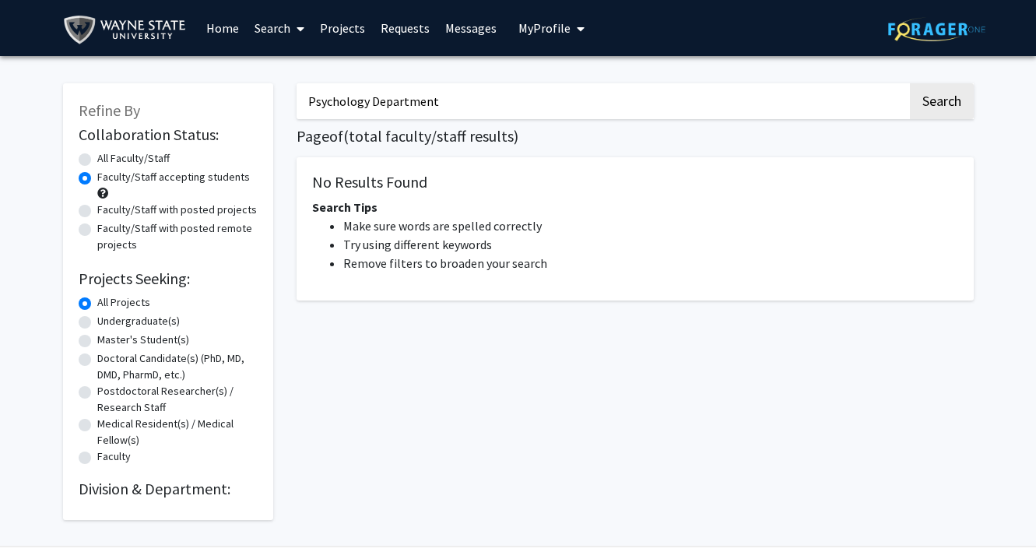
click at [912, 30] on img at bounding box center [936, 29] width 97 height 24
click at [130, 23] on img at bounding box center [128, 29] width 130 height 35
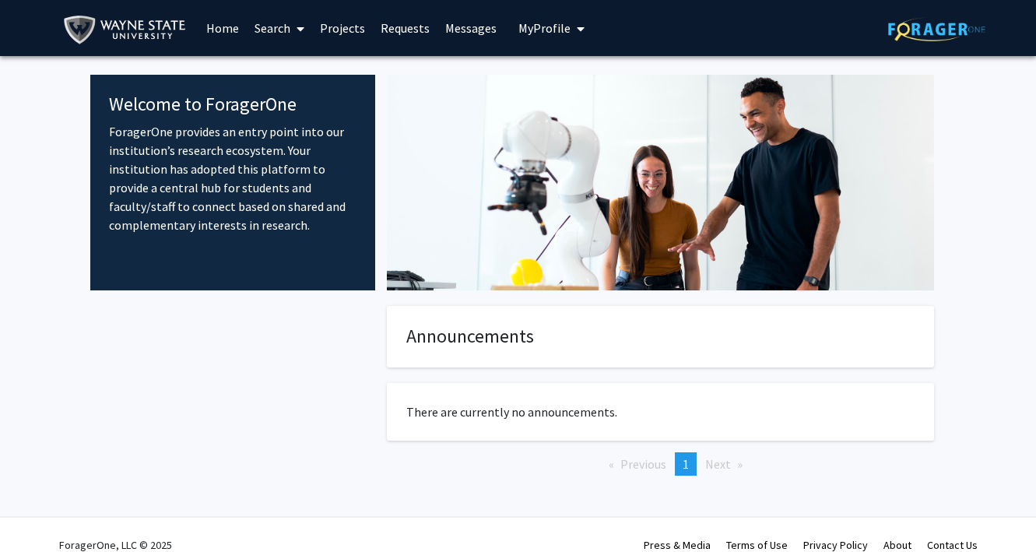
click at [275, 19] on link "Search" at bounding box center [279, 28] width 65 height 55
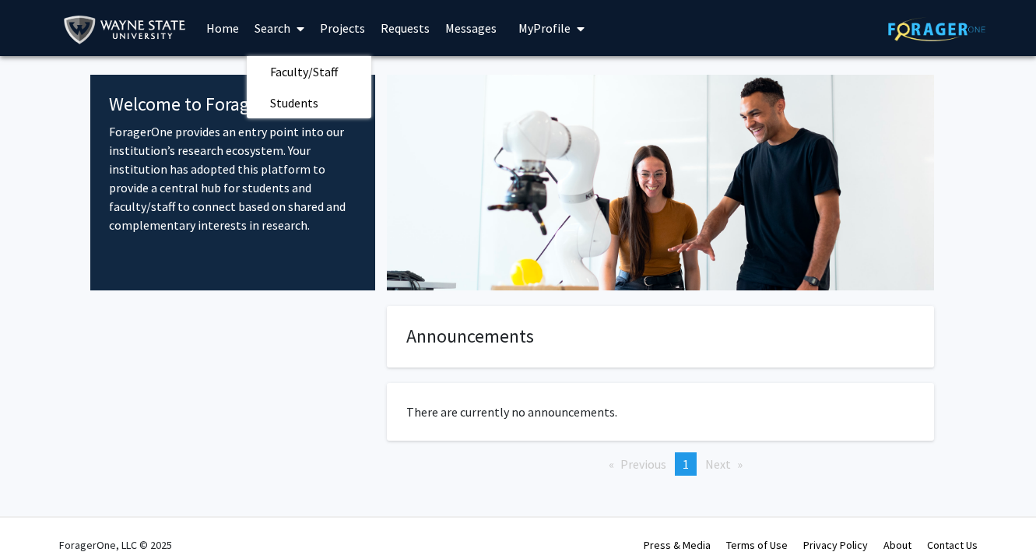
click at [142, 27] on img at bounding box center [128, 29] width 130 height 35
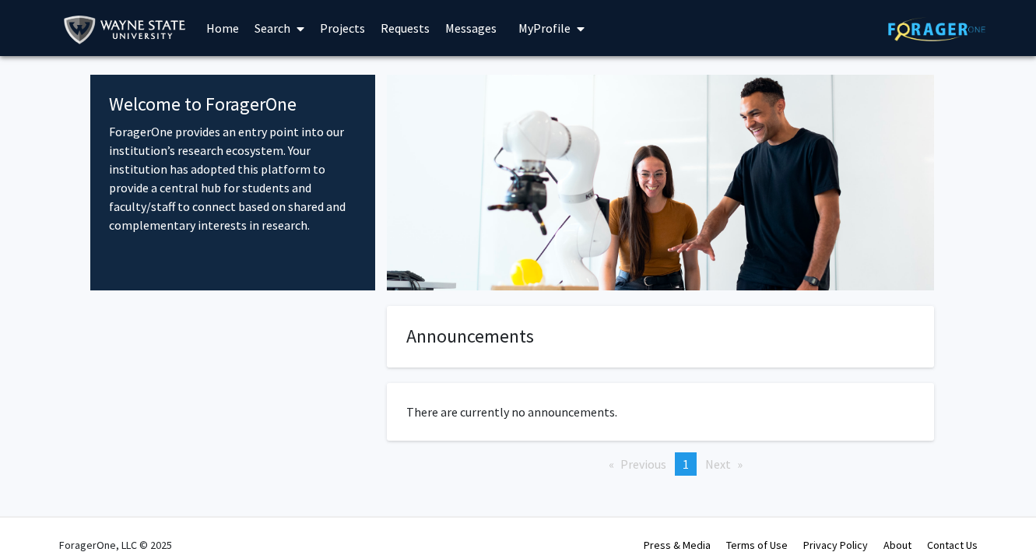
click at [543, 31] on span "My Profile" at bounding box center [545, 28] width 52 height 16
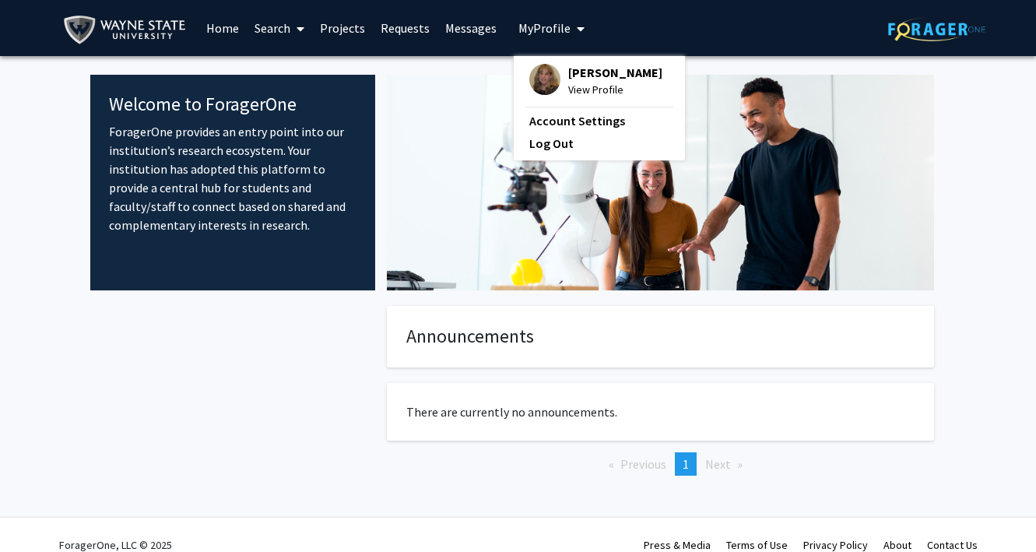
click at [387, 28] on link "Requests" at bounding box center [405, 28] width 65 height 55
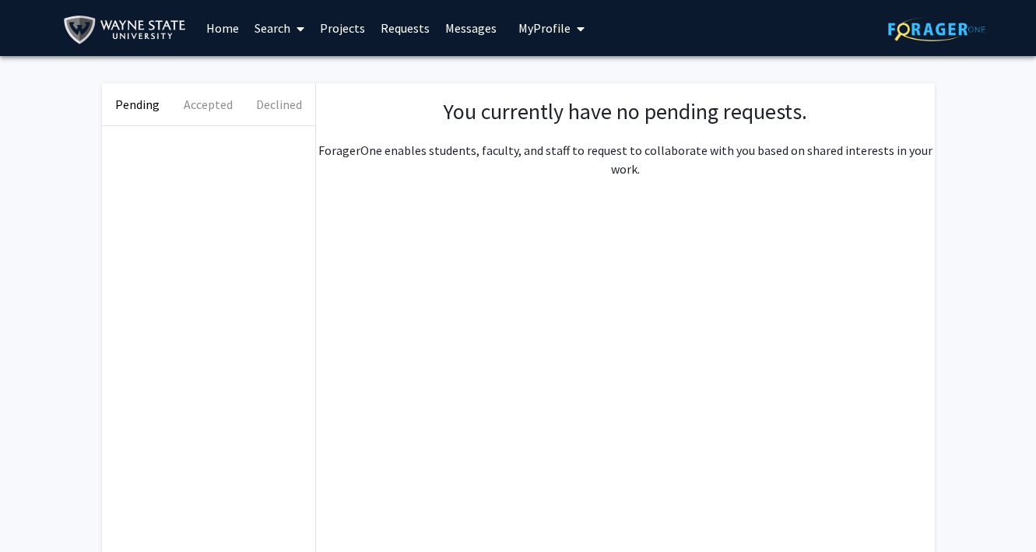
click at [216, 29] on link "Home" at bounding box center [223, 28] width 48 height 55
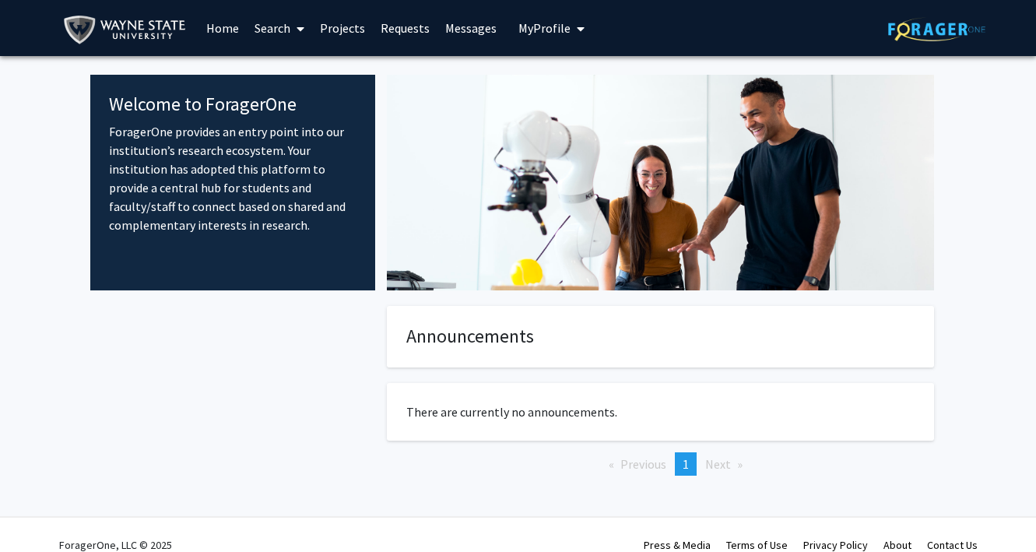
click at [933, 22] on img at bounding box center [936, 29] width 97 height 24
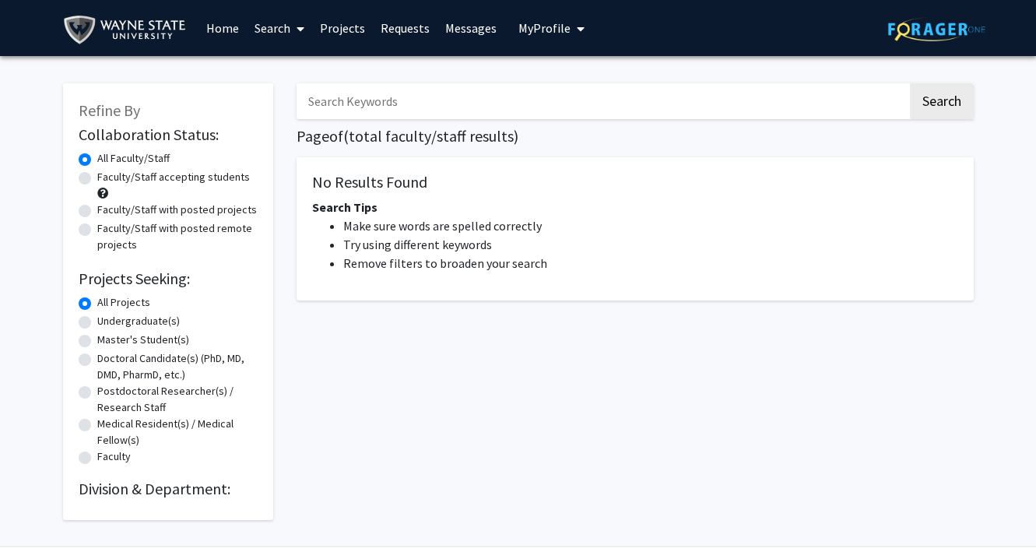
click at [93, 28] on img at bounding box center [128, 29] width 130 height 35
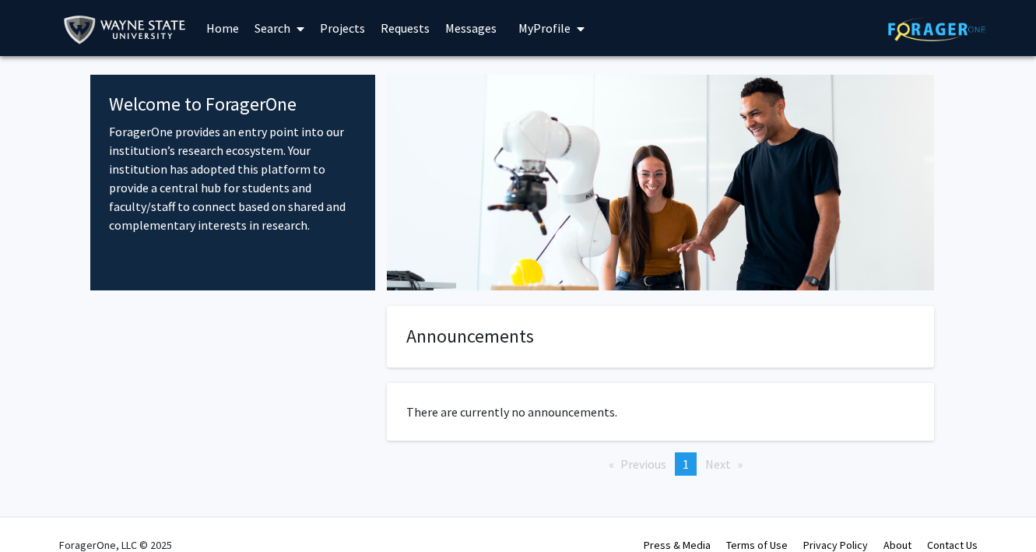
click at [167, 110] on h4 "Welcome to ForagerOne" at bounding box center [233, 104] width 248 height 23
click at [301, 26] on icon at bounding box center [301, 29] width 8 height 12
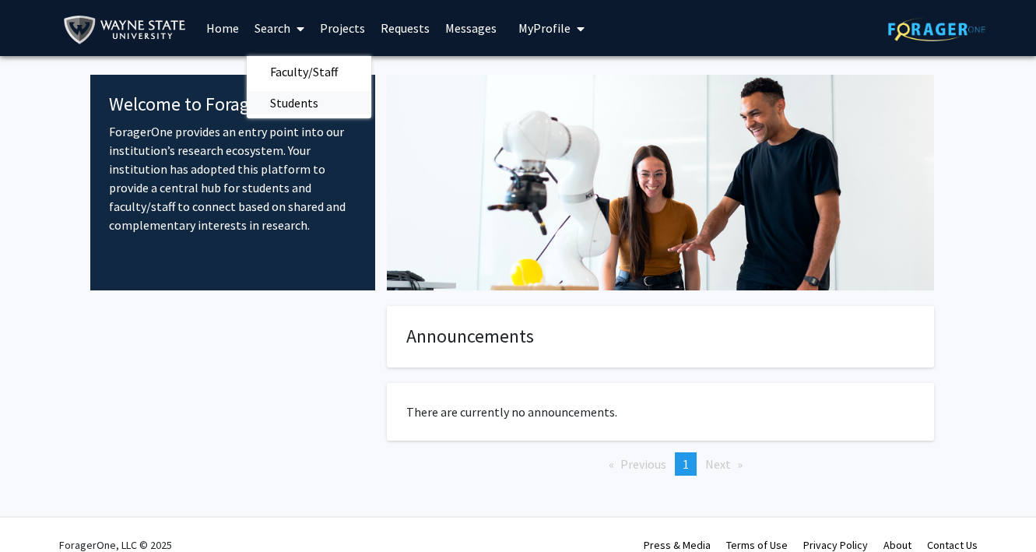
click at [284, 104] on span "Students" at bounding box center [294, 102] width 95 height 31
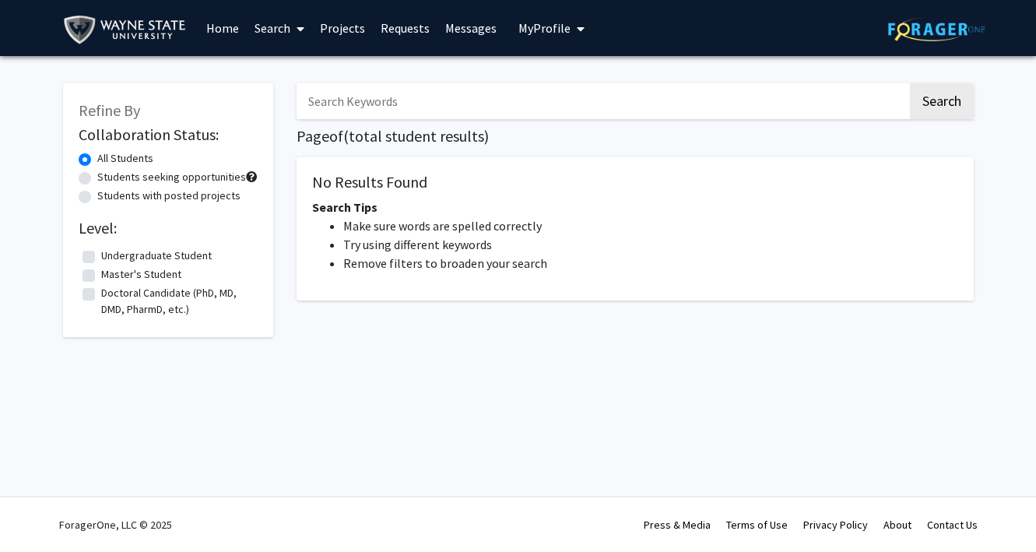
click at [278, 24] on link "Search" at bounding box center [279, 28] width 65 height 55
click at [268, 70] on span "Faculty/Staff" at bounding box center [304, 71] width 114 height 31
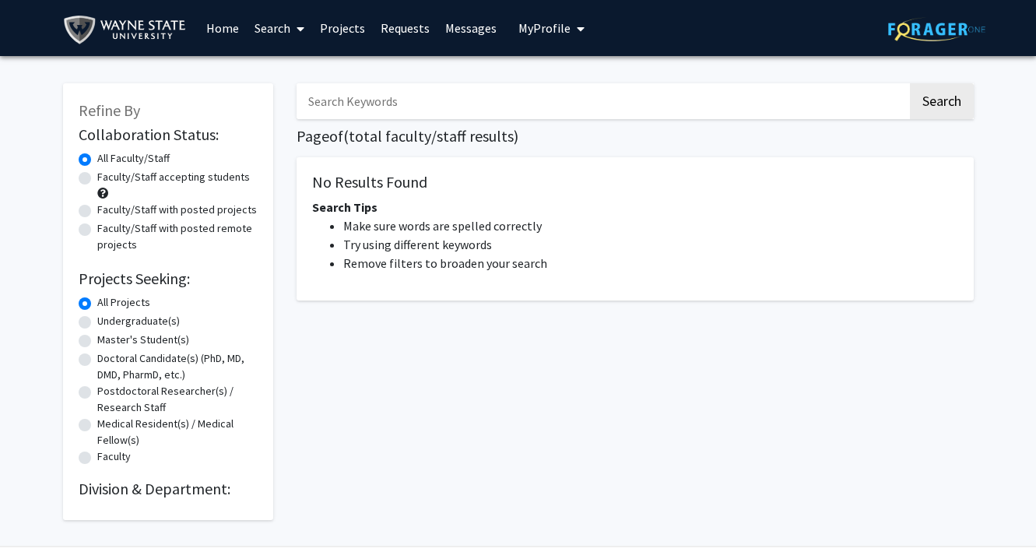
click at [164, 209] on label "Faculty/Staff with posted projects" at bounding box center [177, 210] width 160 height 16
click at [107, 209] on input "Faculty/Staff with posted projects" at bounding box center [102, 207] width 10 height 10
radio input "true"
click at [939, 108] on button "Search" at bounding box center [942, 101] width 64 height 36
click at [941, 100] on button "Search" at bounding box center [942, 101] width 64 height 36
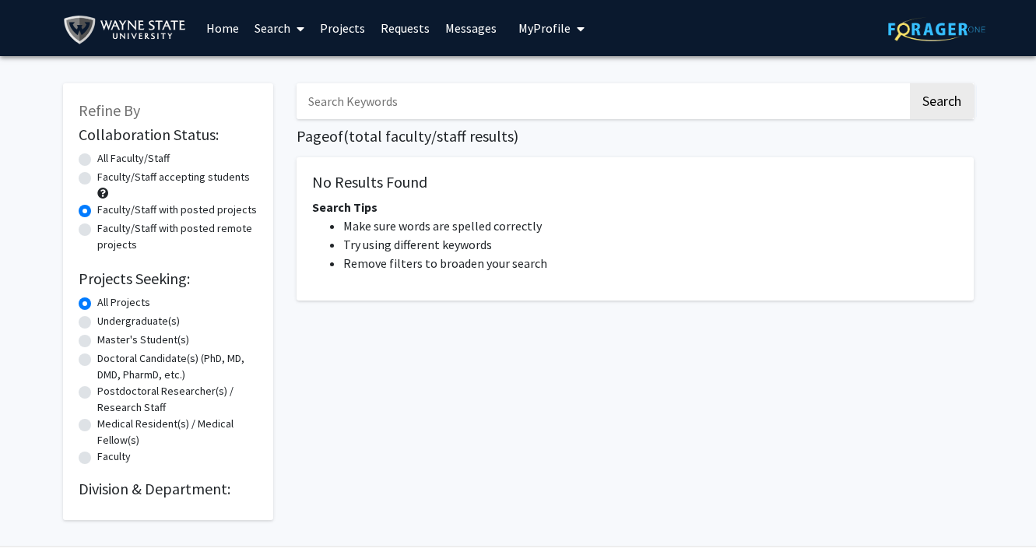
click at [697, 104] on input "Search Keywords" at bounding box center [602, 101] width 611 height 36
type input "psychology"
click at [910, 83] on button "Search" at bounding box center [942, 101] width 64 height 36
click at [930, 100] on button "Search" at bounding box center [942, 101] width 64 height 36
click at [104, 165] on label "All Faculty/Staff" at bounding box center [133, 158] width 72 height 16
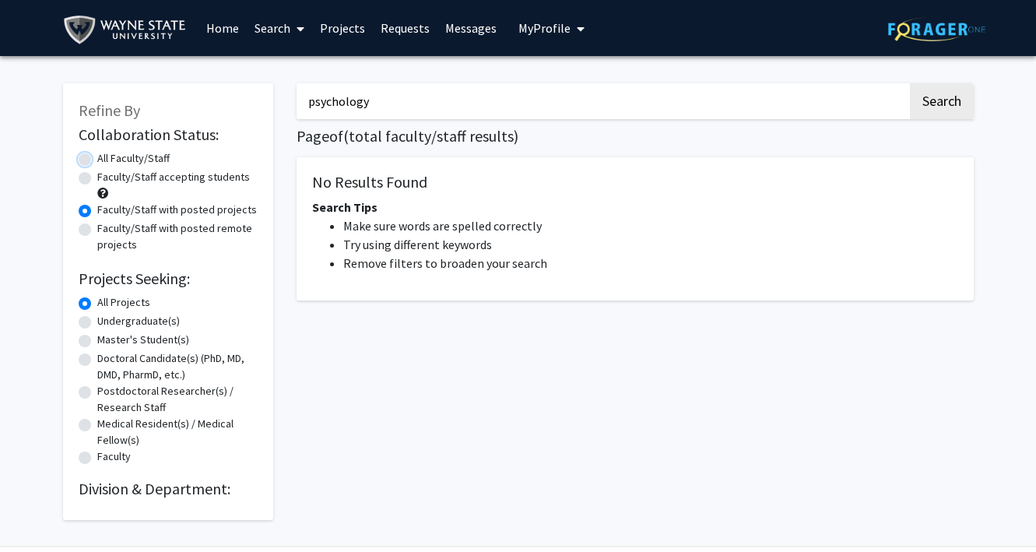
click at [104, 160] on input "All Faculty/Staff" at bounding box center [102, 155] width 10 height 10
radio input "true"
click at [464, 392] on div "psychology Search Page of ( total faculty/staff results) No Results Found Searc…" at bounding box center [635, 294] width 701 height 452
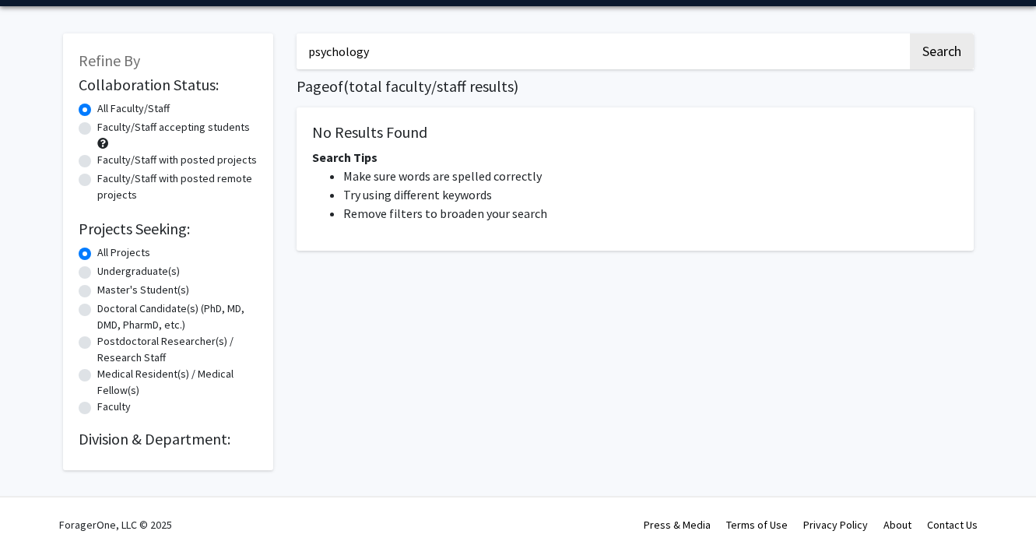
click at [204, 446] on h2 "Division & Department:" at bounding box center [168, 439] width 179 height 19
